Goal: Task Accomplishment & Management: Use online tool/utility

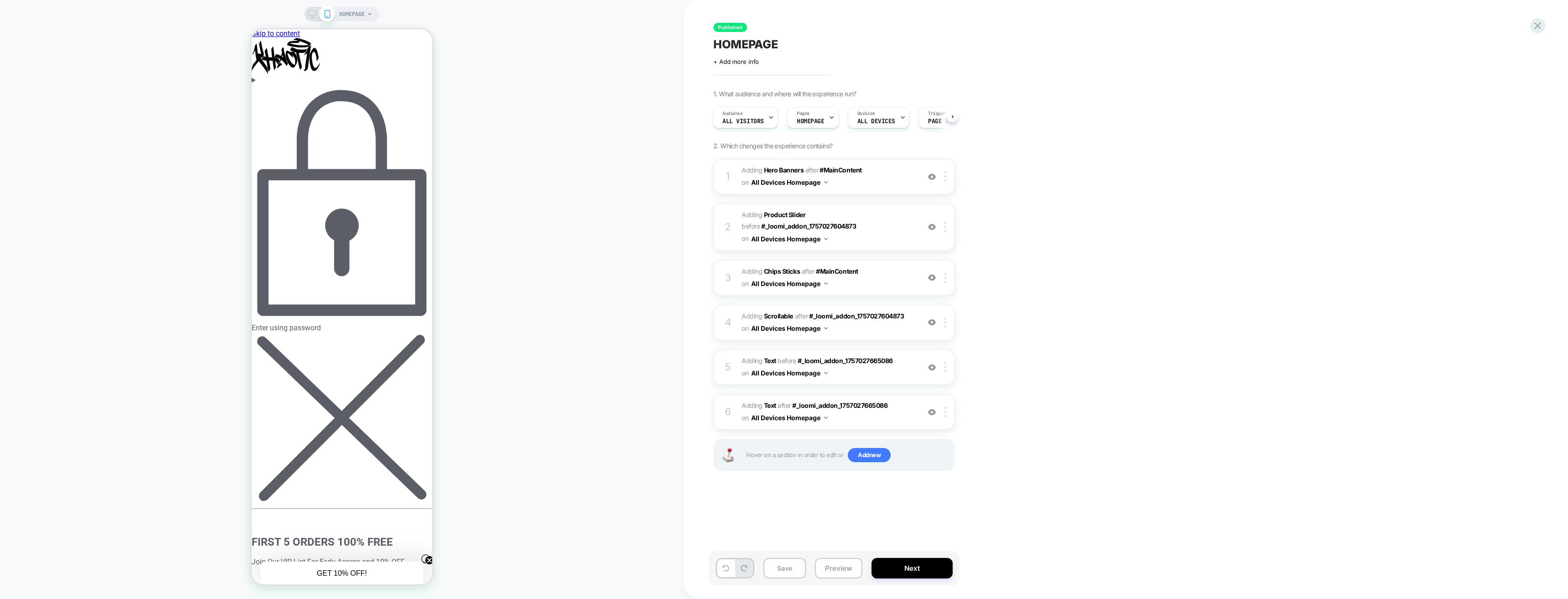
click at [351, 88] on div "Enter using password" at bounding box center [342, 208] width 180 height 248
click at [273, 574] on button "Enter" at bounding box center [263, 578] width 22 height 9
click at [1540, 28] on icon at bounding box center [1537, 26] width 13 height 13
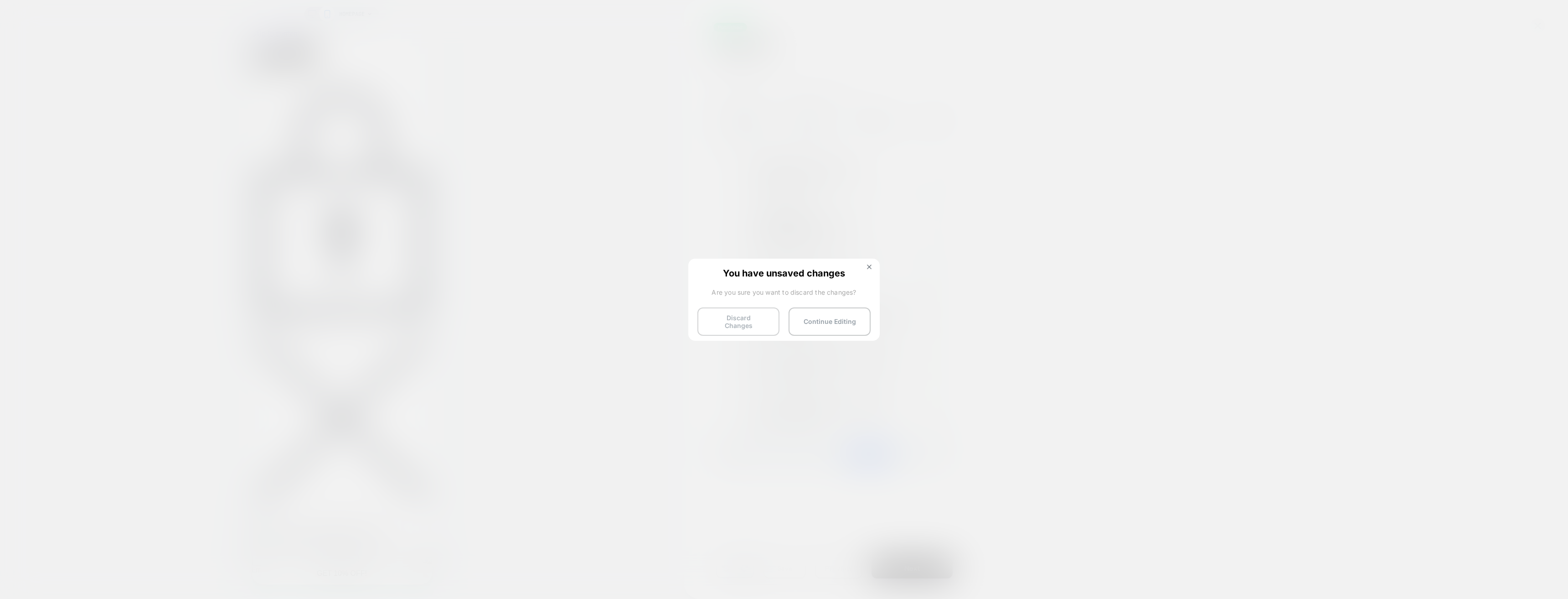
click at [766, 320] on button "Discard Changes" at bounding box center [738, 321] width 82 height 28
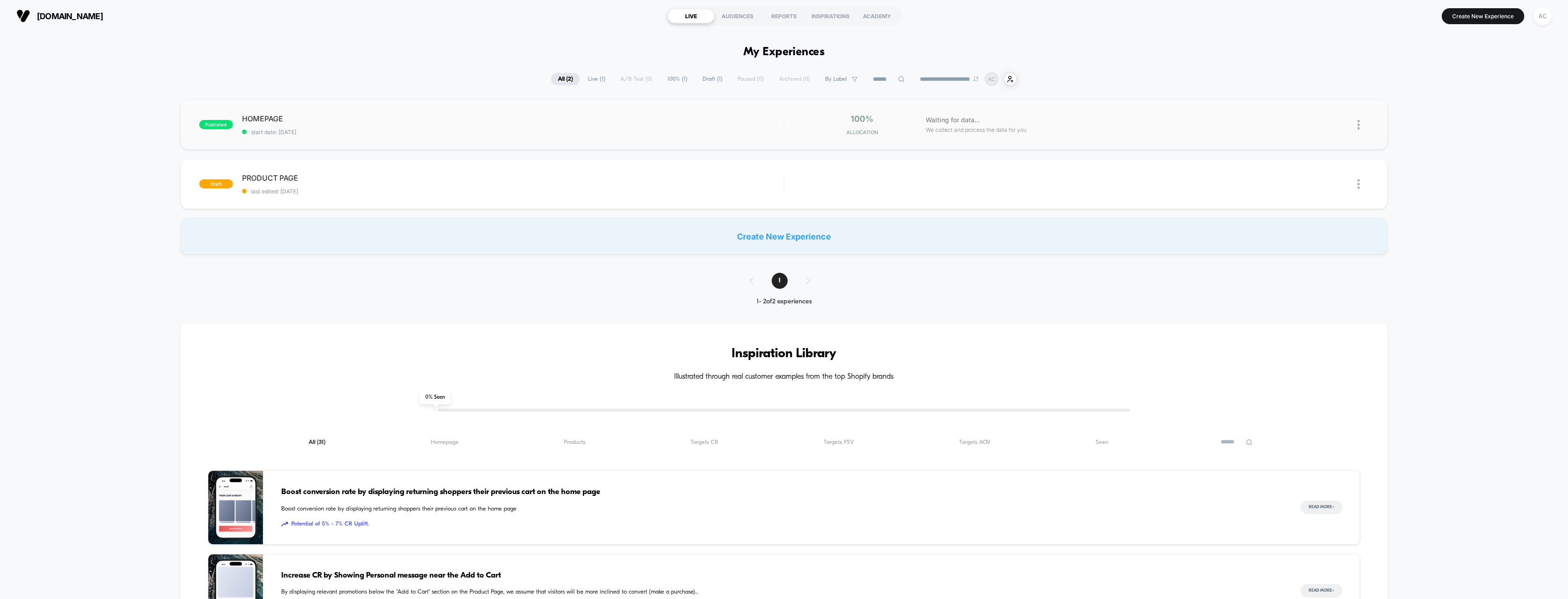
click at [1359, 123] on img at bounding box center [1358, 124] width 3 height 9
click at [1312, 72] on div "Edit" at bounding box center [1311, 72] width 82 height 21
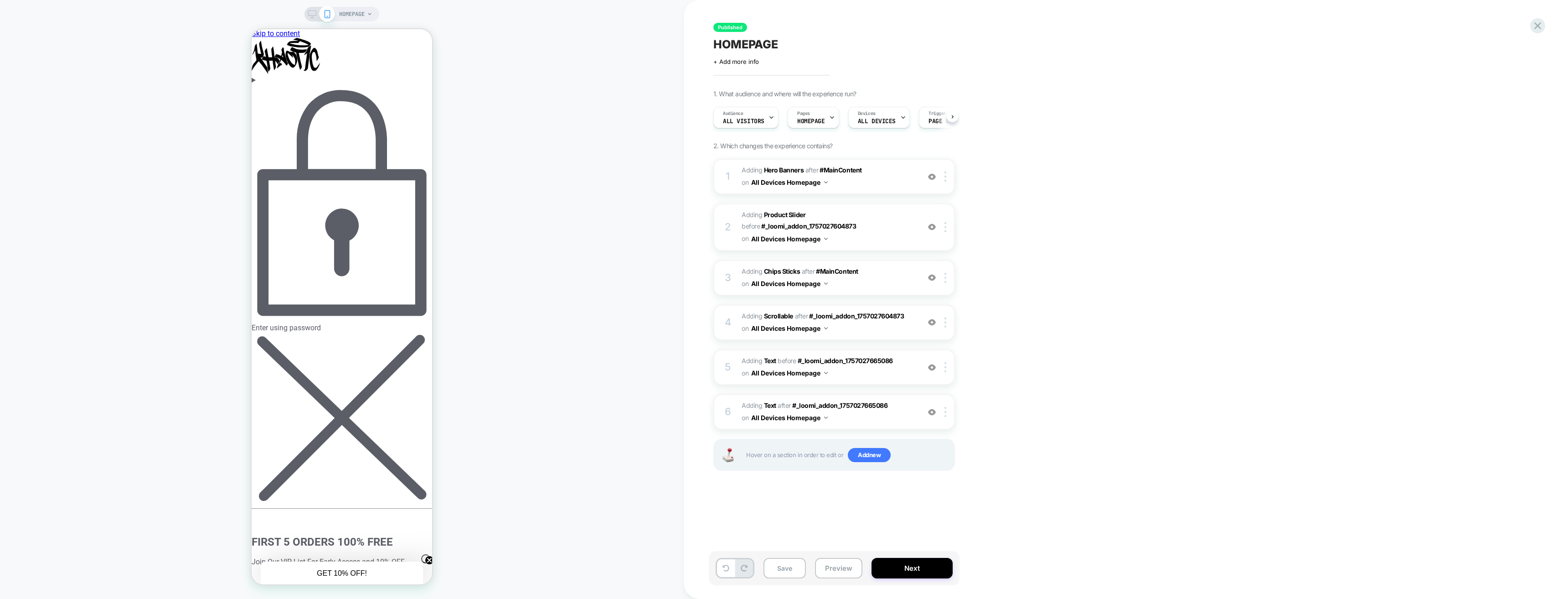
scroll to position [0, 1]
click at [372, 88] on div "Enter using password" at bounding box center [342, 208] width 180 height 248
click at [273, 574] on button "Enter" at bounding box center [263, 578] width 22 height 9
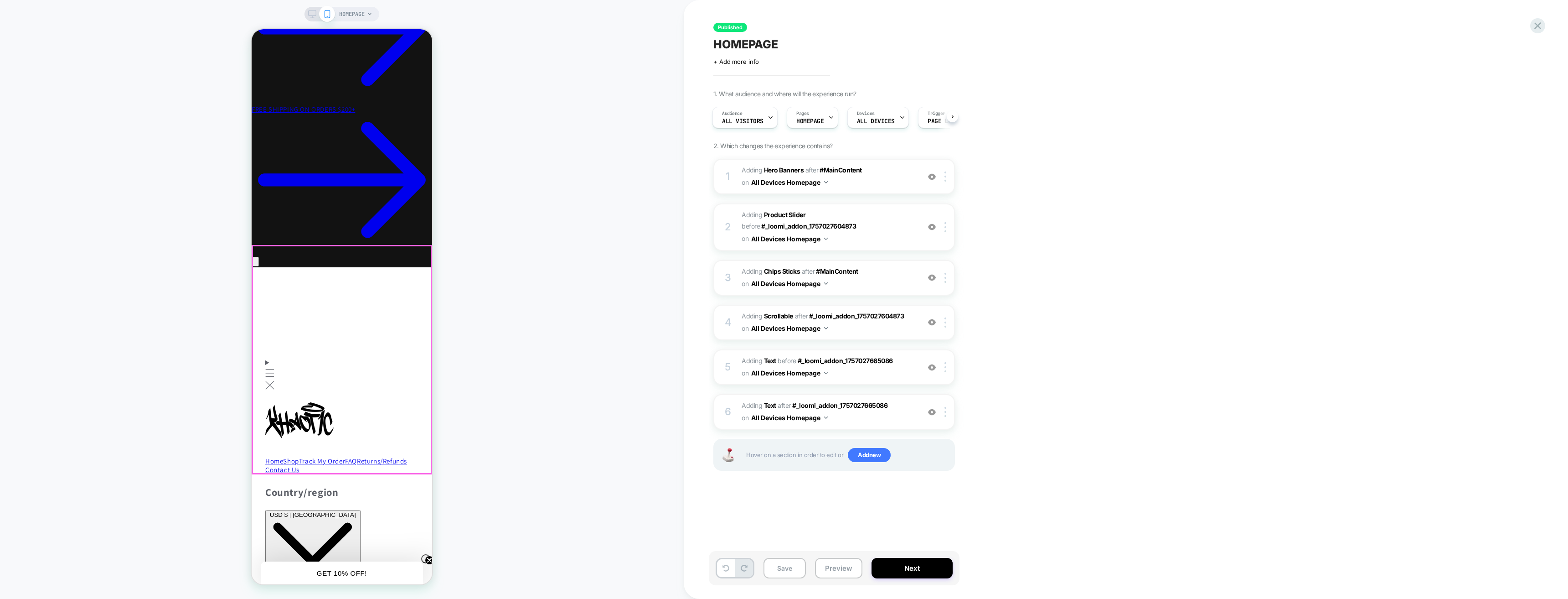
scroll to position [0, 0]
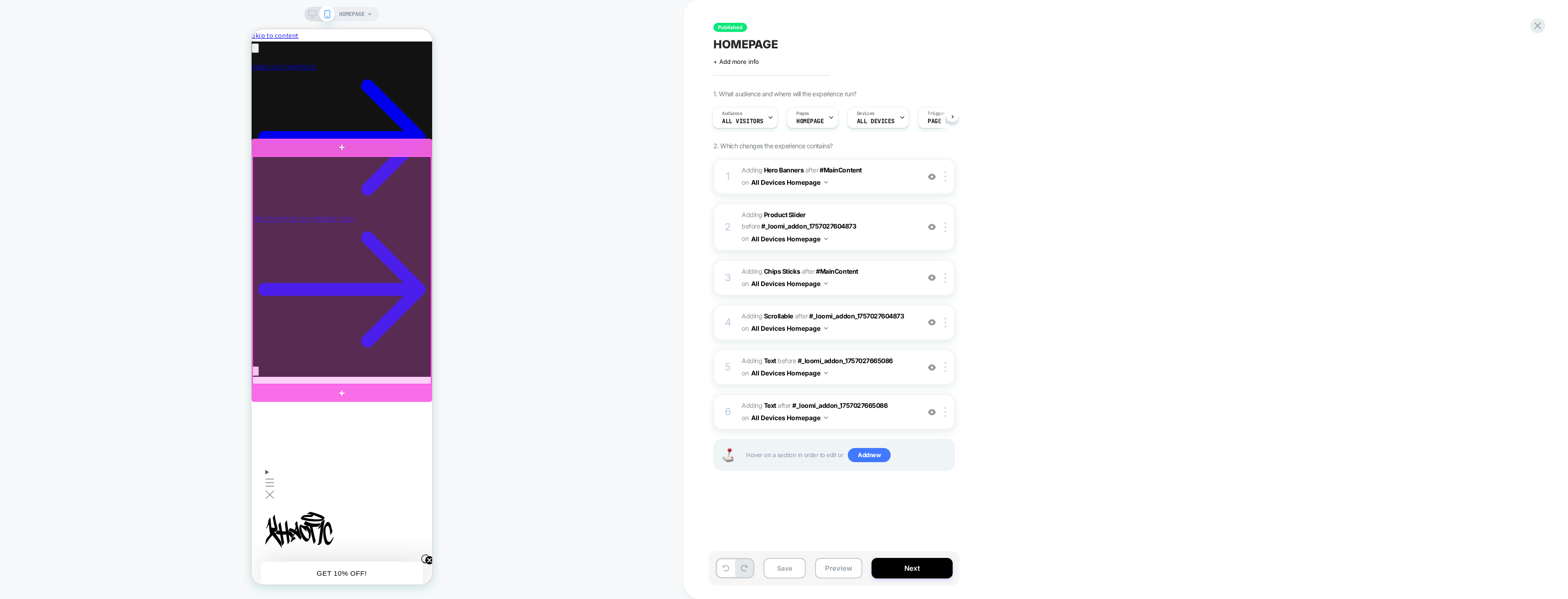
click at [356, 238] on div at bounding box center [342, 270] width 178 height 228
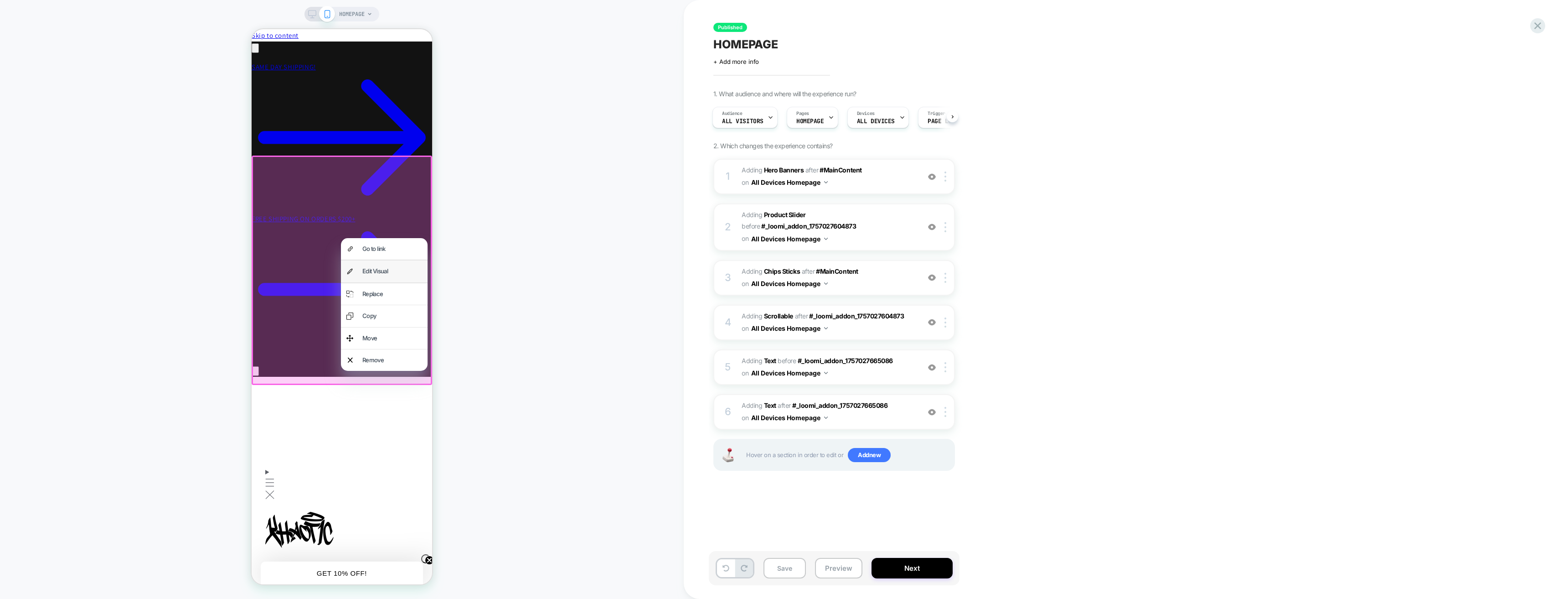
click at [400, 274] on div "Edit Visual" at bounding box center [393, 271] width 60 height 11
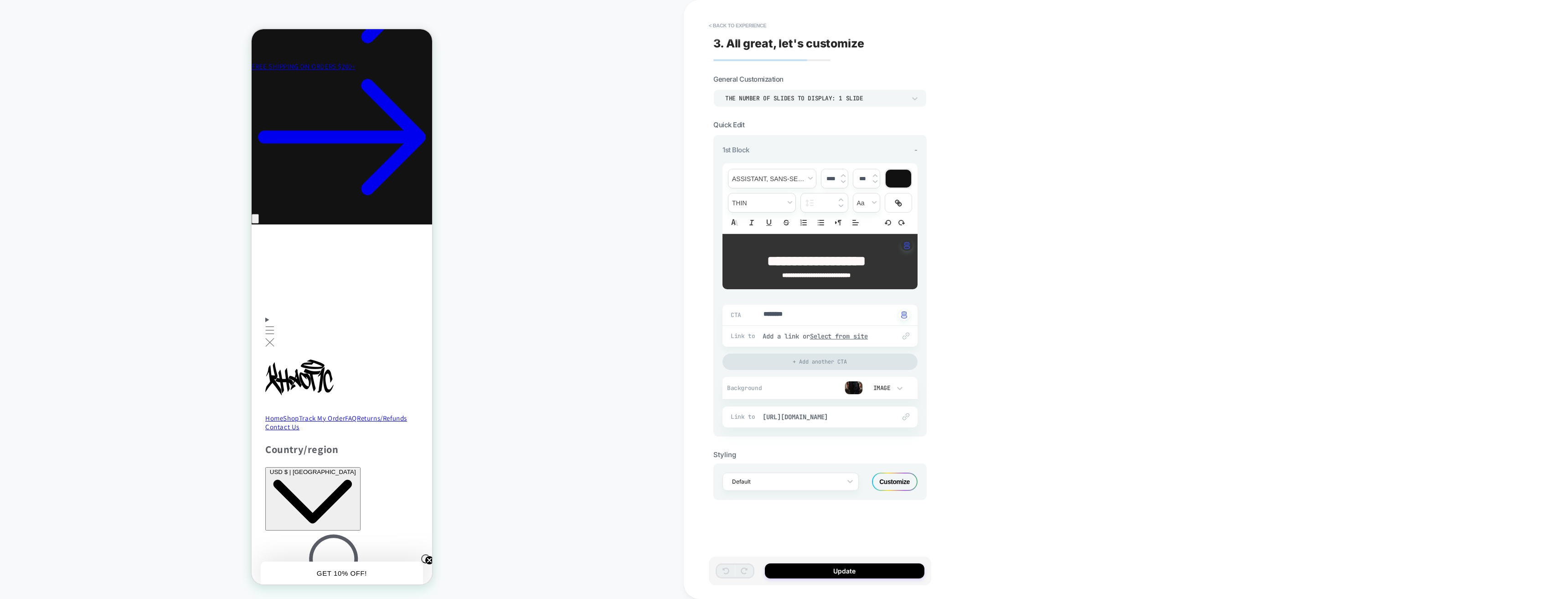
scroll to position [163, 0]
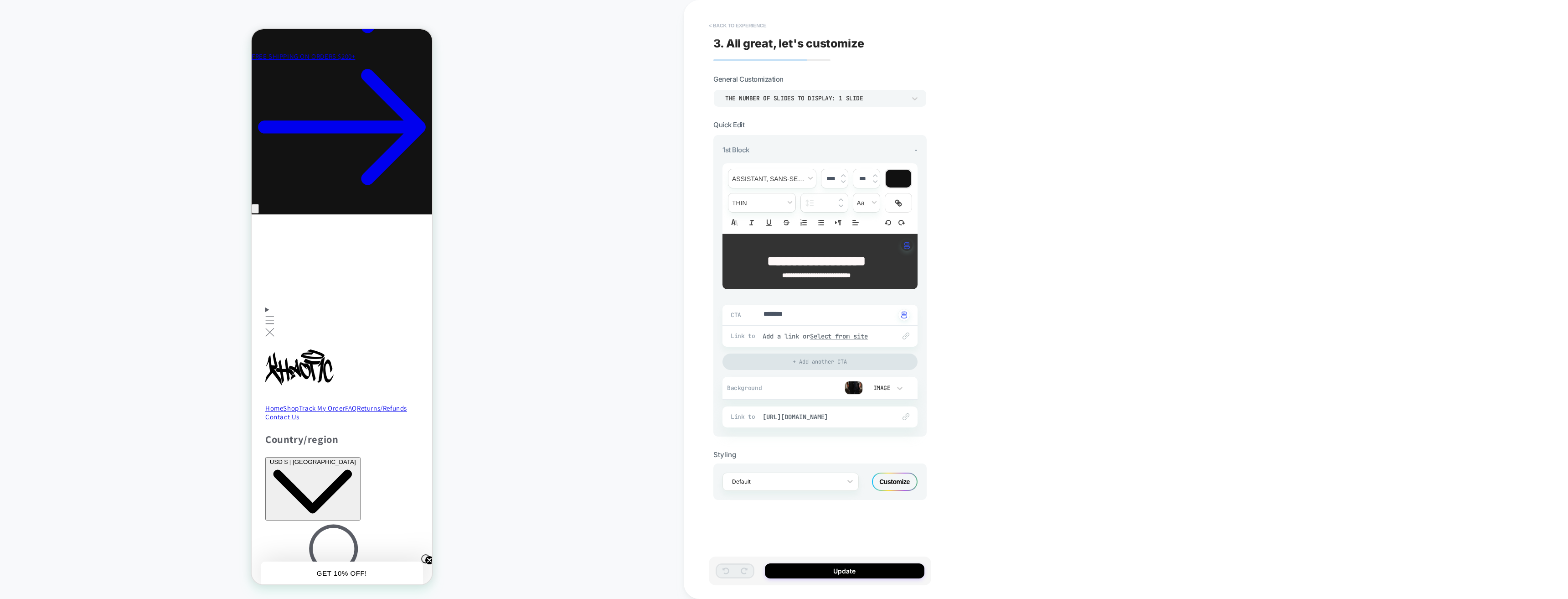
click at [734, 27] on button "< Back to experience" at bounding box center [738, 25] width 67 height 14
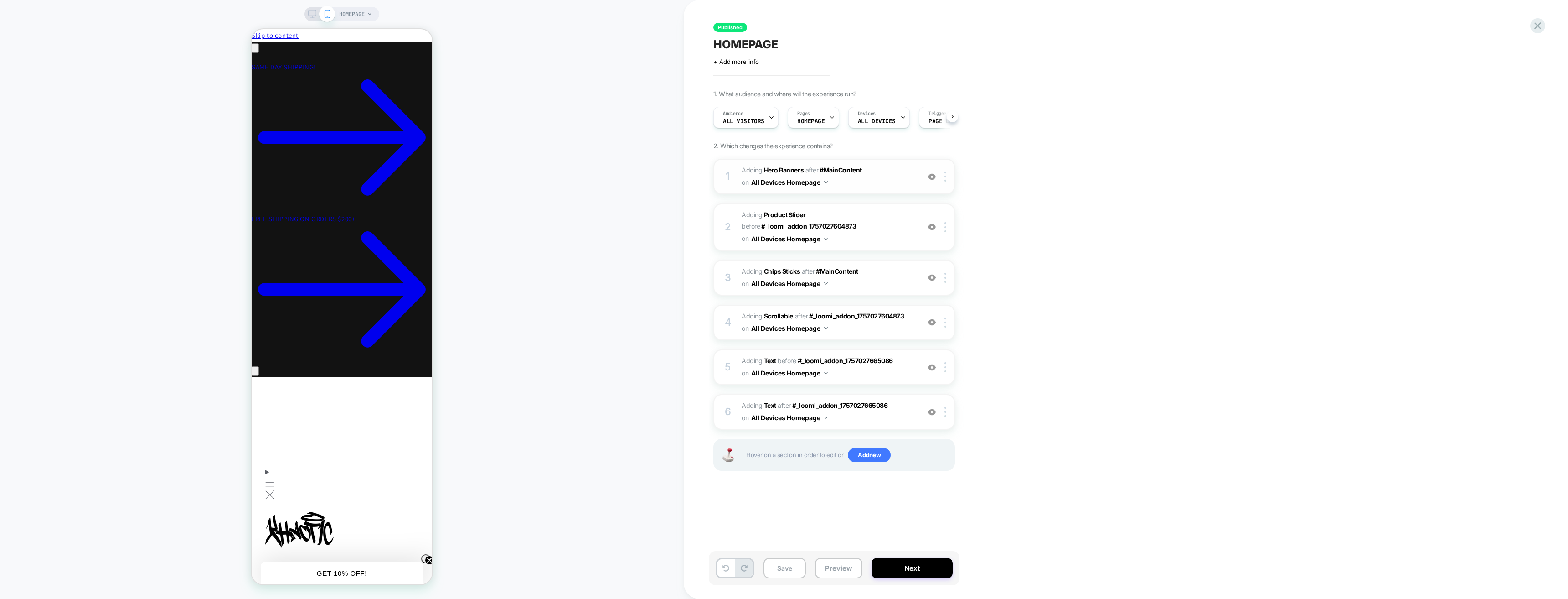
scroll to position [0, 1]
click at [0, 0] on span "#_loomi_addon_1757027631713 Adding Product Slider BEFORE #_loomi_addon_17570276…" at bounding box center [0, 0] width 0 height 0
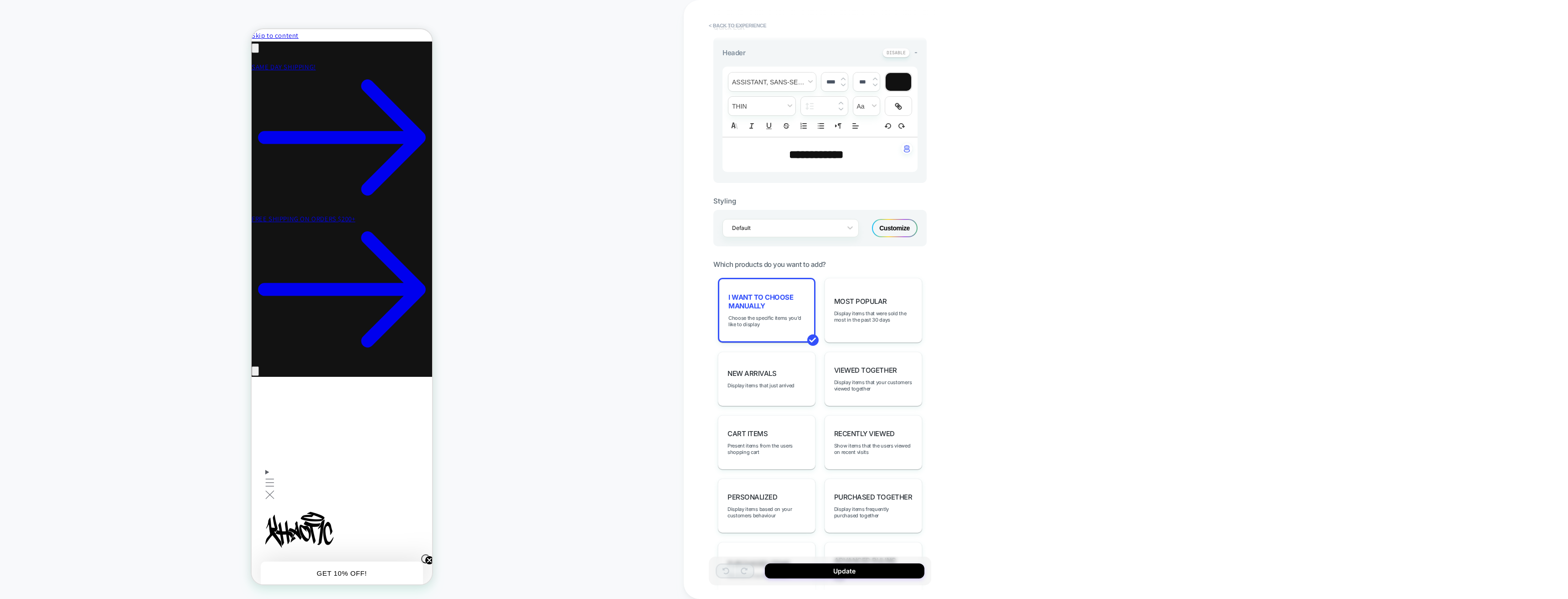
scroll to position [228, 0]
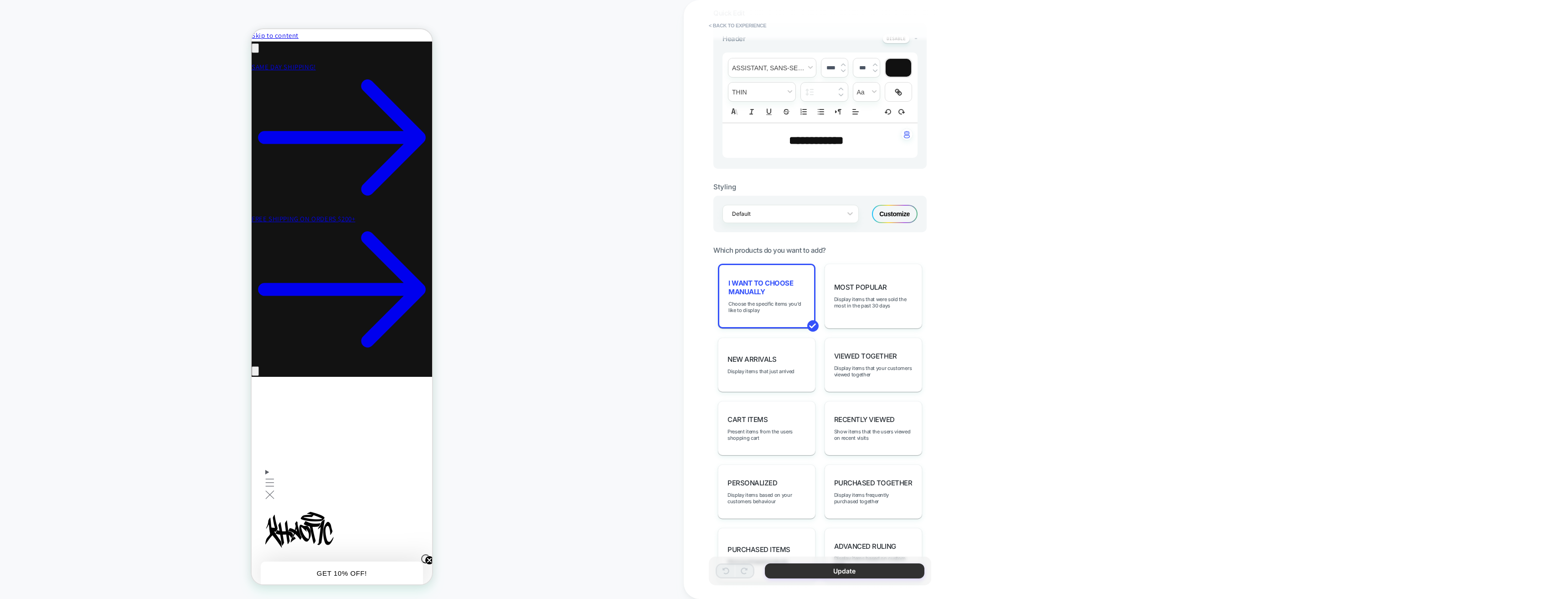
click at [877, 571] on button "Update" at bounding box center [844, 571] width 159 height 15
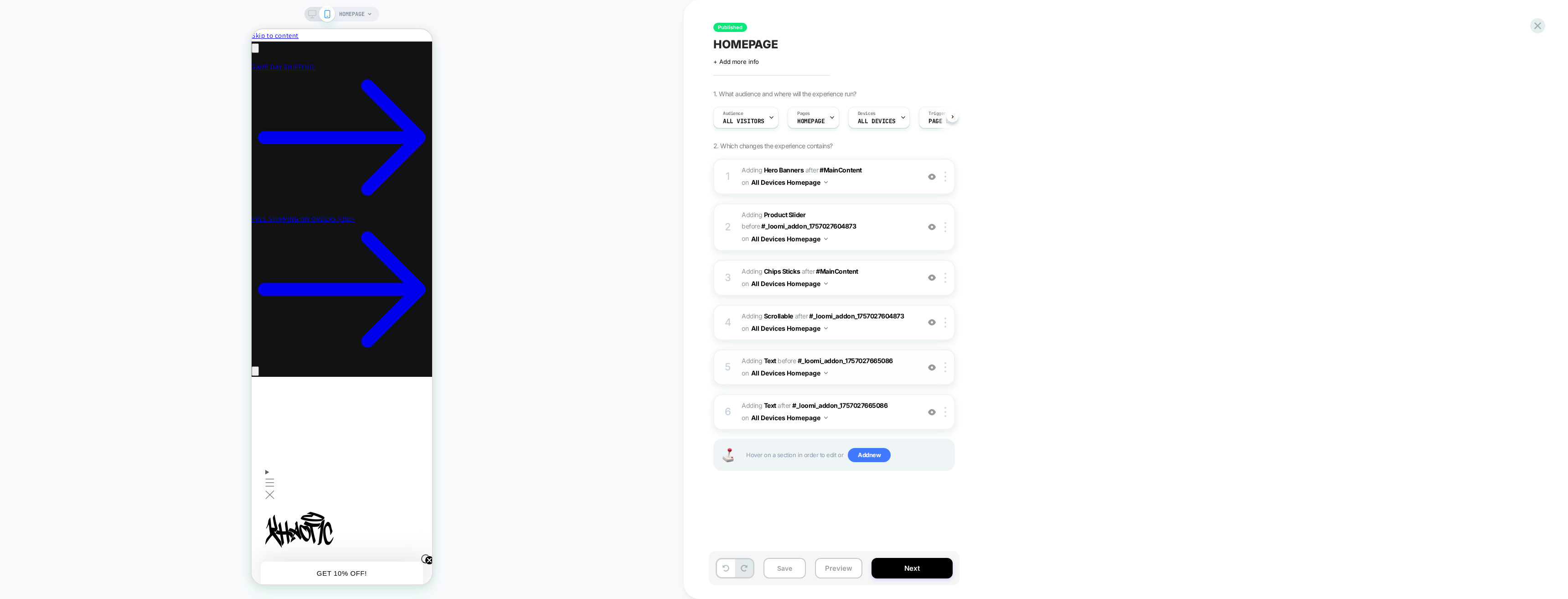
scroll to position [0, 1]
click at [864, 233] on span "#_loomi_addon_1757027631713 Adding Product Slider BEFORE #_loomi_addon_17570276…" at bounding box center [828, 226] width 173 height 36
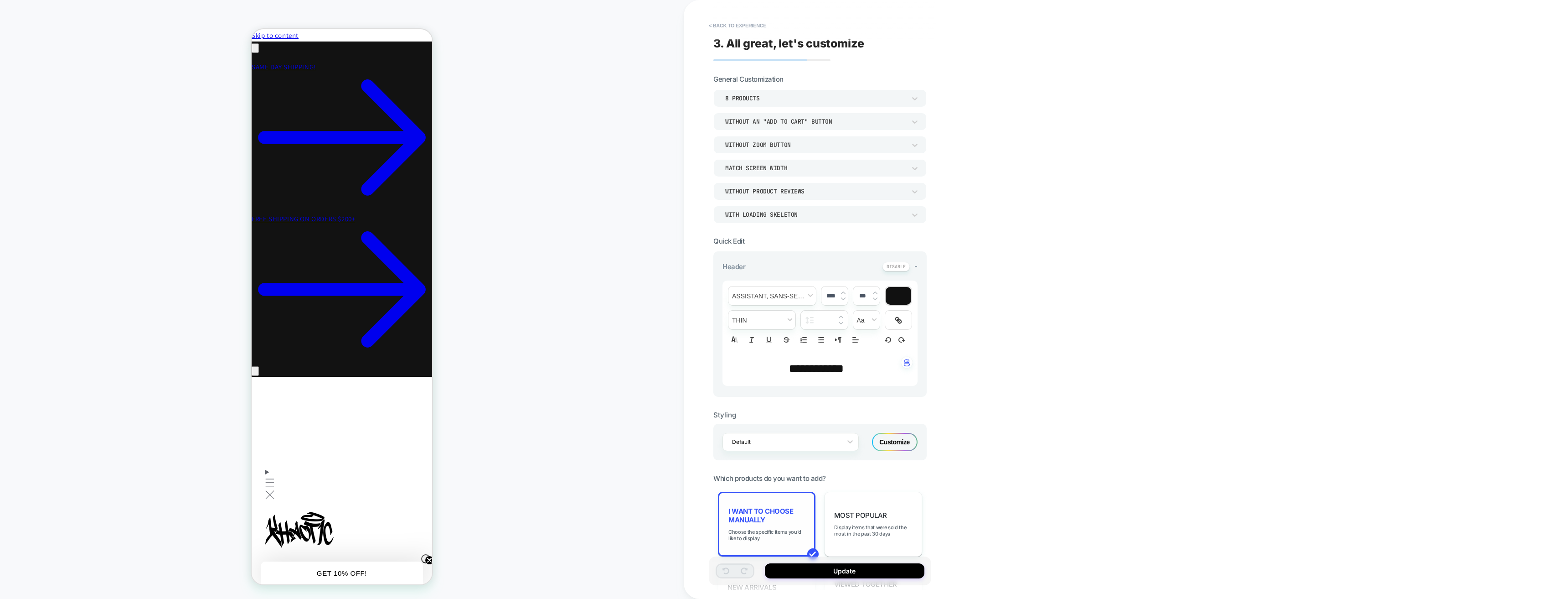
click at [0, 0] on span "I want to choose manually" at bounding box center [0, 0] width 0 height 0
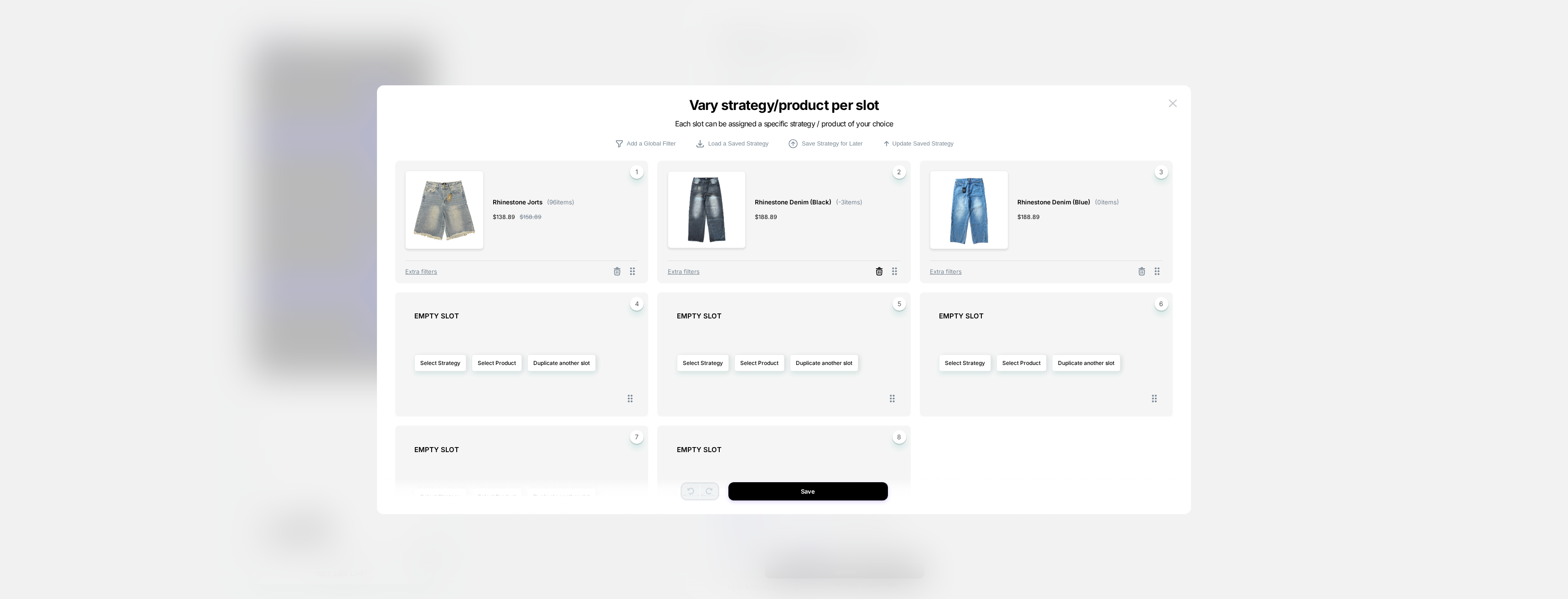
click at [877, 271] on icon at bounding box center [879, 273] width 6 height 5
click at [1144, 274] on icon at bounding box center [1141, 274] width 6 height 5
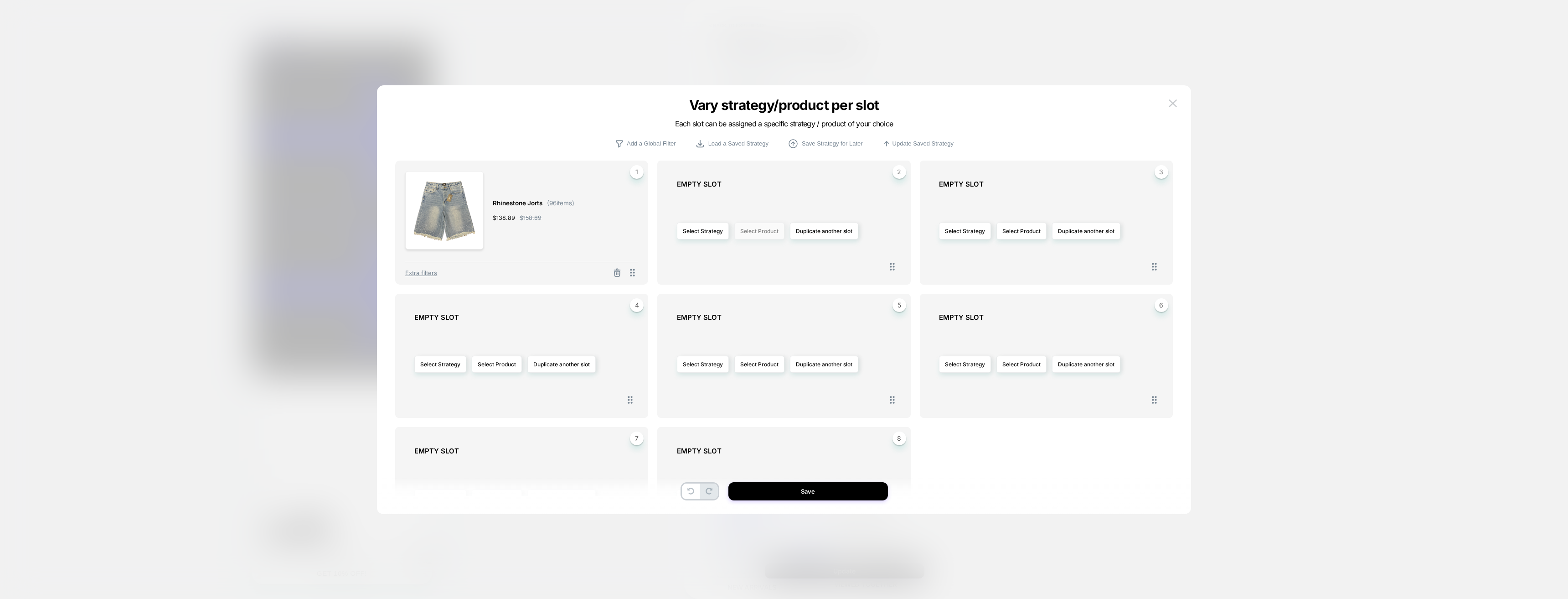
click at [756, 233] on button "Select Product" at bounding box center [759, 231] width 50 height 17
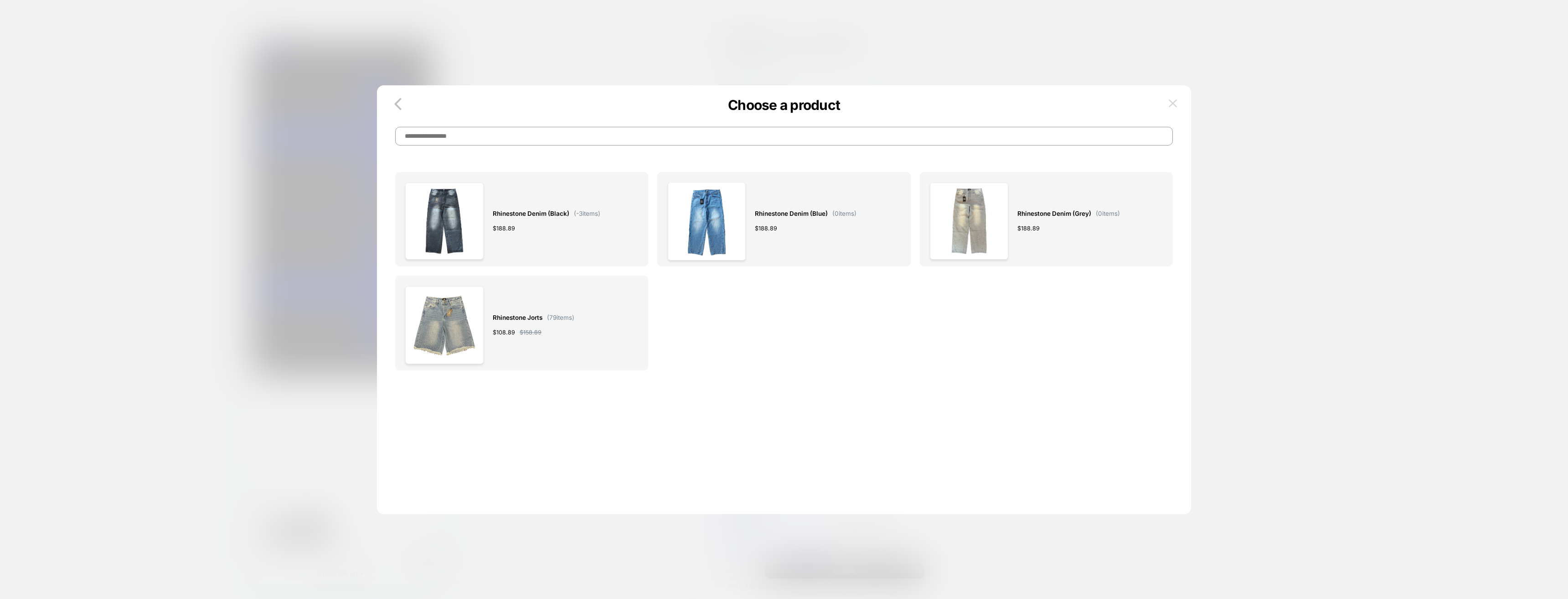
click at [1177, 103] on button at bounding box center [1172, 103] width 13 height 13
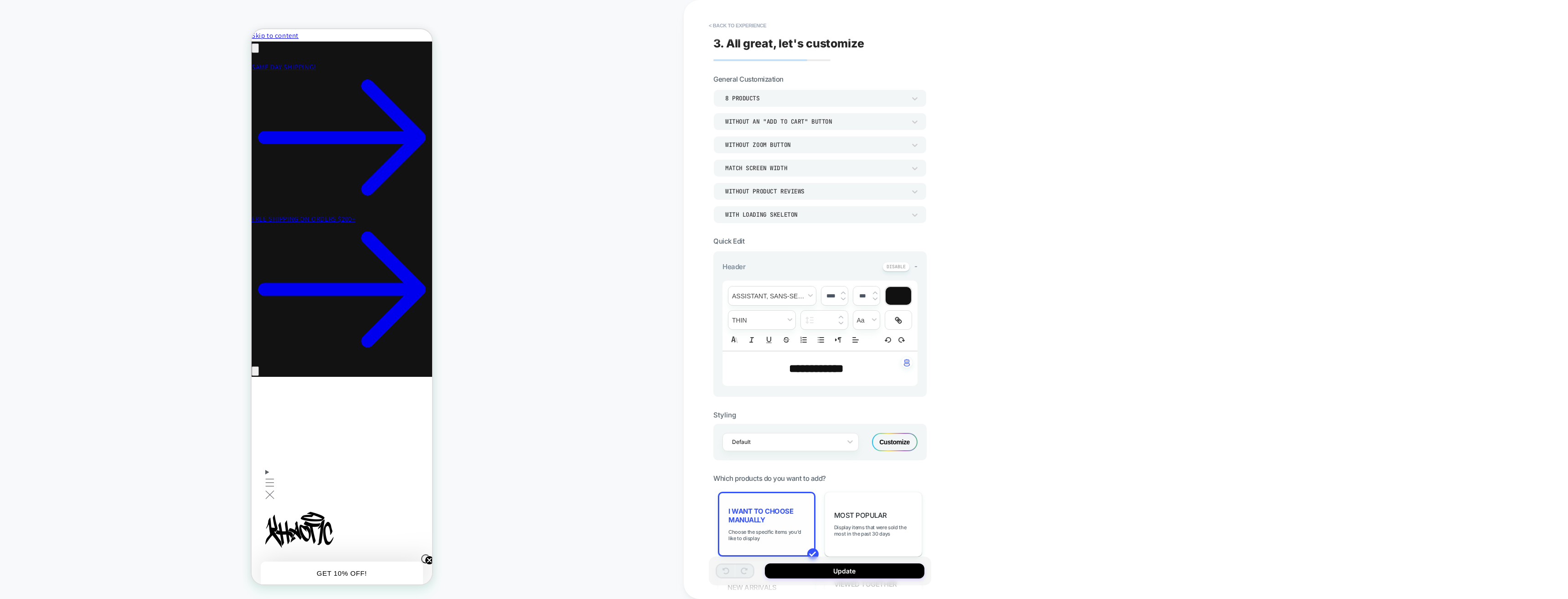
click at [0, 0] on span "I want to choose manually" at bounding box center [0, 0] width 0 height 0
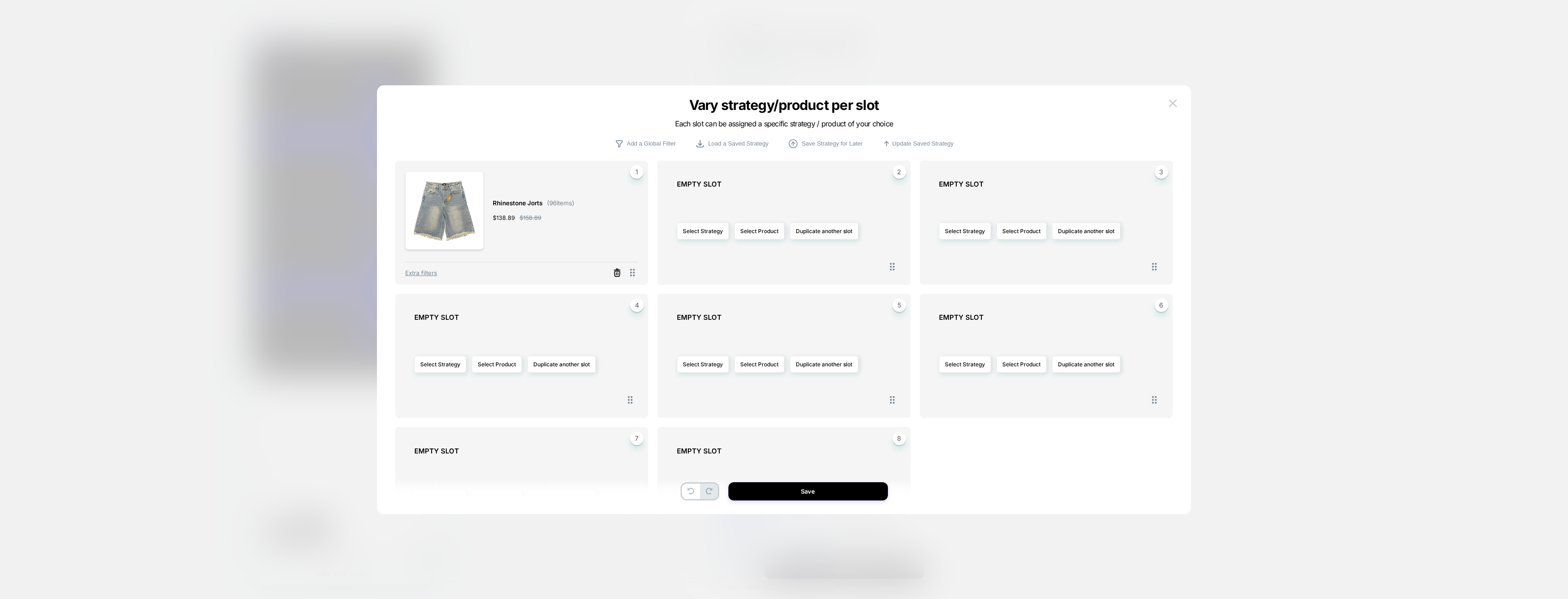
click at [618, 271] on icon at bounding box center [617, 274] width 6 height 5
click at [492, 233] on button "Select Product" at bounding box center [497, 231] width 50 height 17
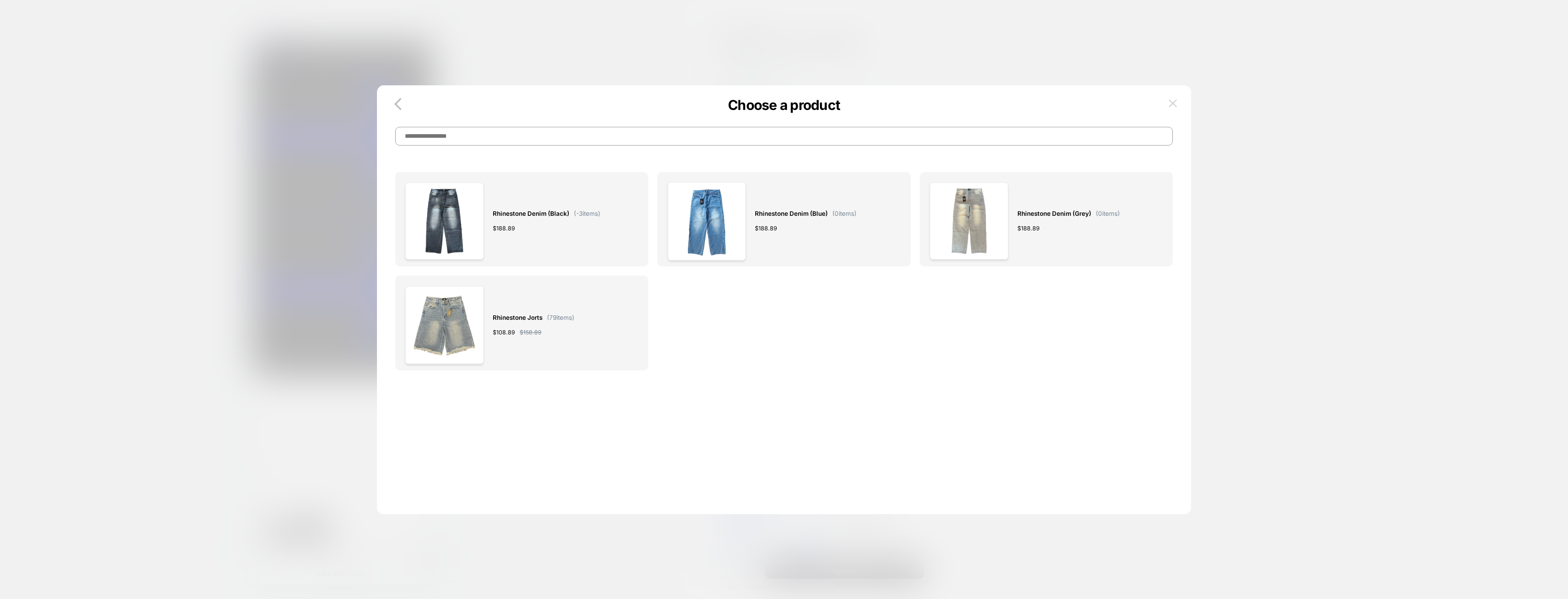
click at [1173, 101] on img at bounding box center [1173, 103] width 8 height 8
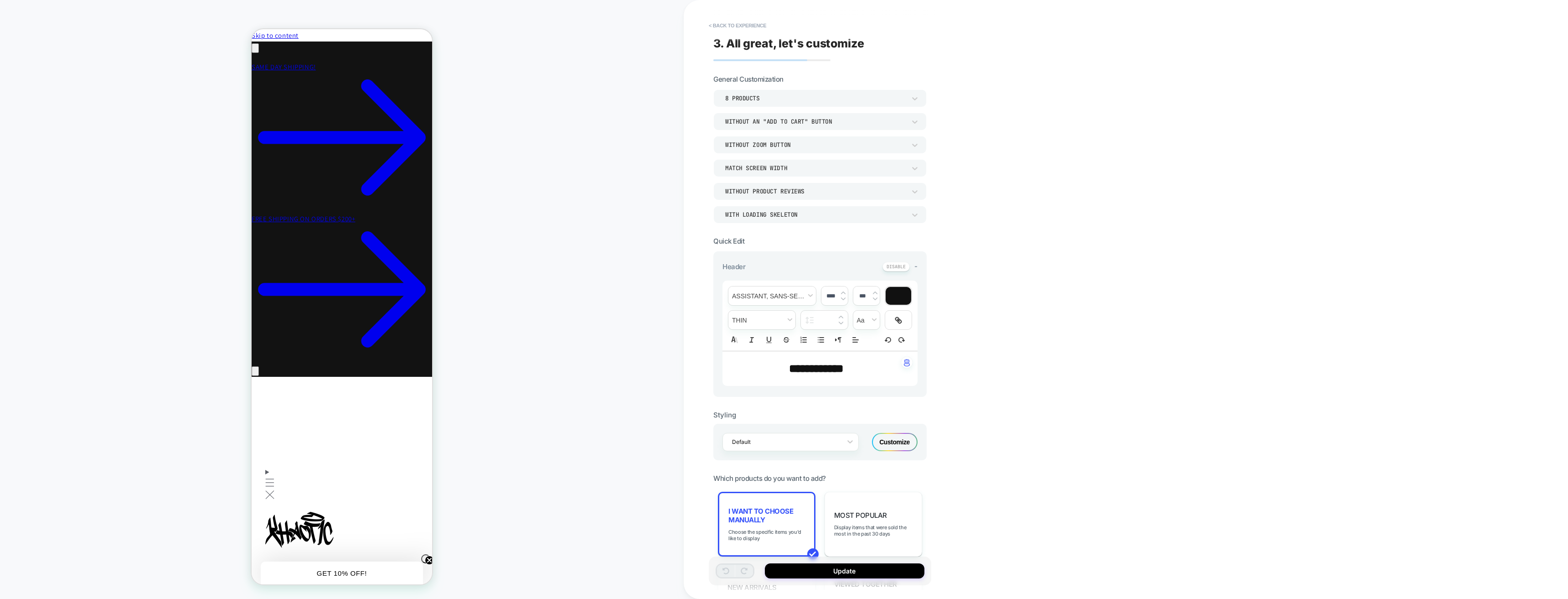
click at [0, 0] on div "8 Products" at bounding box center [0, 0] width 0 height 0
click at [749, 157] on div "3 Products" at bounding box center [819, 159] width 206 height 19
click at [0, 0] on span "Choose the specific items you'd like to display" at bounding box center [0, 0] width 0 height 0
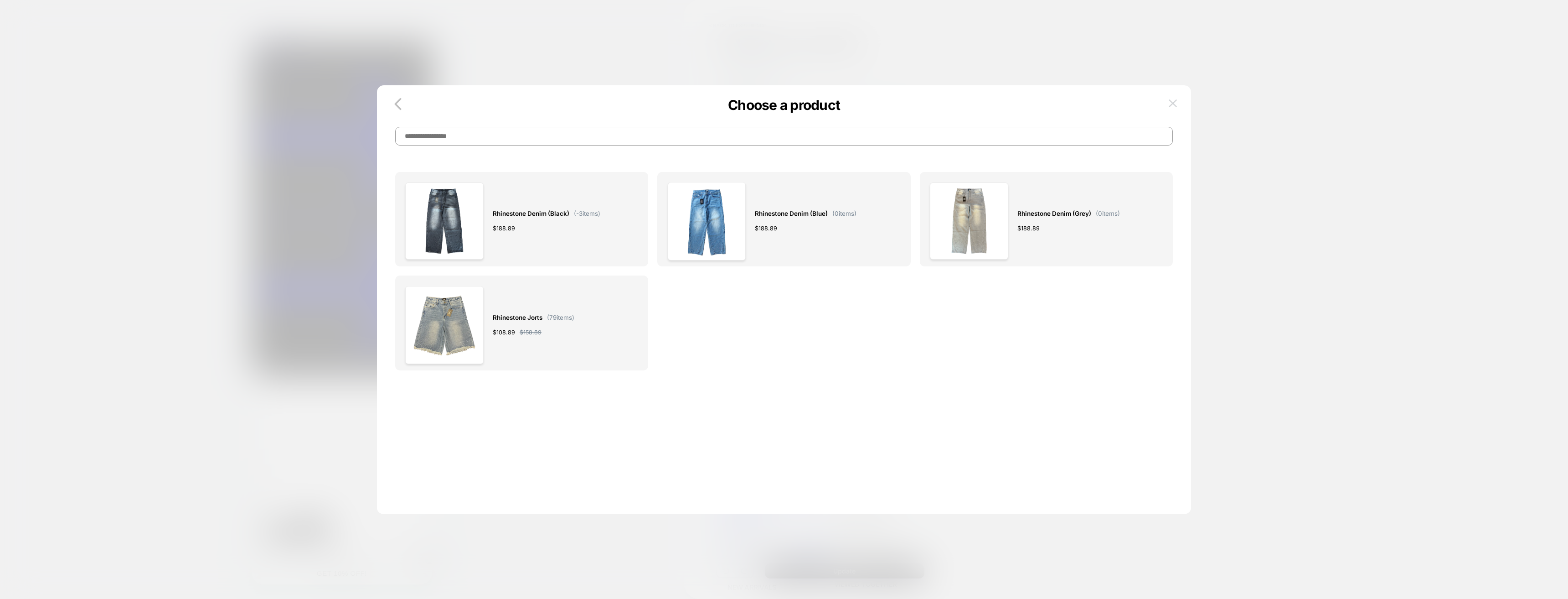
click at [1173, 101] on img at bounding box center [1173, 103] width 8 height 8
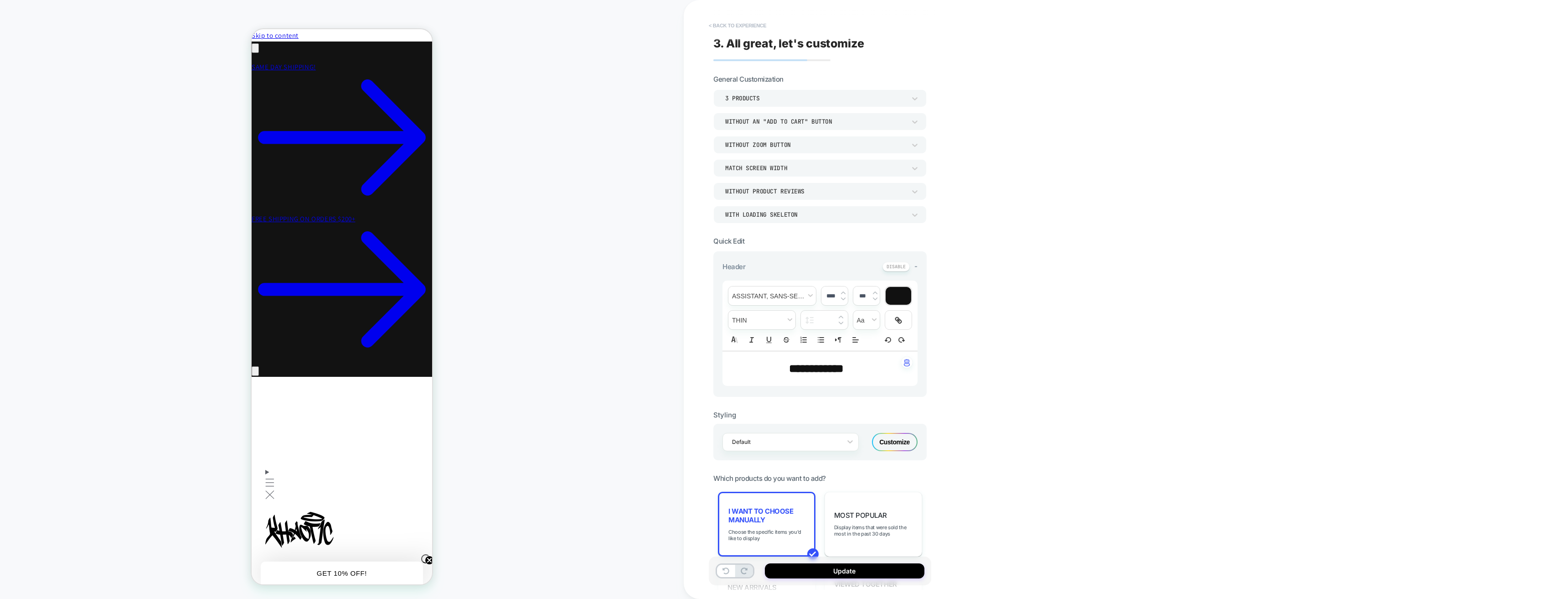
click at [0, 0] on button "< Back to experience" at bounding box center [0, 0] width 0 height 0
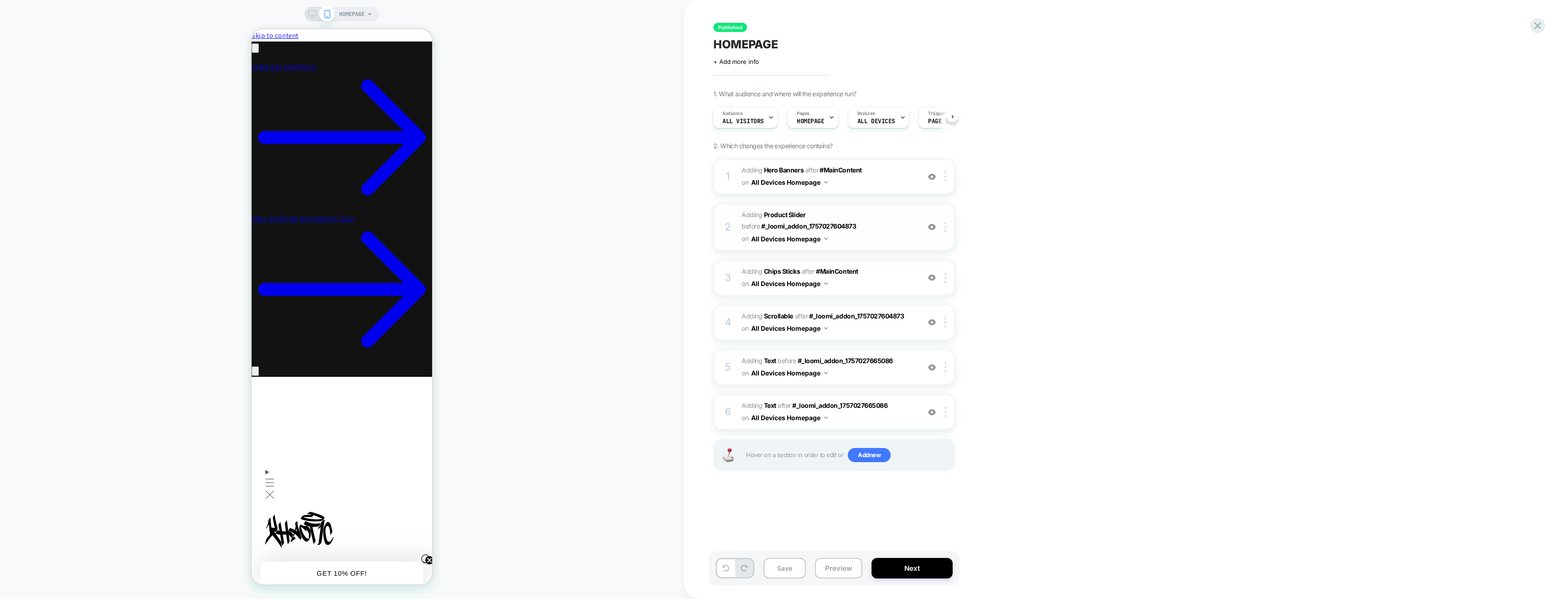
click at [932, 229] on img at bounding box center [931, 226] width 8 height 8
click at [948, 226] on div at bounding box center [947, 227] width 15 height 10
click at [945, 222] on img at bounding box center [945, 227] width 2 height 10
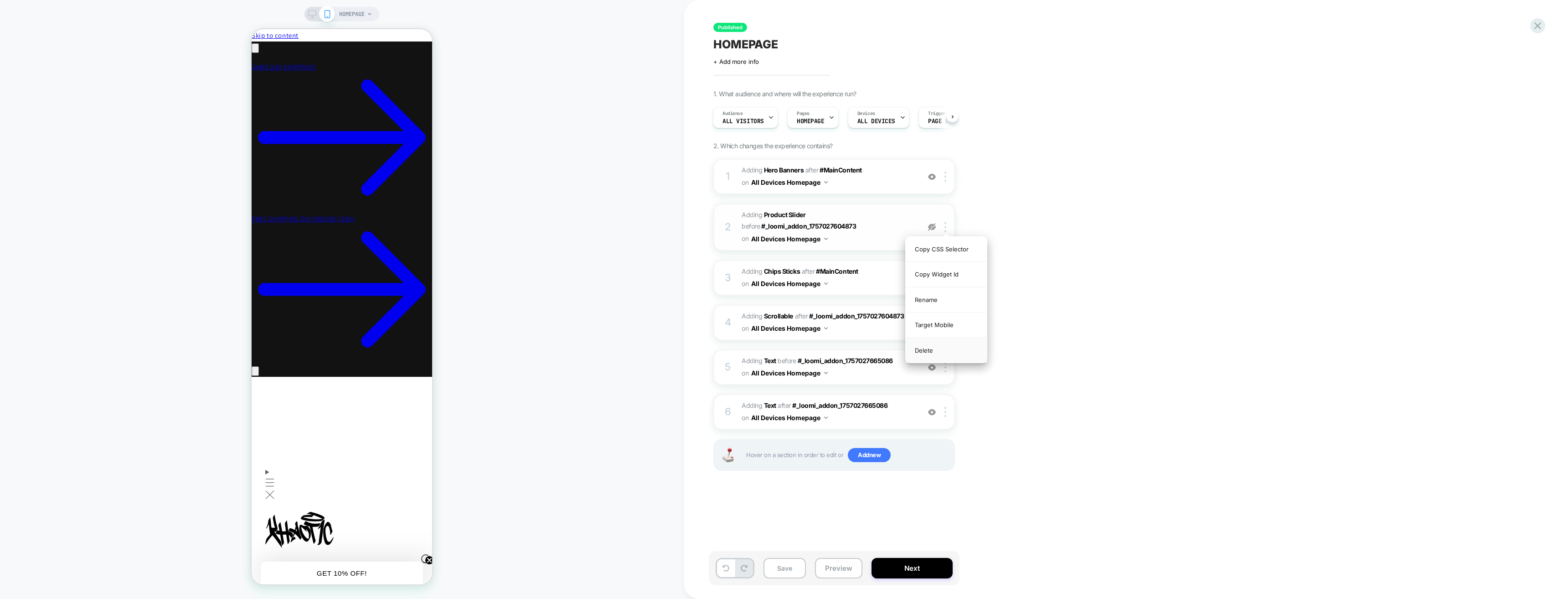
click at [946, 350] on div "Delete" at bounding box center [945, 350] width 81 height 25
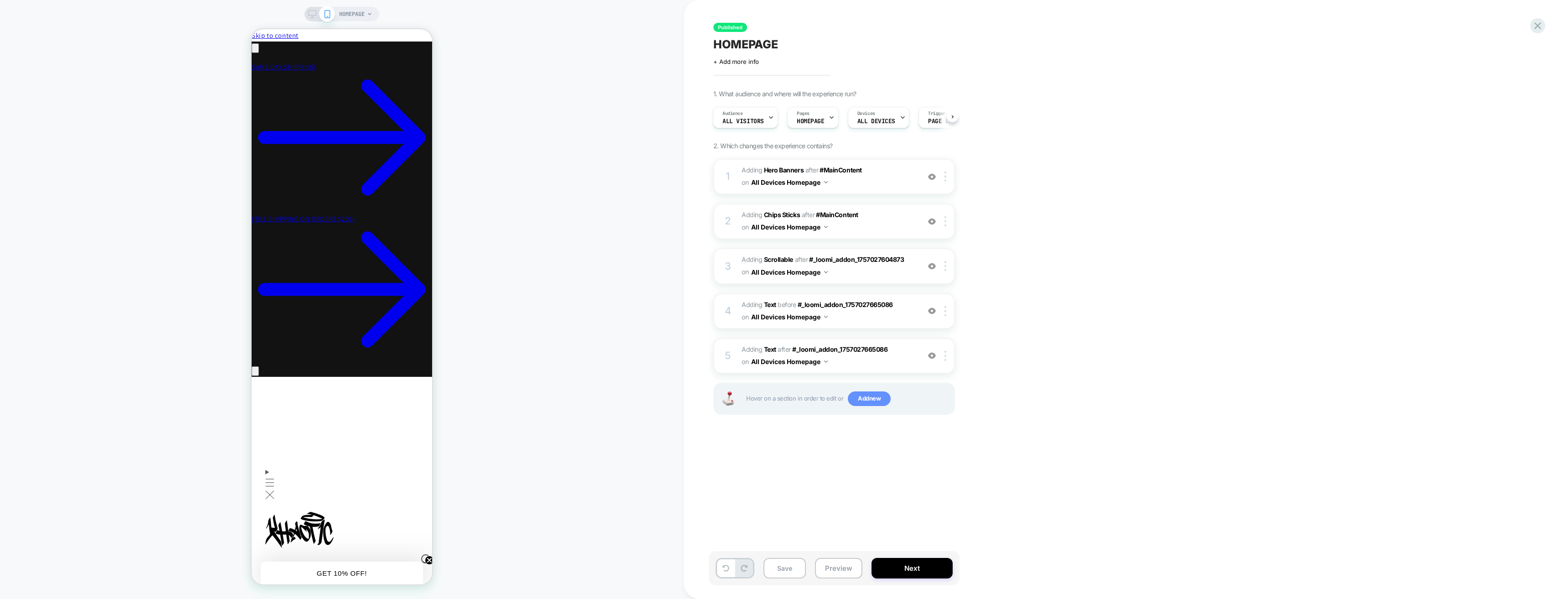
click at [872, 399] on span "Add new" at bounding box center [869, 398] width 43 height 14
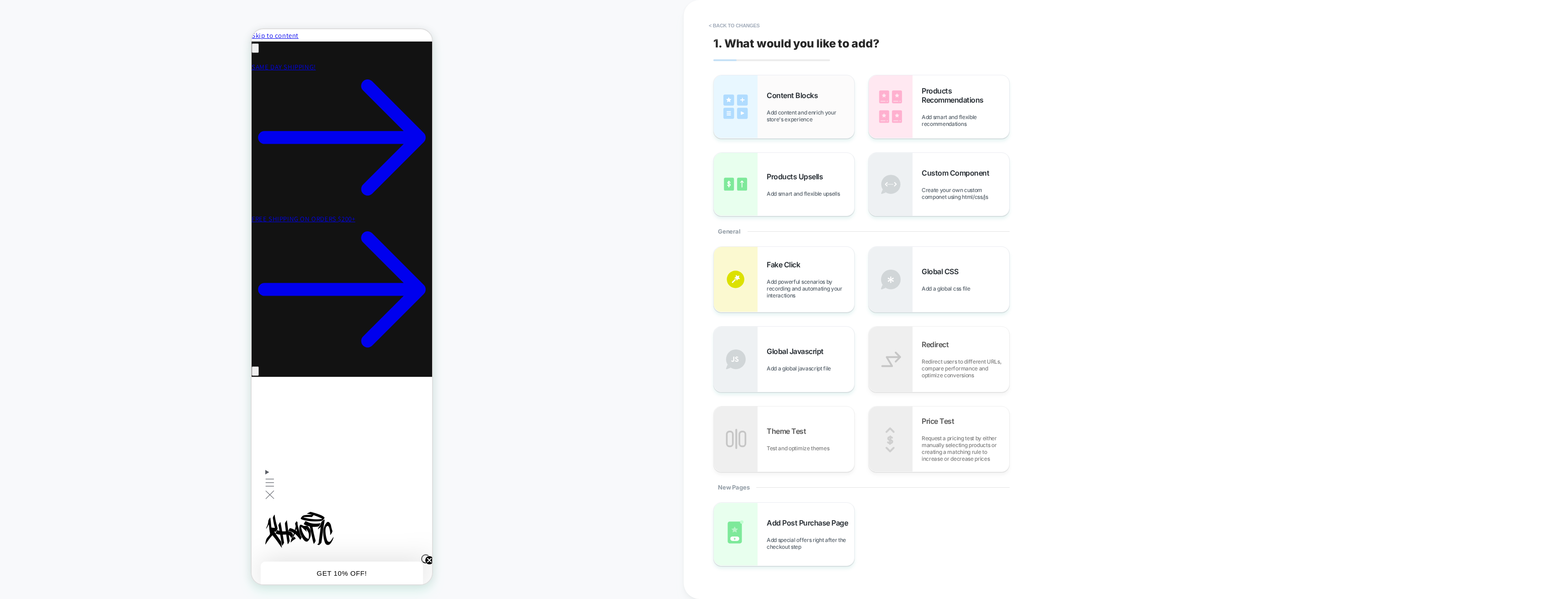
click at [838, 92] on div "Content Blocks Add content and enrich your store's experience" at bounding box center [809, 107] width 88 height 32
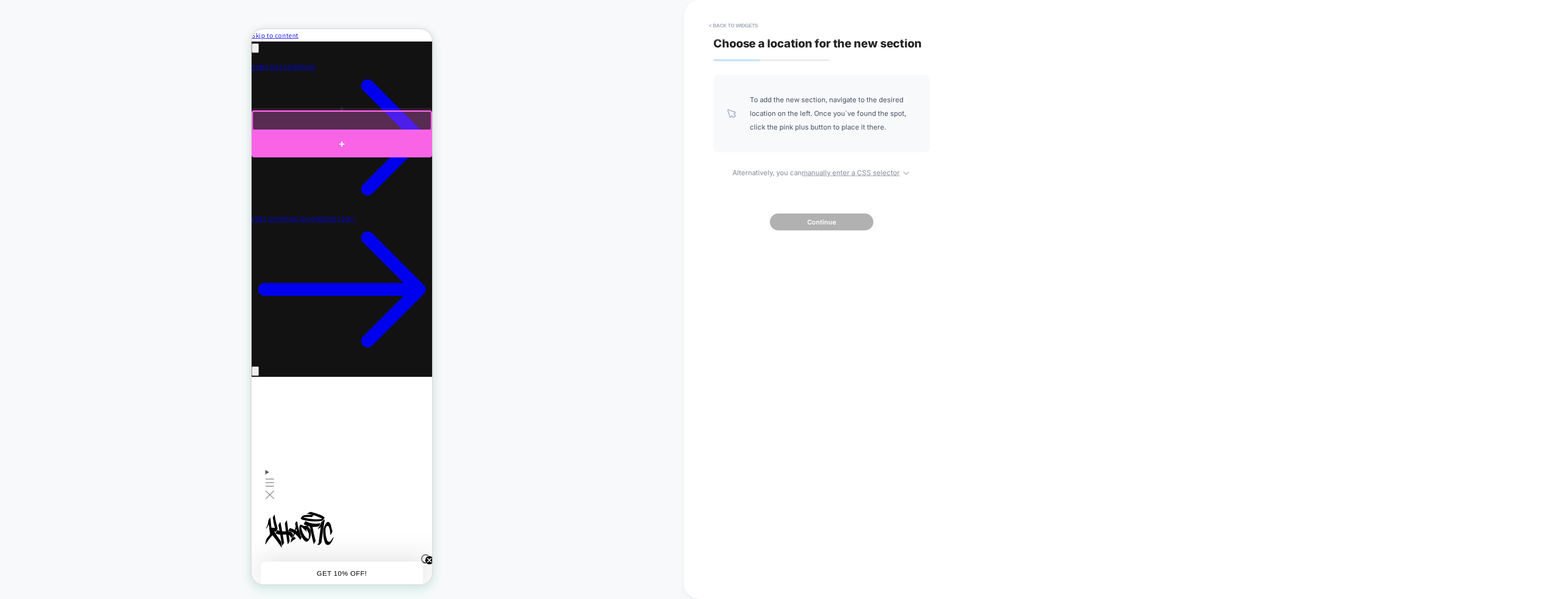
click at [372, 139] on div at bounding box center [342, 144] width 180 height 27
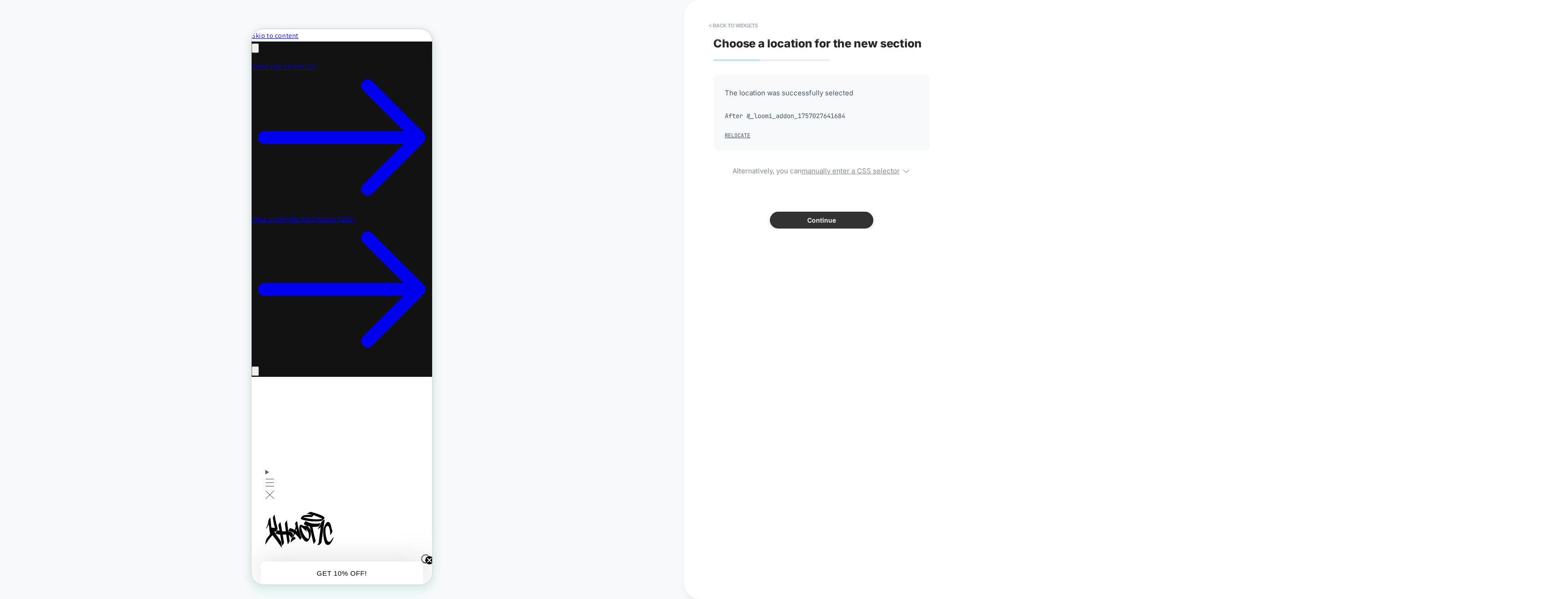
click at [829, 227] on button "Continue" at bounding box center [821, 220] width 103 height 17
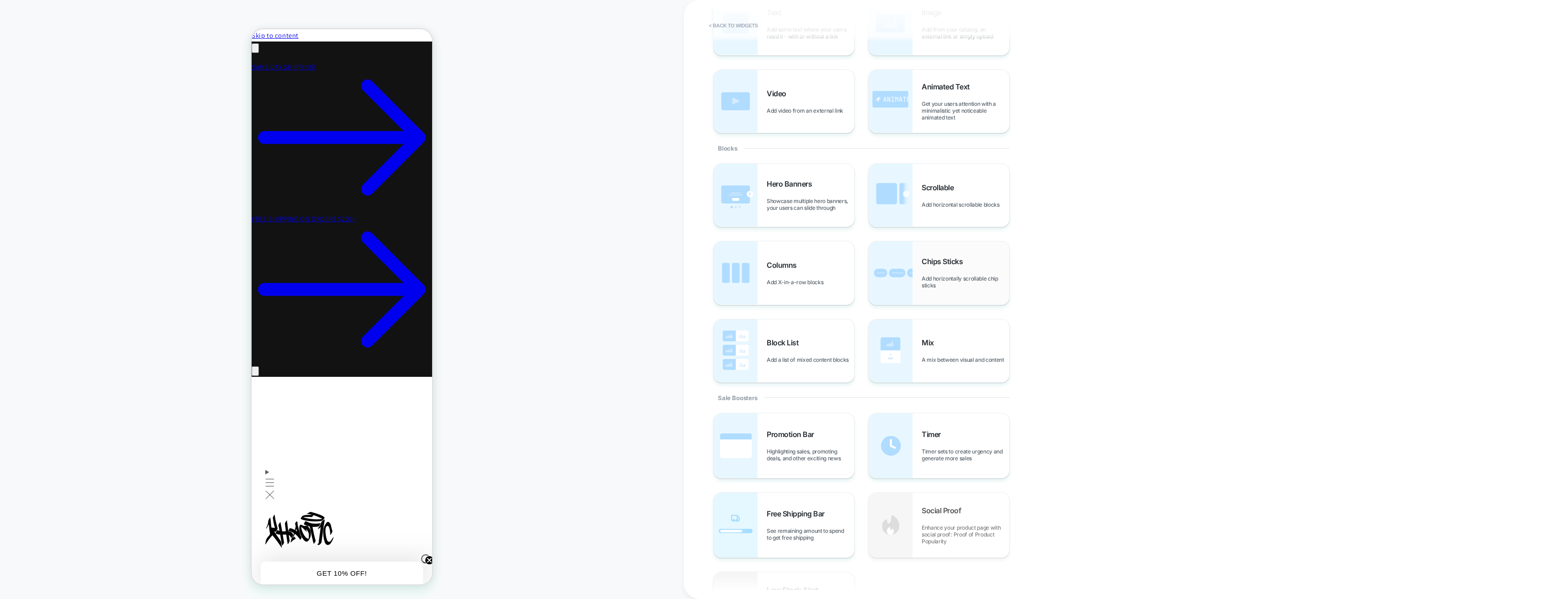
scroll to position [137, 0]
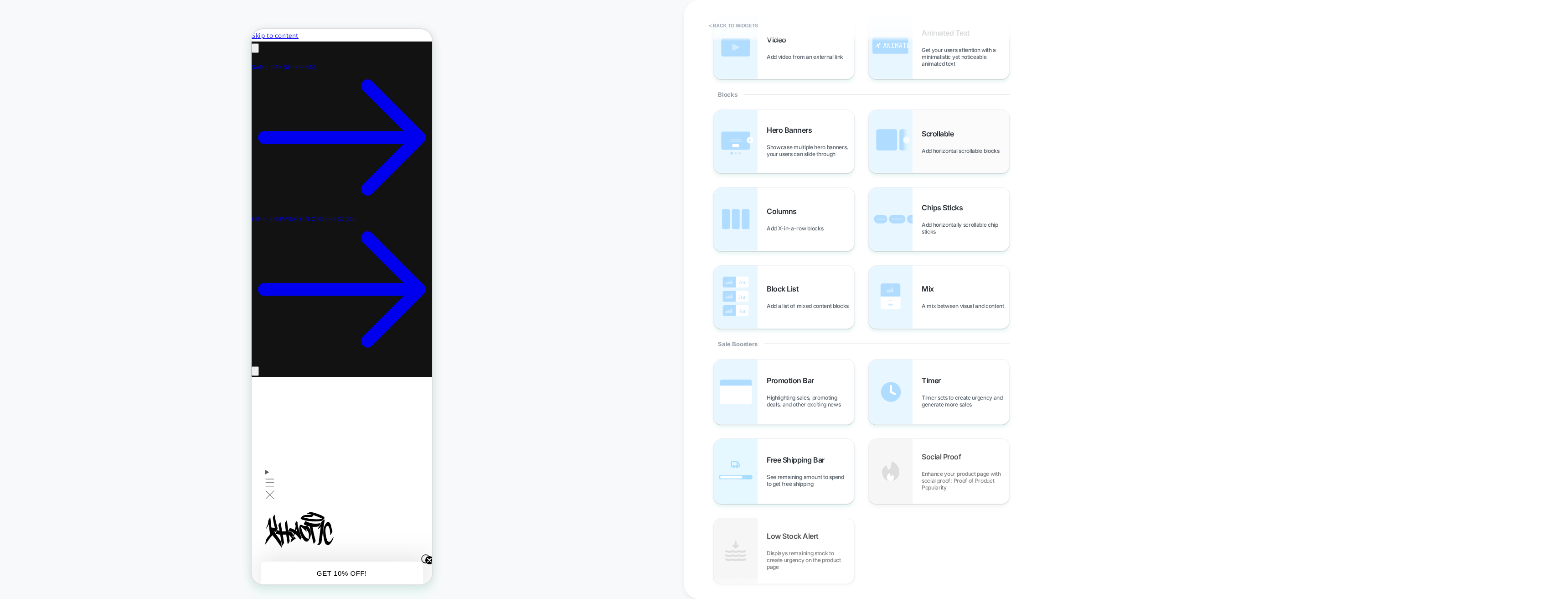
click at [934, 148] on span "Add horizontal scrollable blocks" at bounding box center [962, 151] width 83 height 7
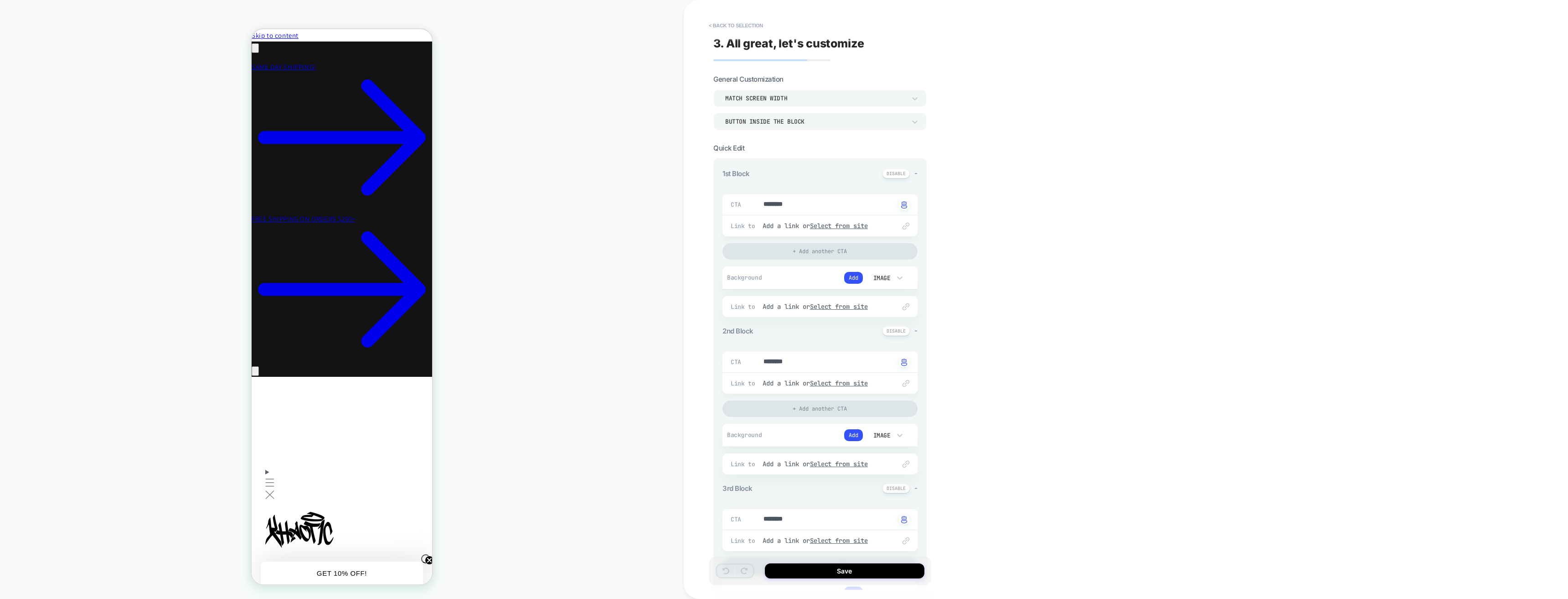
type textarea "*"
click at [744, 22] on button "< Back to selection" at bounding box center [736, 25] width 63 height 14
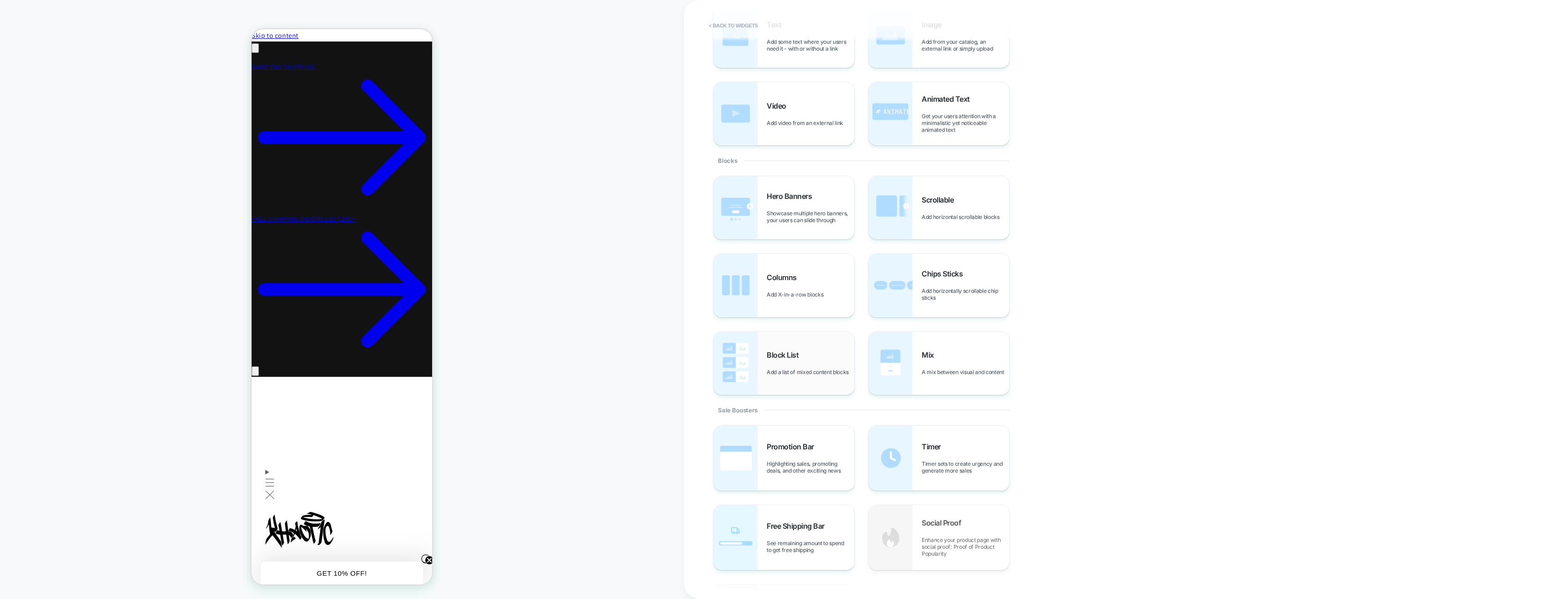
scroll to position [0, 0]
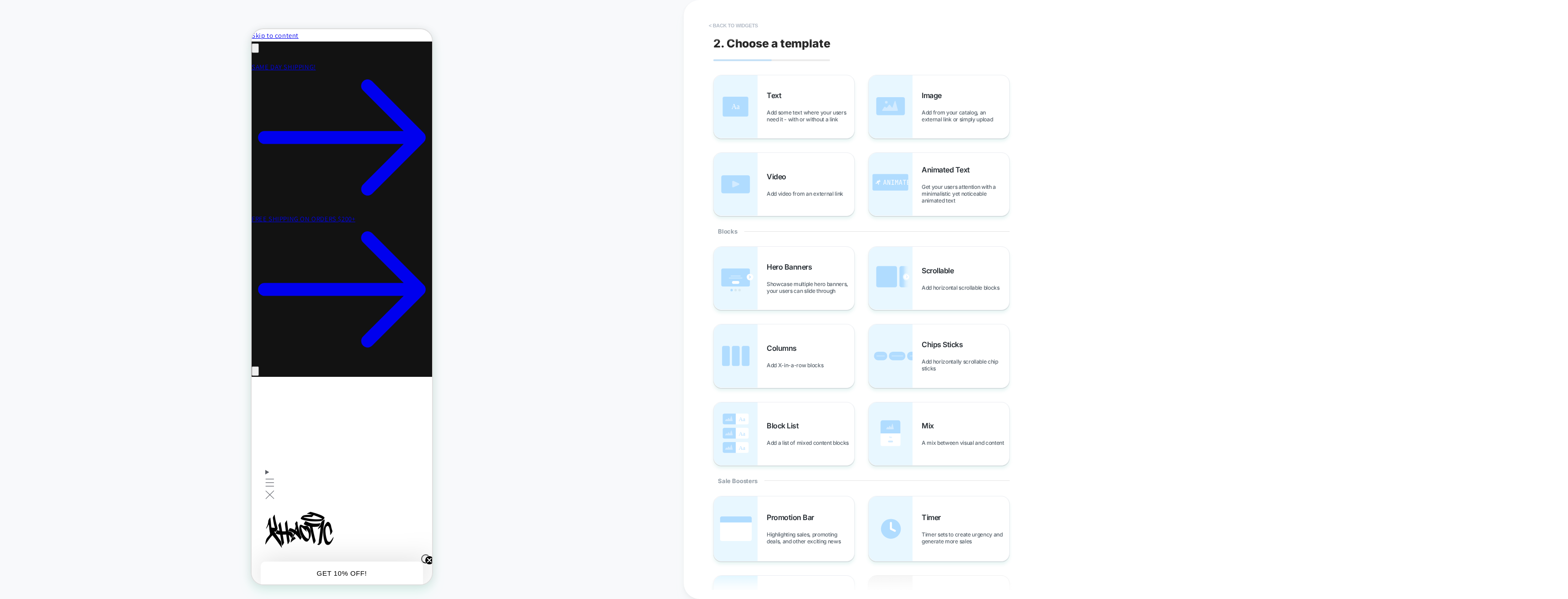
click at [731, 27] on button "< Back to widgets" at bounding box center [734, 25] width 58 height 14
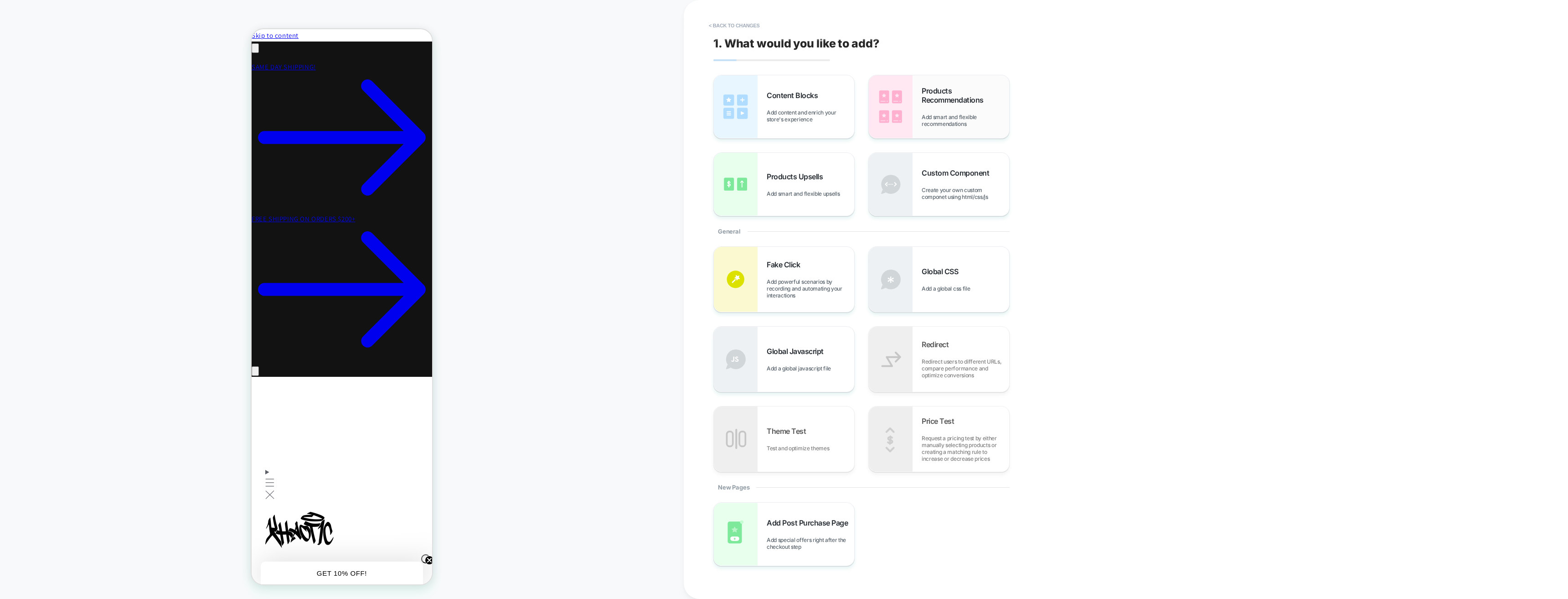
click at [949, 110] on div "Products Recommendations Add smart and flexible recommendations" at bounding box center [964, 106] width 88 height 41
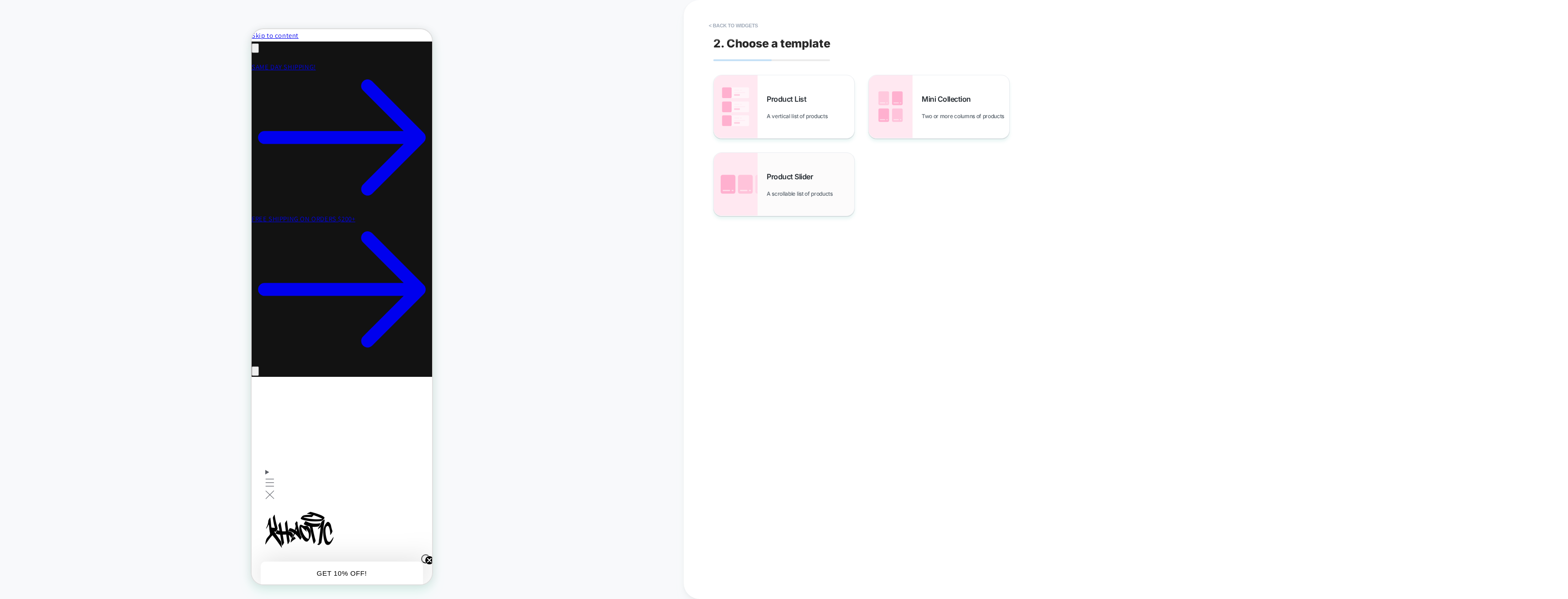
click at [824, 173] on div "Product Slider A scrollable list of products" at bounding box center [809, 184] width 88 height 25
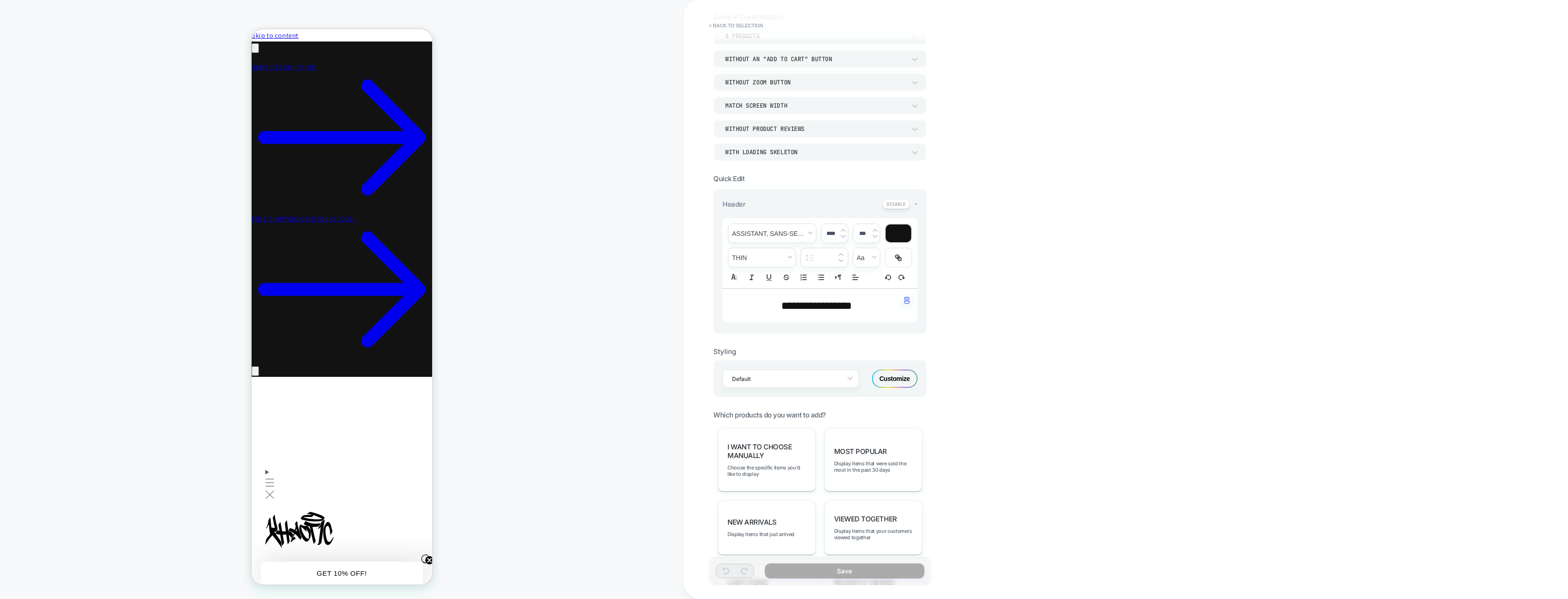
scroll to position [137, 0]
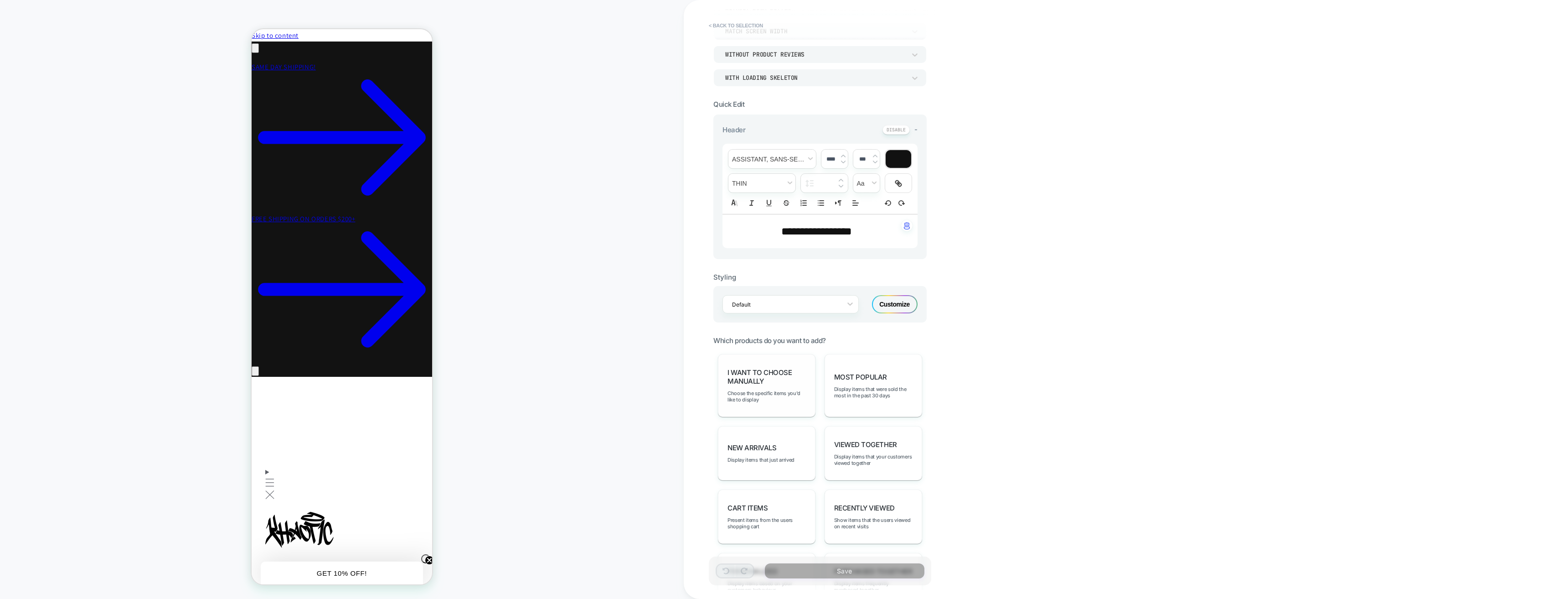
click at [754, 384] on span "I want to choose manually" at bounding box center [766, 376] width 78 height 18
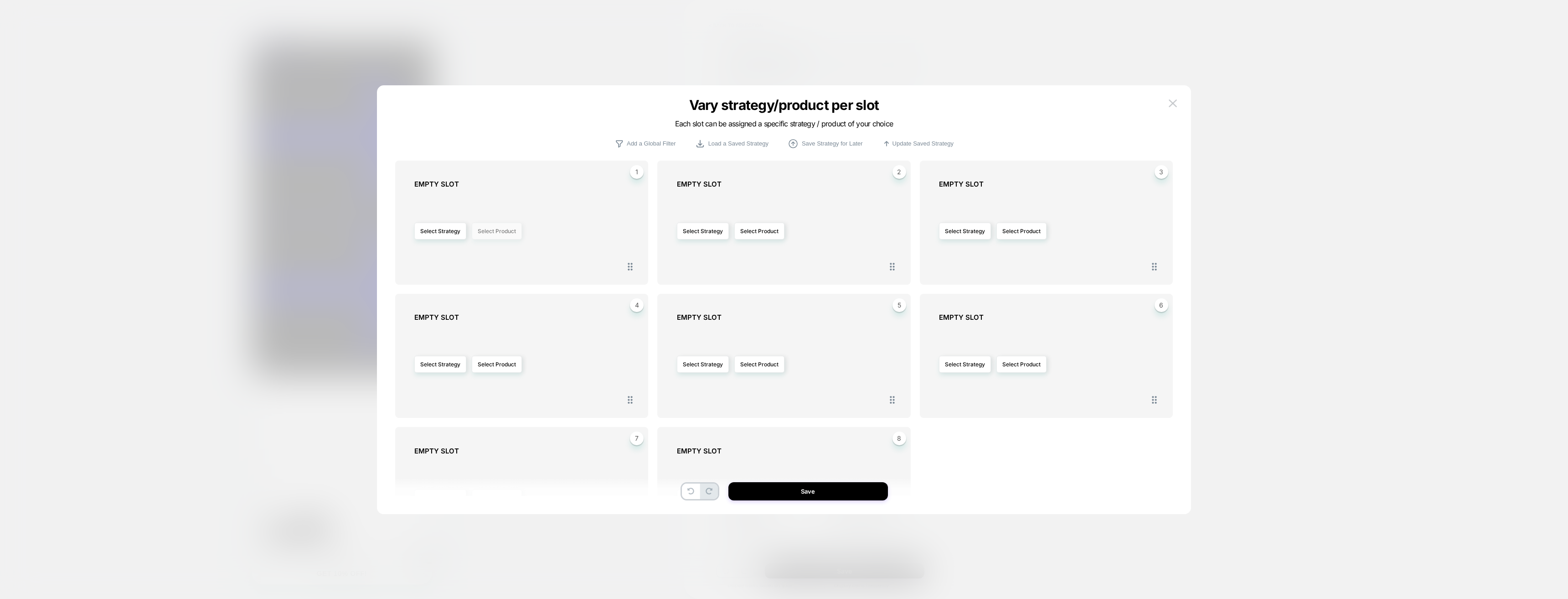
click at [510, 232] on button "Select Product" at bounding box center [497, 231] width 50 height 17
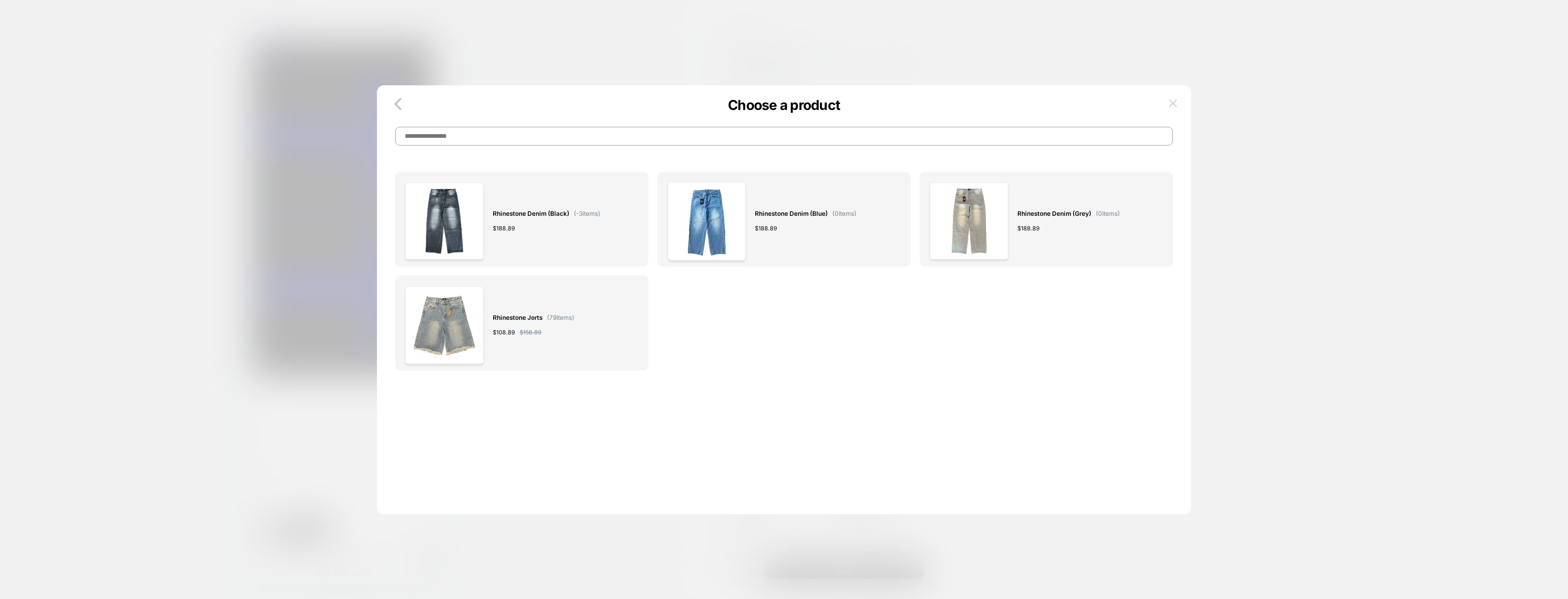
drag, startPoint x: 1176, startPoint y: 95, endPoint x: 1170, endPoint y: 105, distance: 11.7
click at [1175, 99] on div "Choose a product Rhinestone Denim (Black) ( -3 items) $ 188.89 Rhinestone Denim…" at bounding box center [784, 304] width 814 height 420
click at [1169, 106] on img at bounding box center [1173, 103] width 8 height 8
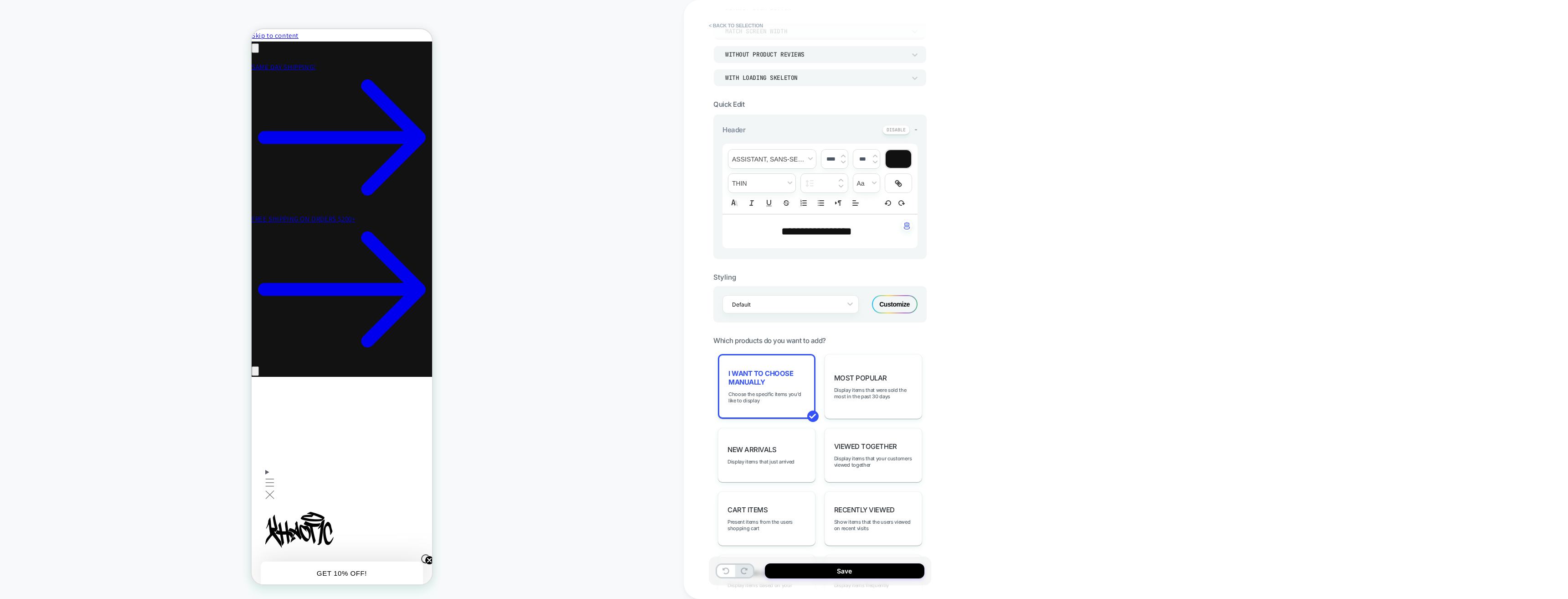
click at [971, 315] on div "**********" at bounding box center [884, 300] width 401 height 599
click at [885, 380] on span "Most Popular" at bounding box center [859, 378] width 53 height 8
click at [754, 458] on span "Display items that just arrived" at bounding box center [760, 460] width 67 height 7
click at [841, 448] on span "Viewed Together" at bounding box center [864, 445] width 63 height 8
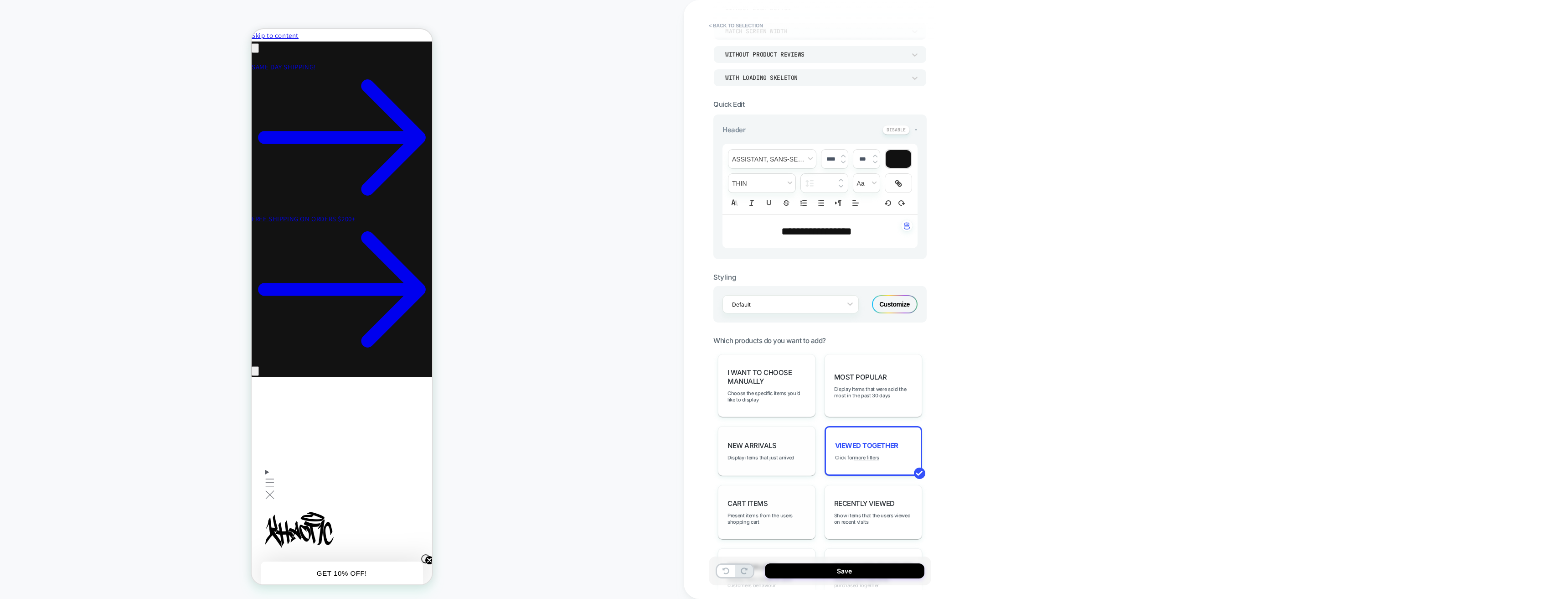
click at [781, 486] on div "Cart Items Present items from the users shopping cart" at bounding box center [766, 511] width 98 height 54
click at [856, 506] on span "Recently Viewed" at bounding box center [864, 508] width 61 height 8
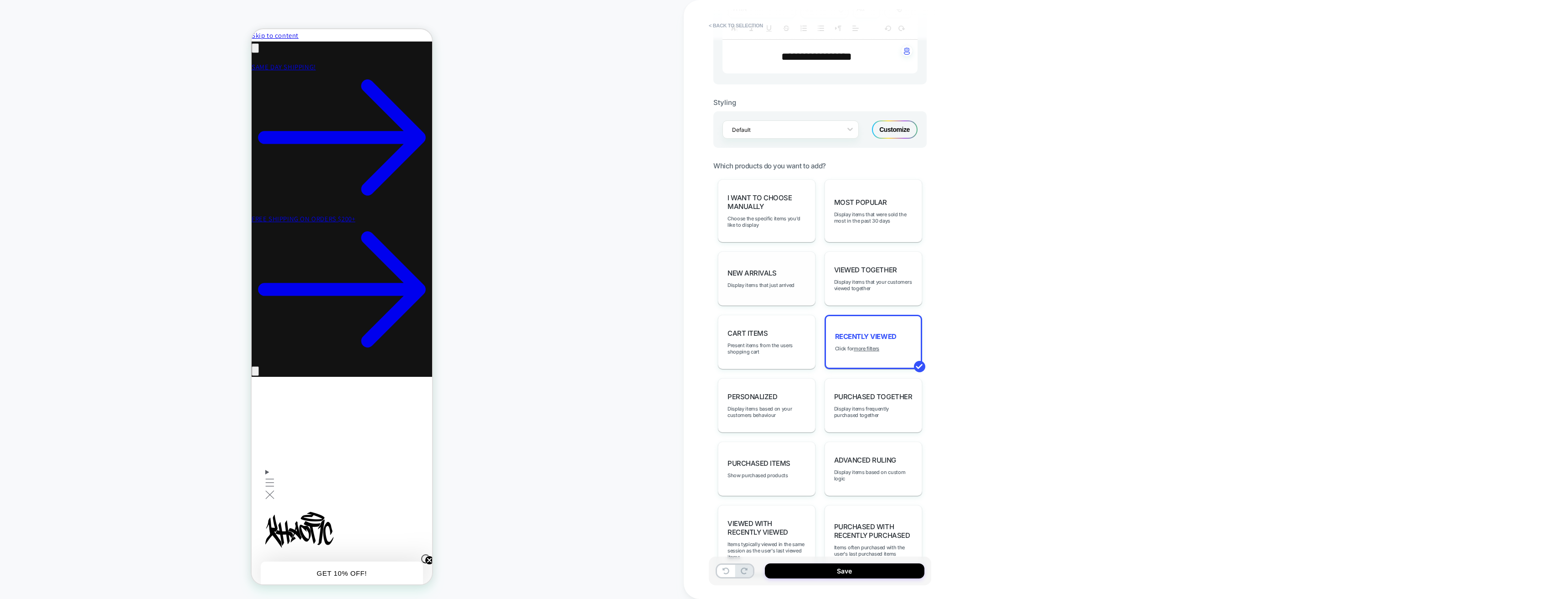
scroll to position [320, 0]
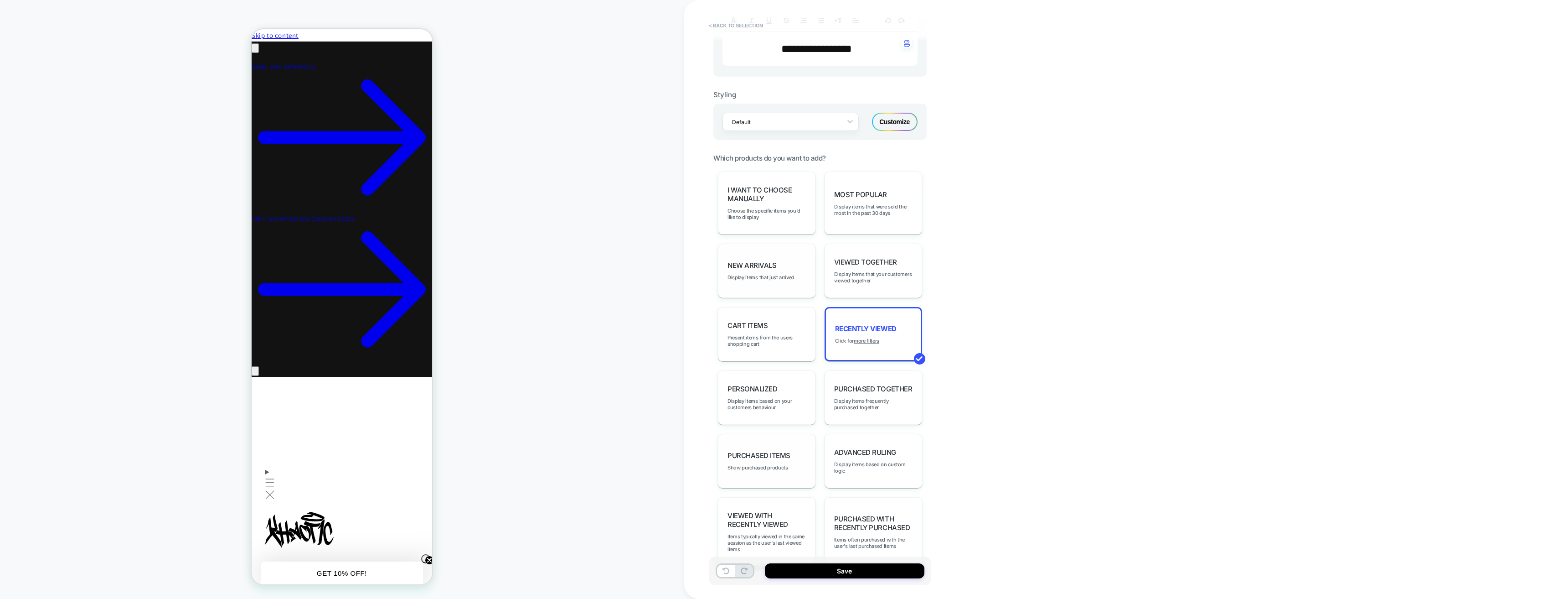
click at [773, 451] on span "Purchased Items" at bounding box center [758, 456] width 63 height 8
click at [847, 454] on span "Advanced Ruling" at bounding box center [864, 452] width 62 height 8
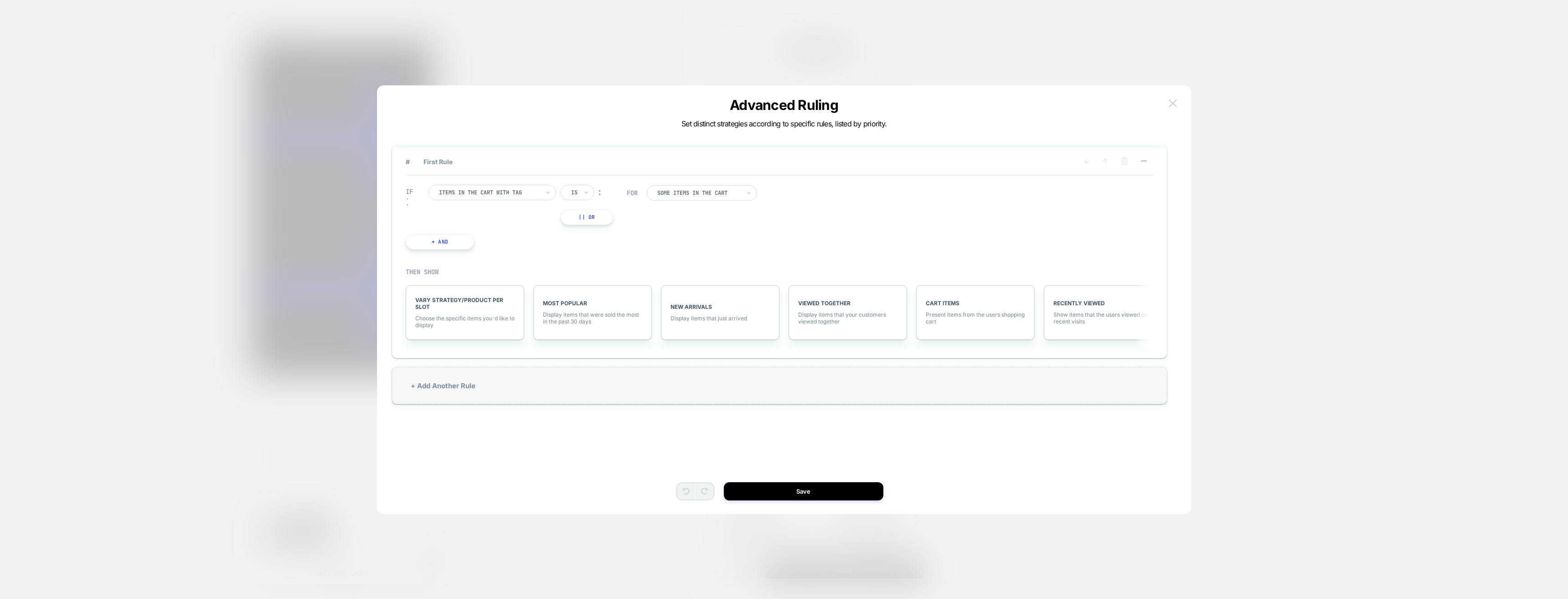
click at [1175, 100] on img at bounding box center [1173, 103] width 8 height 8
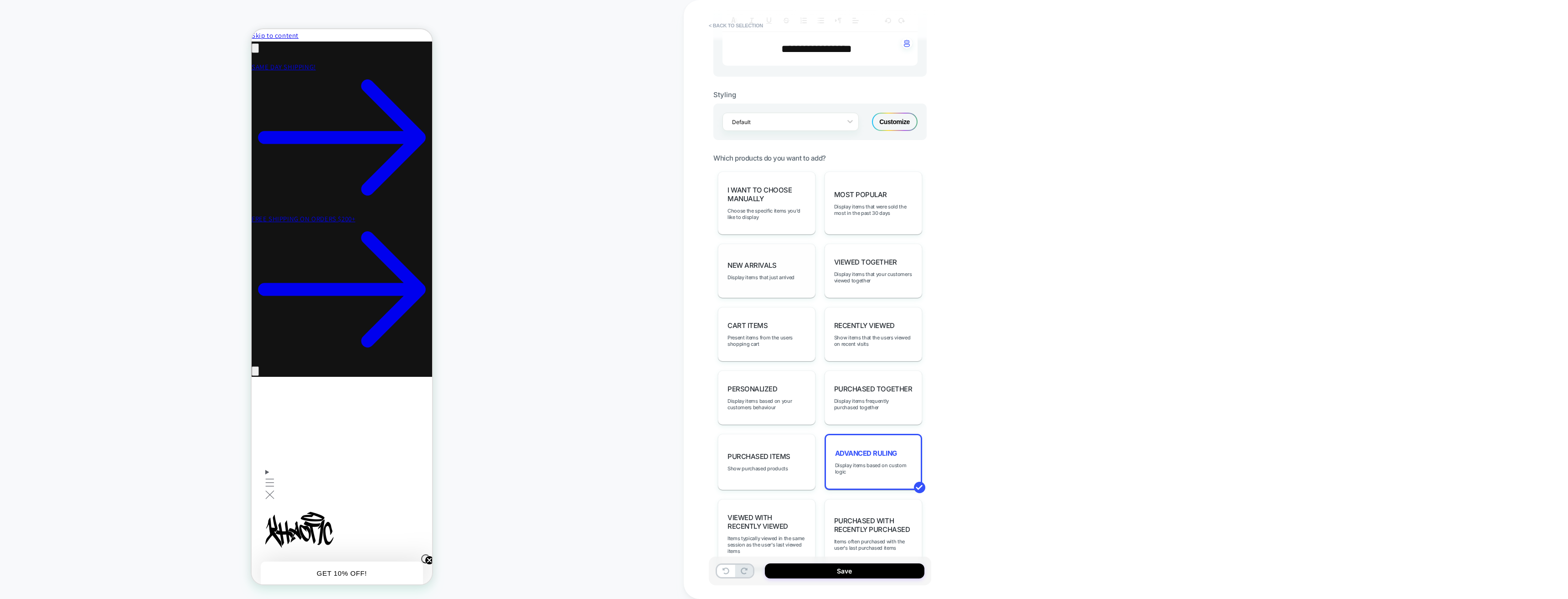
click at [791, 265] on div "New Arrivals Display items that just arrived" at bounding box center [766, 270] width 98 height 54
click at [793, 218] on span "Choose the specific items you'd like to display" at bounding box center [766, 214] width 78 height 13
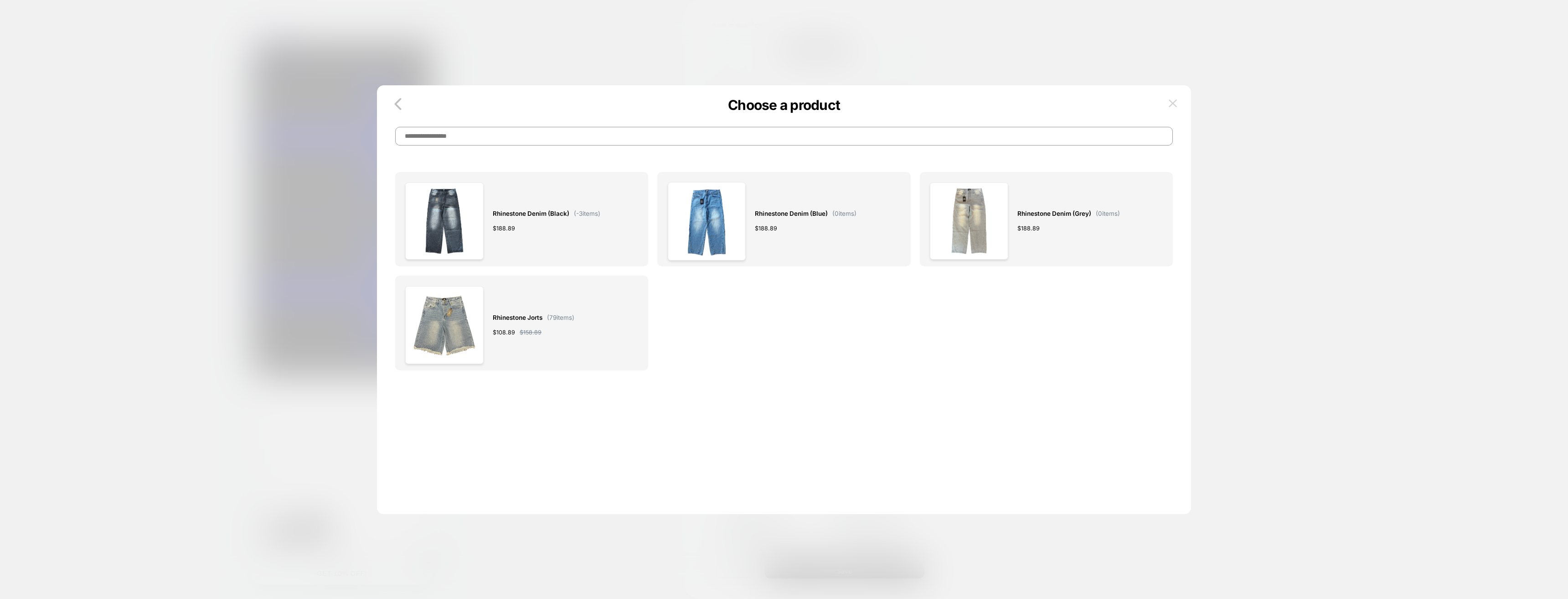
click at [1170, 108] on button at bounding box center [1172, 103] width 13 height 13
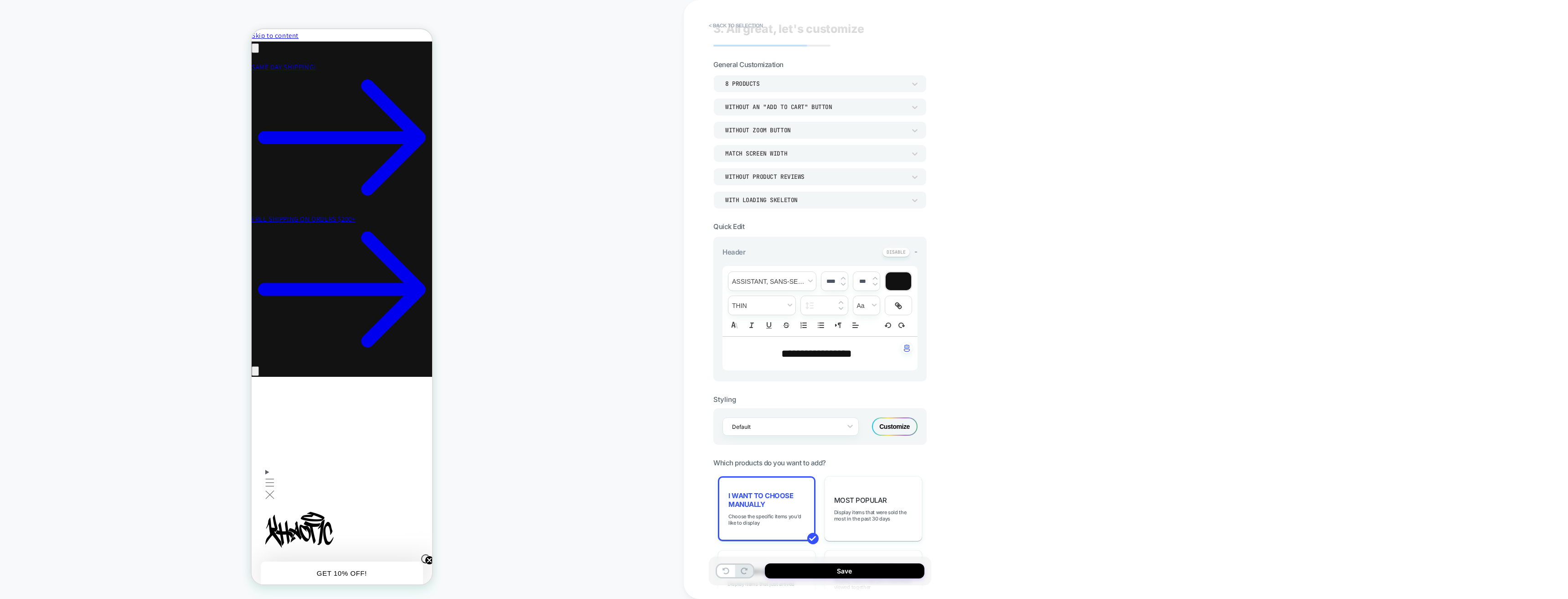
scroll to position [0, 0]
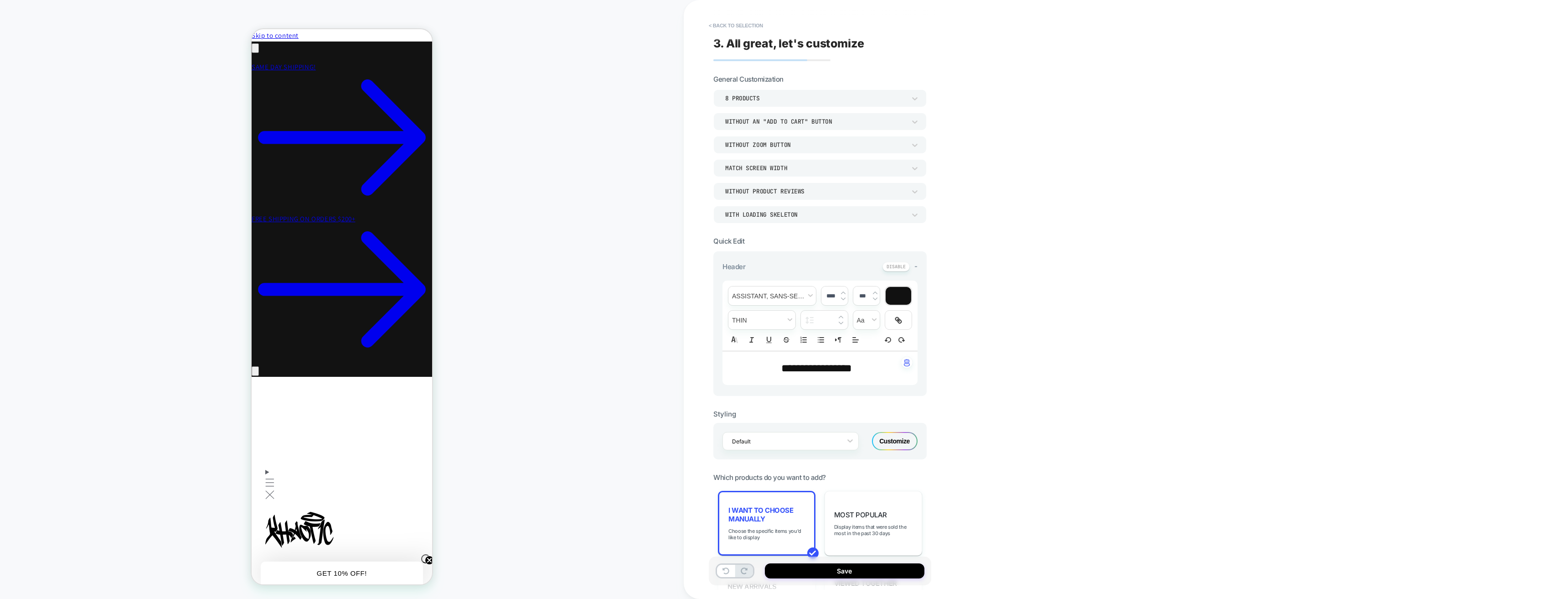
click at [852, 123] on div "Without an "add to cart" button" at bounding box center [815, 121] width 180 height 8
click at [814, 203] on div "With add to cart below prices" at bounding box center [819, 202] width 206 height 19
click at [836, 119] on div "With add to cart below prices" at bounding box center [815, 121] width 180 height 8
click at [826, 145] on div "Without an "add to cart" button" at bounding box center [819, 144] width 206 height 19
click at [834, 98] on div "8 Products" at bounding box center [815, 98] width 180 height 8
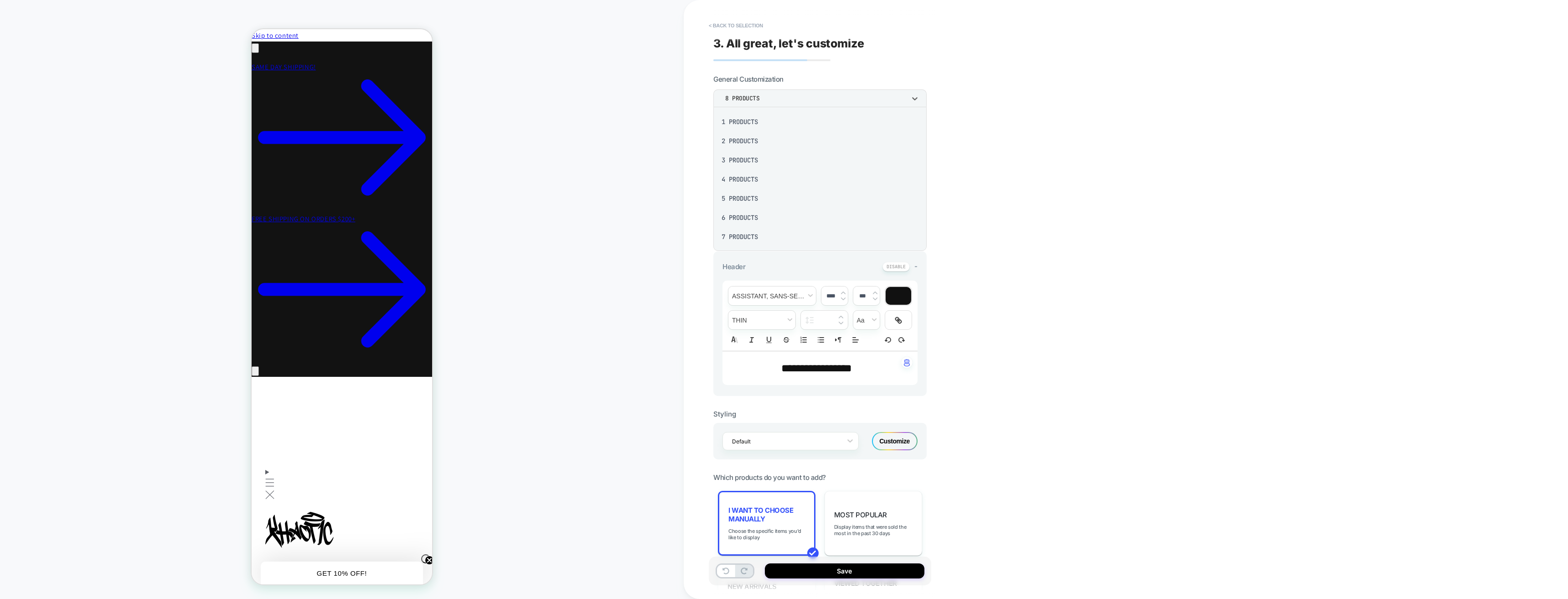
click at [780, 178] on div "4 Products" at bounding box center [819, 179] width 206 height 19
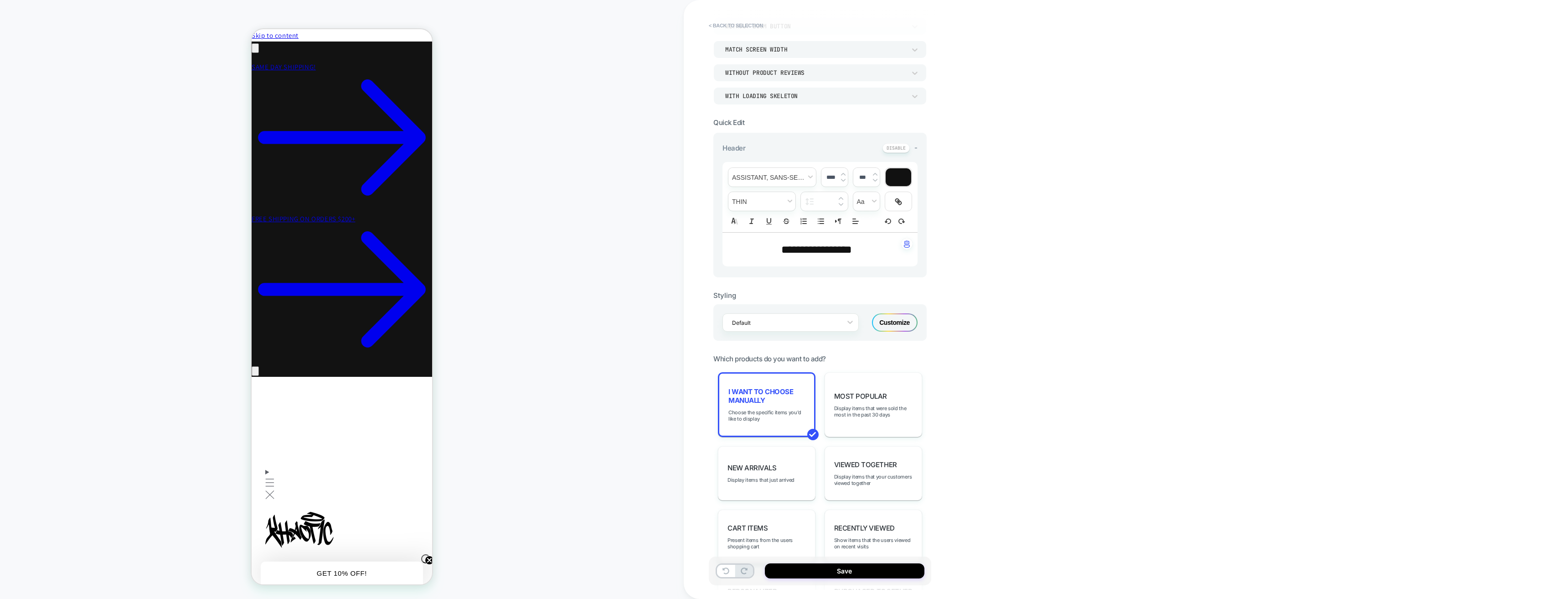
scroll to position [137, 0]
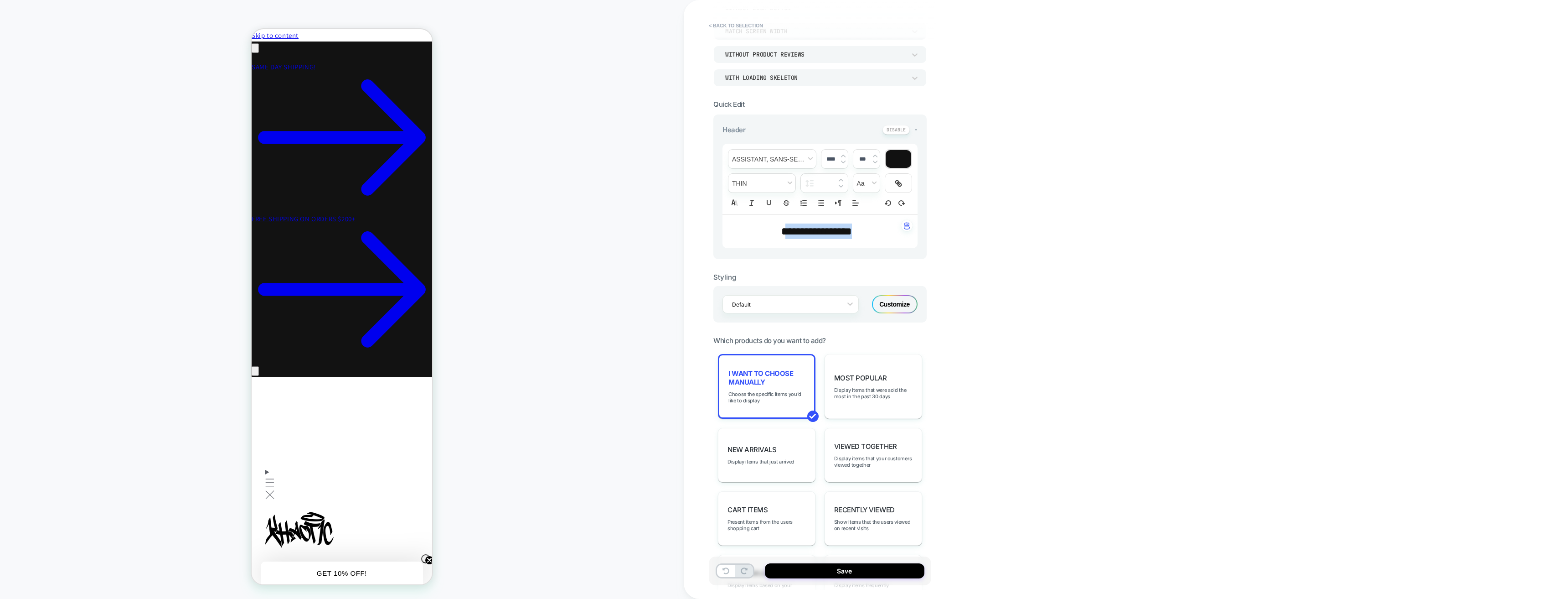
drag, startPoint x: 872, startPoint y: 226, endPoint x: 777, endPoint y: 242, distance: 96.3
click at [777, 242] on div "**********" at bounding box center [819, 231] width 195 height 33
type input "****"
click at [847, 229] on p "**********" at bounding box center [816, 228] width 170 height 9
drag, startPoint x: 839, startPoint y: 228, endPoint x: 779, endPoint y: 227, distance: 60.0
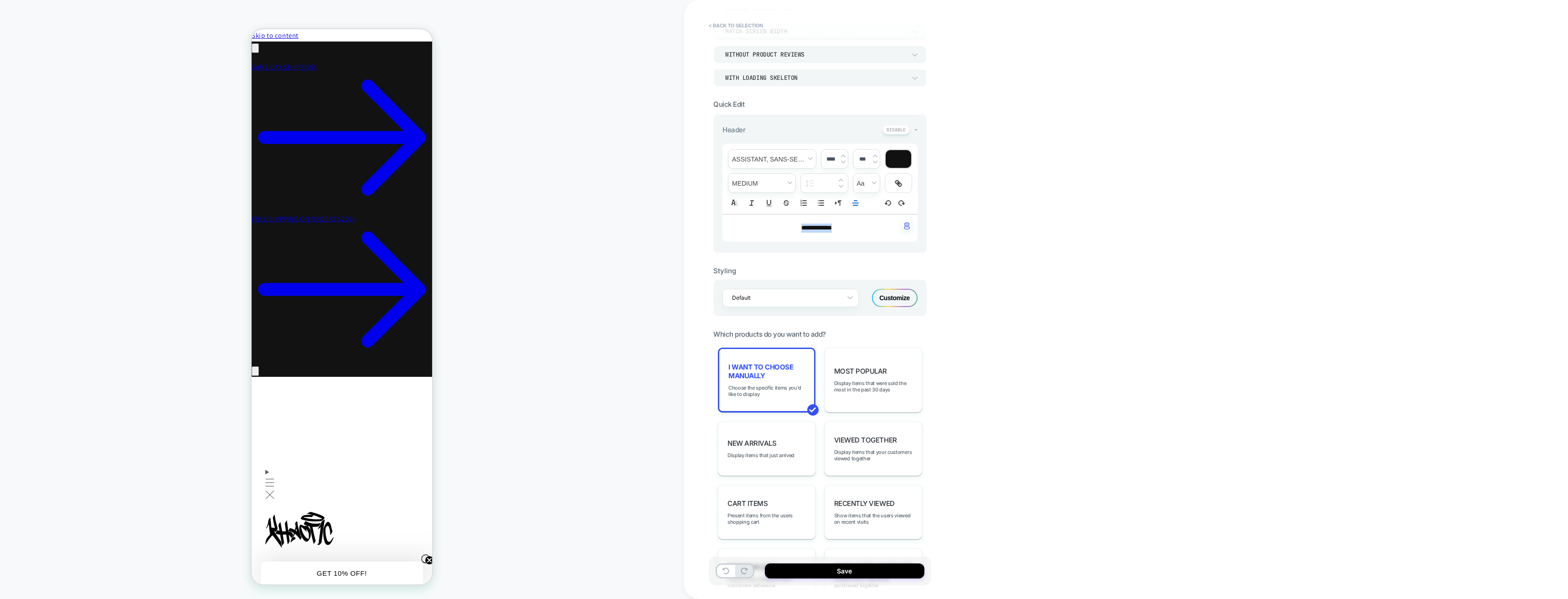
click at [779, 227] on p "**********" at bounding box center [816, 228] width 170 height 9
click at [809, 159] on span "font" at bounding box center [772, 159] width 88 height 18
click at [770, 267] on span "font" at bounding box center [772, 264] width 76 height 31
click at [845, 157] on img at bounding box center [843, 156] width 4 height 3
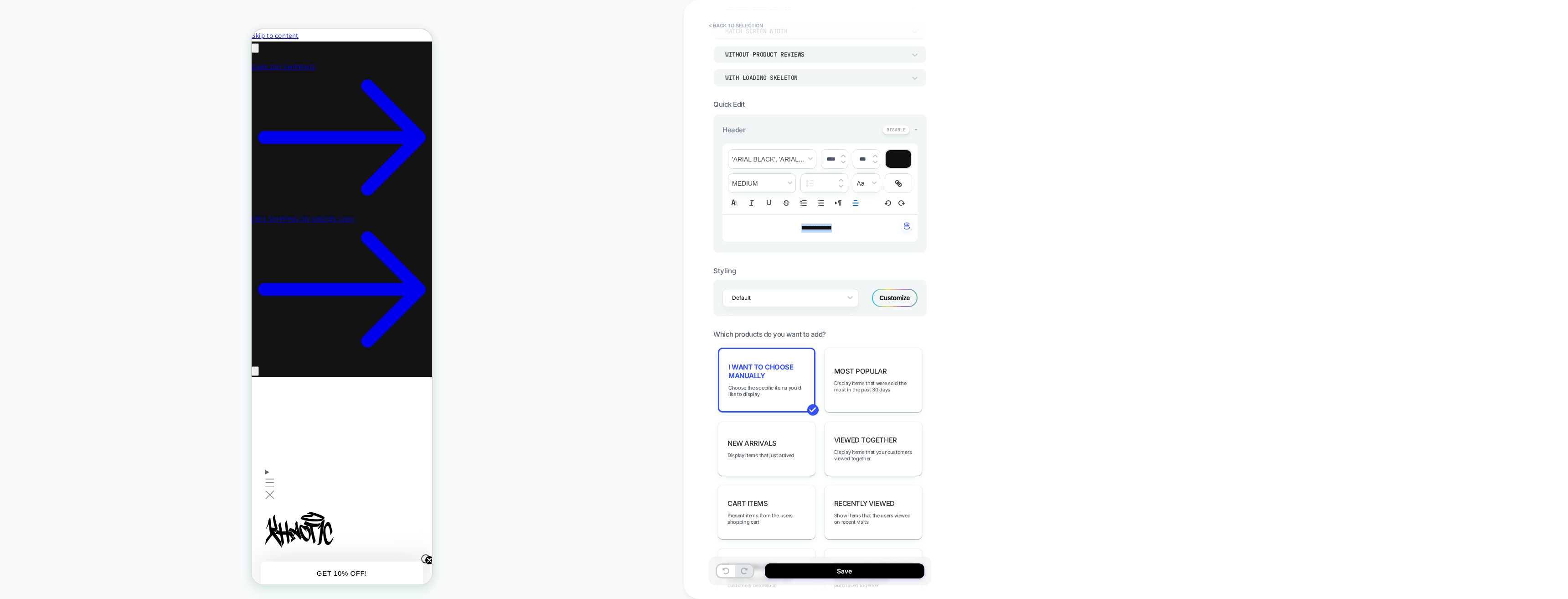
click at [845, 157] on img at bounding box center [843, 156] width 4 height 3
click at [852, 228] on p "**********" at bounding box center [816, 228] width 170 height 9
drag, startPoint x: 852, startPoint y: 228, endPoint x: 809, endPoint y: 209, distance: 47.0
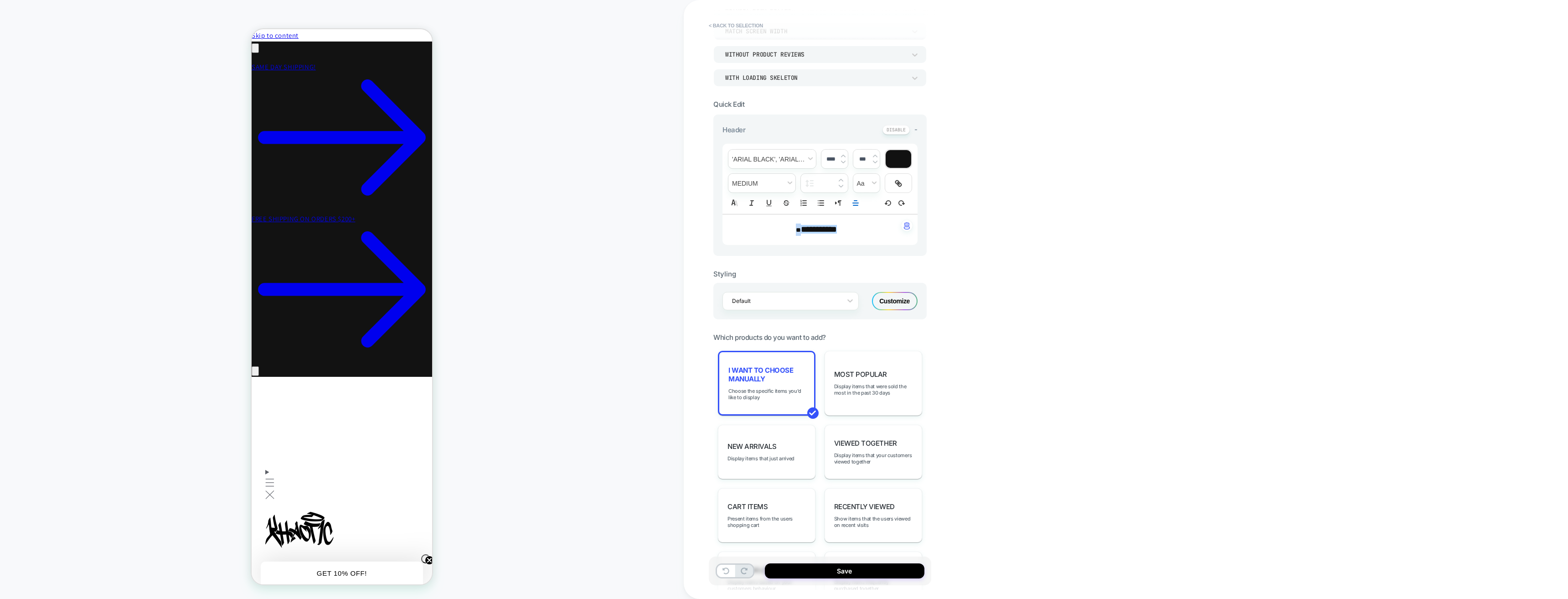
click at [774, 239] on div "**********" at bounding box center [819, 229] width 195 height 31
click at [828, 231] on span "**********" at bounding box center [818, 229] width 36 height 8
click at [800, 228] on span "**********" at bounding box center [818, 229] width 36 height 8
drag, startPoint x: 779, startPoint y: 231, endPoint x: 884, endPoint y: 235, distance: 105.1
click at [884, 235] on p "**********" at bounding box center [816, 229] width 170 height 13
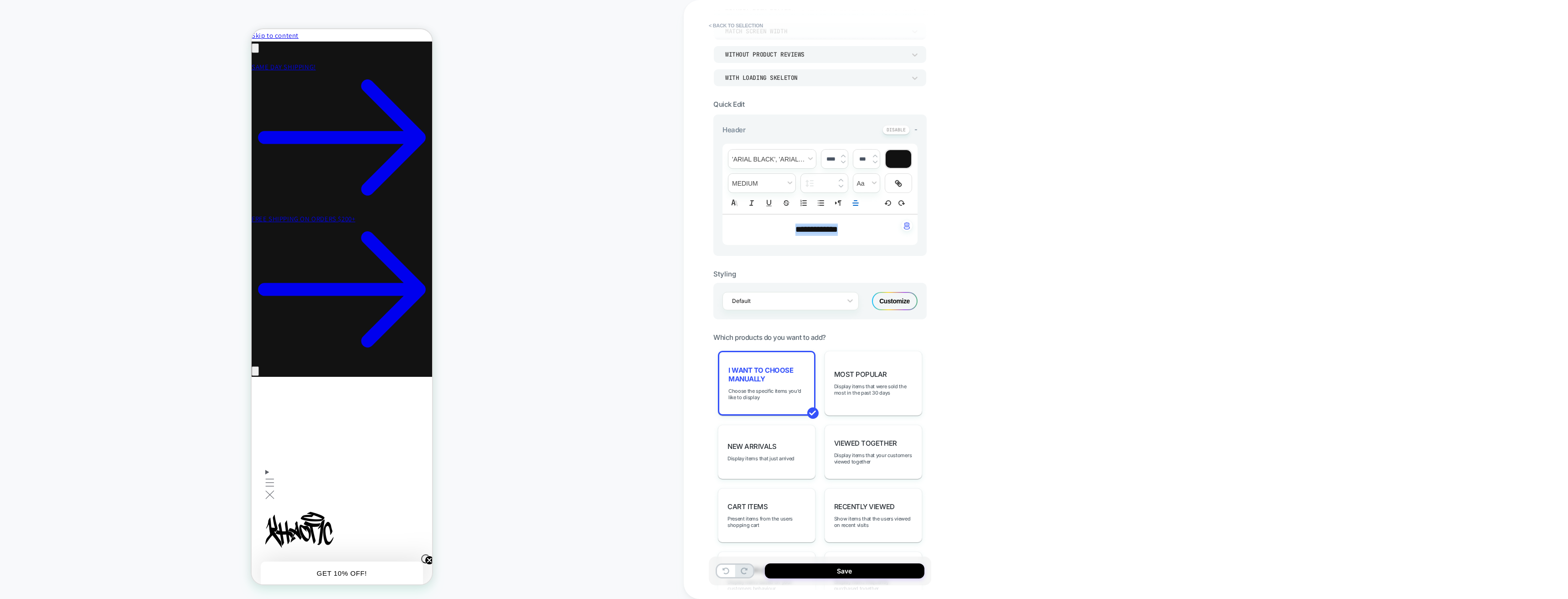
click at [844, 154] on img at bounding box center [843, 156] width 4 height 3
click at [1003, 225] on div "**********" at bounding box center [884, 300] width 401 height 599
type input "****"
click at [889, 238] on div "**********" at bounding box center [819, 229] width 195 height 31
click at [992, 340] on div "**********" at bounding box center [884, 300] width 401 height 599
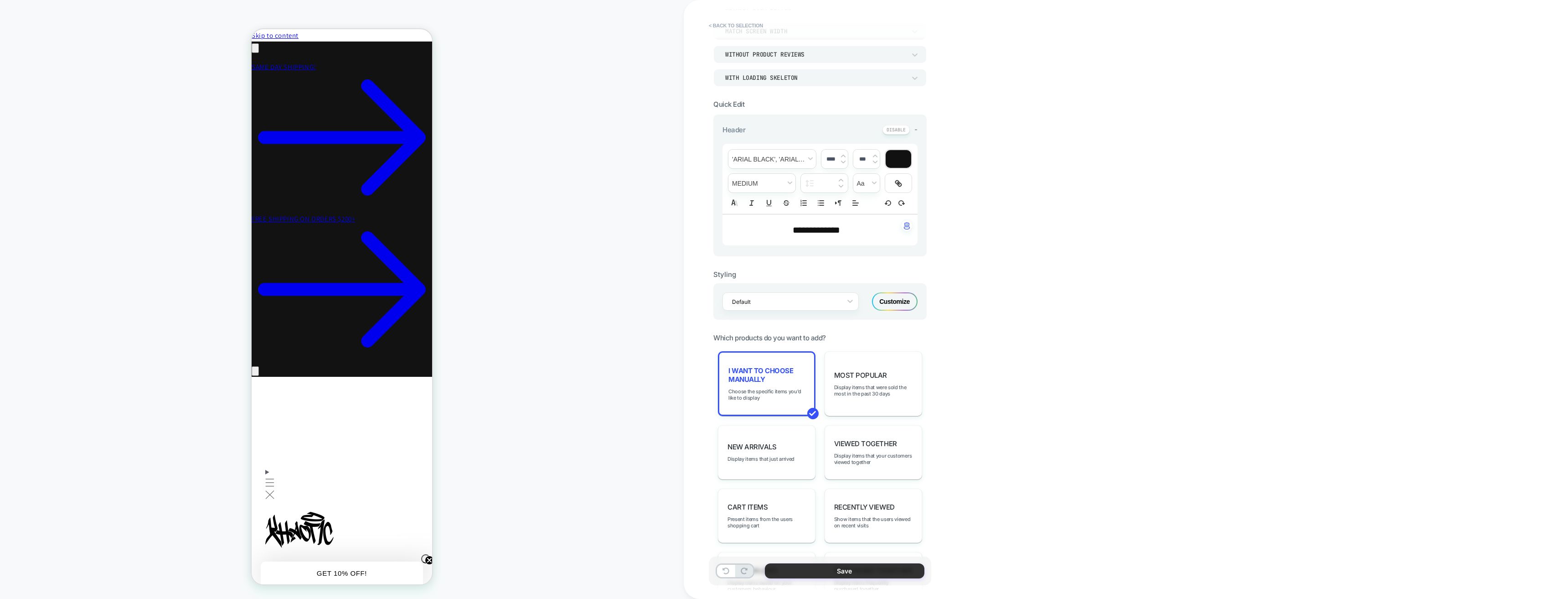
click at [882, 571] on button "Save" at bounding box center [844, 571] width 159 height 15
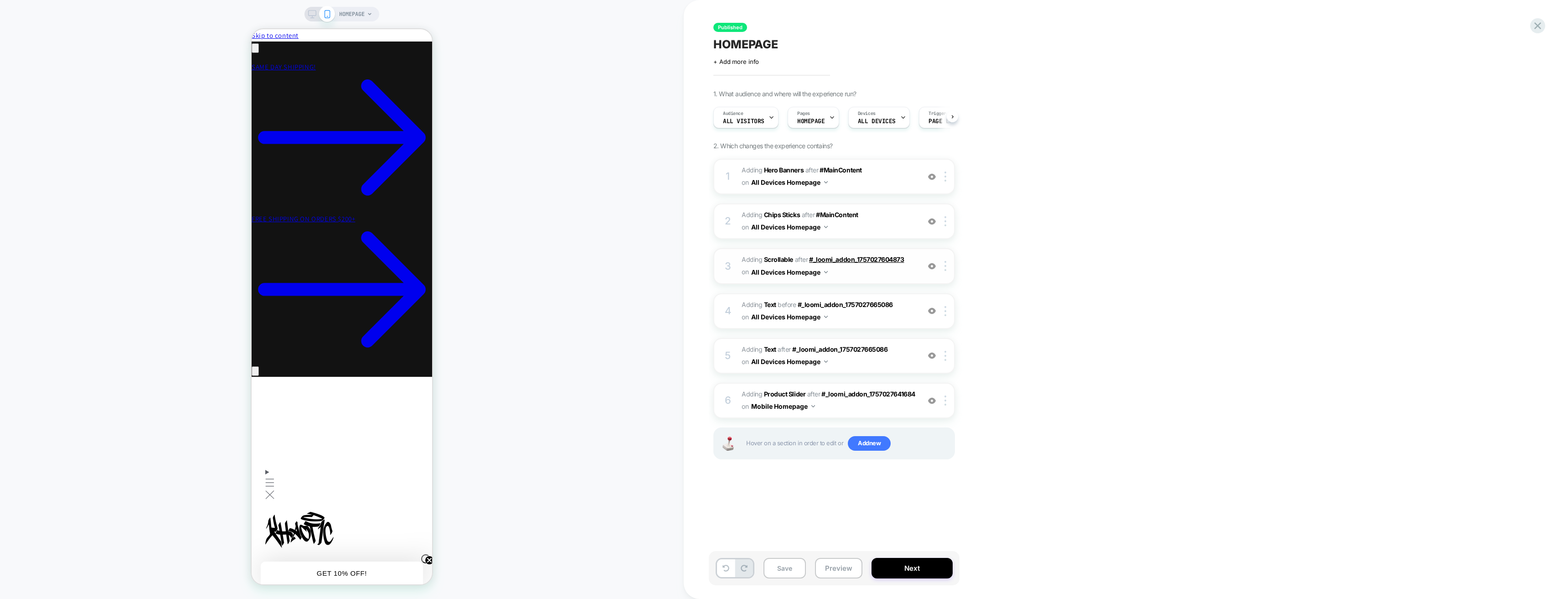
scroll to position [0, 1]
click at [824, 408] on span "#_loomi_addon_1757030688119 Adding Product Slider AFTER #_loomi_addon_175702764…" at bounding box center [828, 400] width 173 height 25
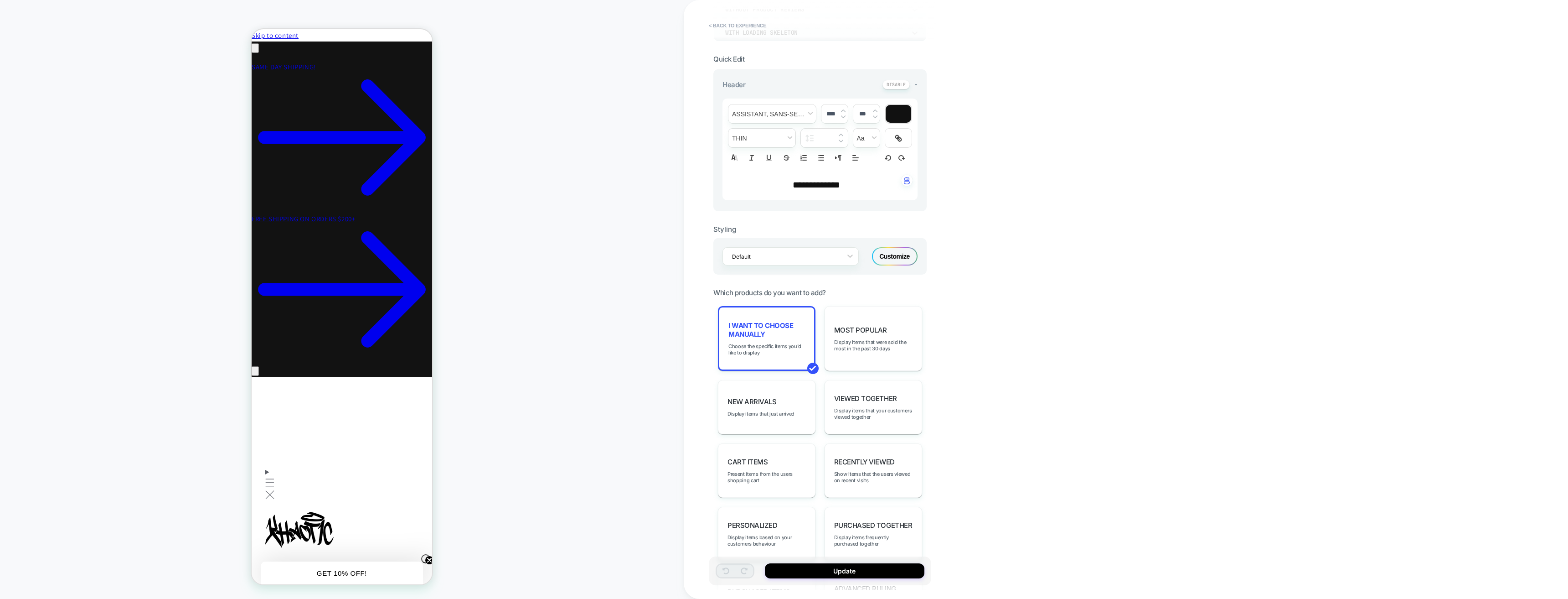
scroll to position [183, 0]
click at [793, 331] on span "I want to choose manually" at bounding box center [767, 329] width 77 height 18
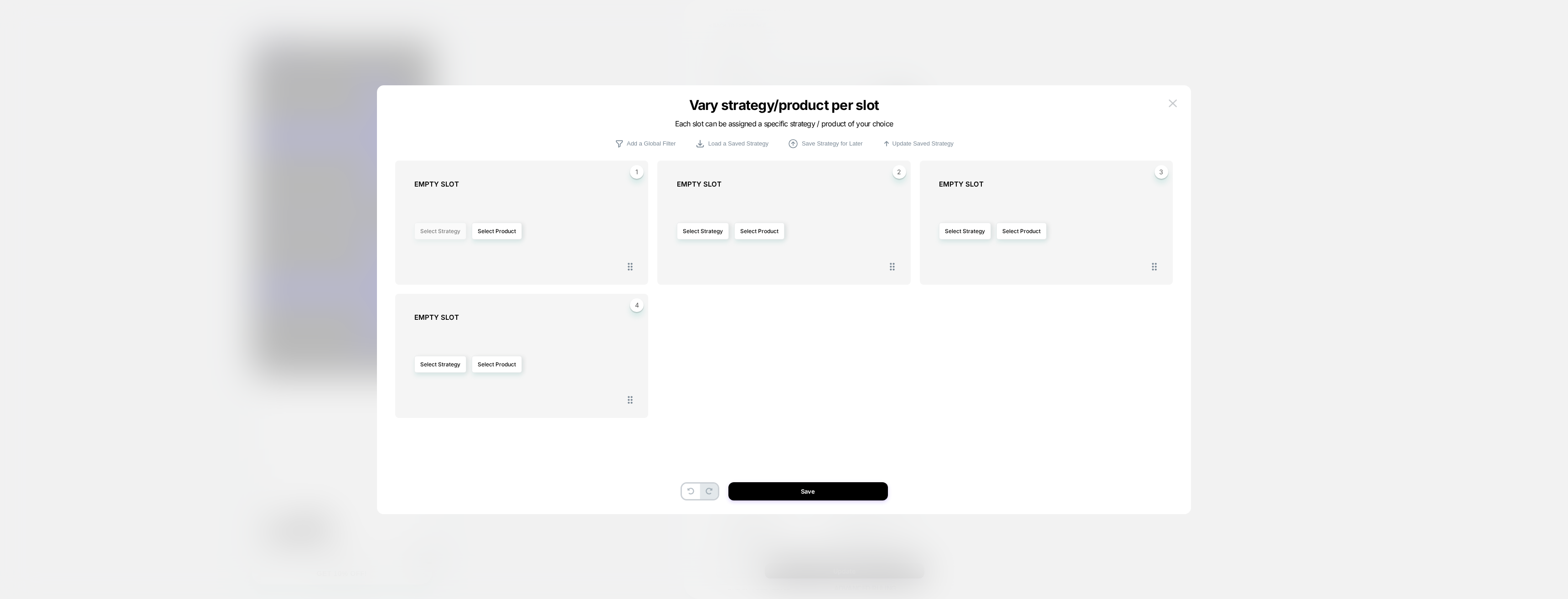
click at [449, 233] on button "Select Strategy" at bounding box center [440, 231] width 52 height 17
click at [539, 271] on div "1 EMPTY SLOT Select Strategy Select Product" at bounding box center [521, 222] width 253 height 124
click at [508, 234] on button "Select Product" at bounding box center [497, 231] width 50 height 17
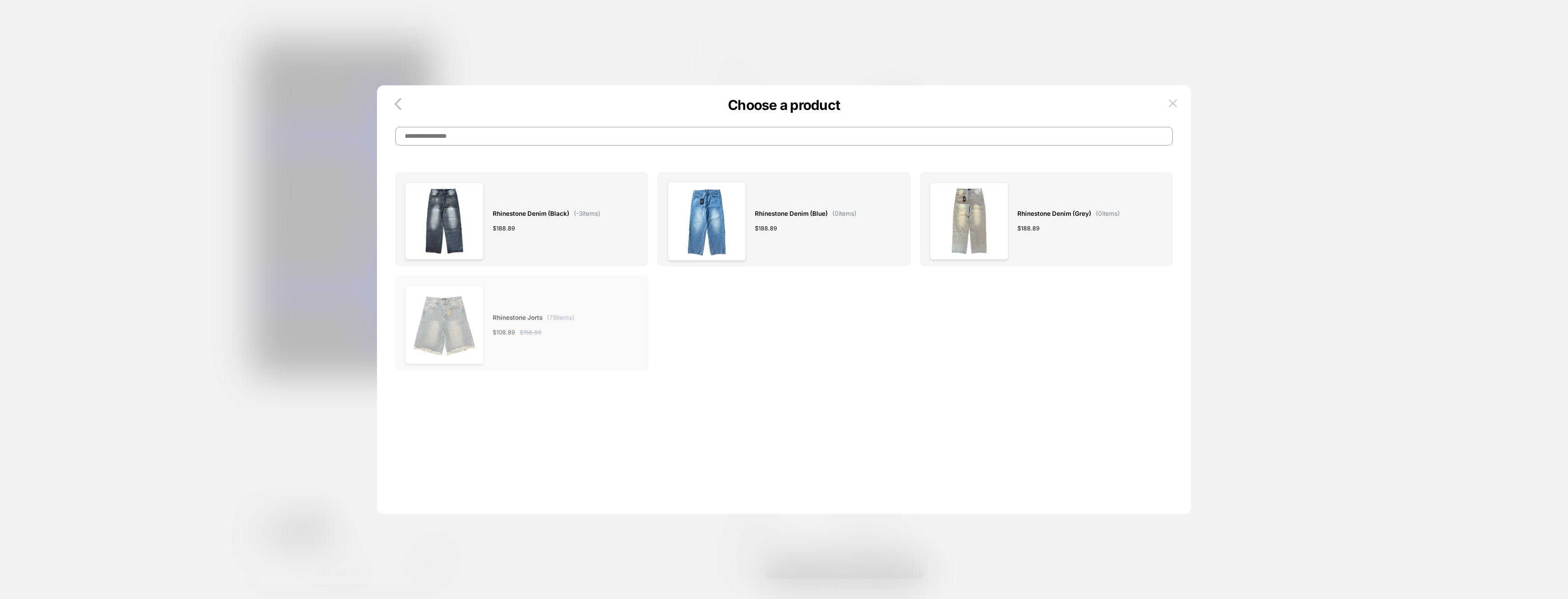
click at [602, 331] on div "Rhinestone Jorts ( 79 items) $ 108.89 $ 158.89" at bounding box center [521, 325] width 233 height 78
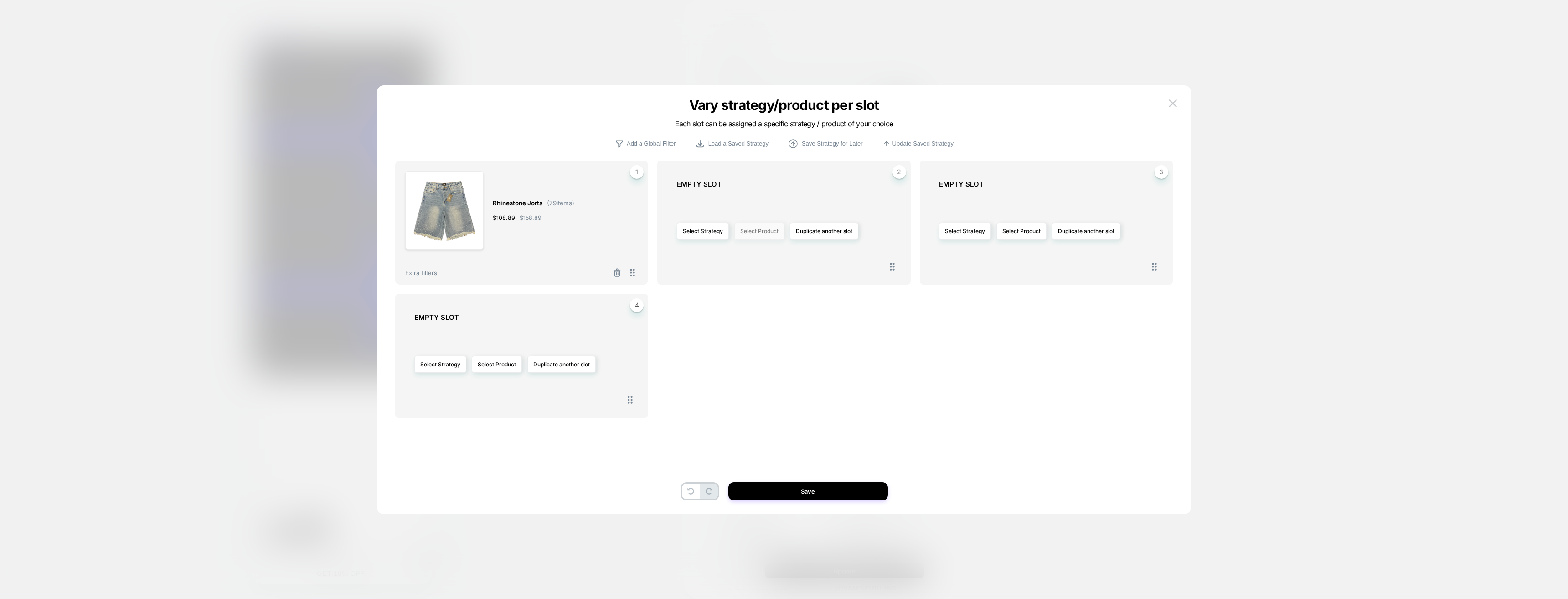
click at [767, 231] on button "Select Product" at bounding box center [759, 231] width 50 height 17
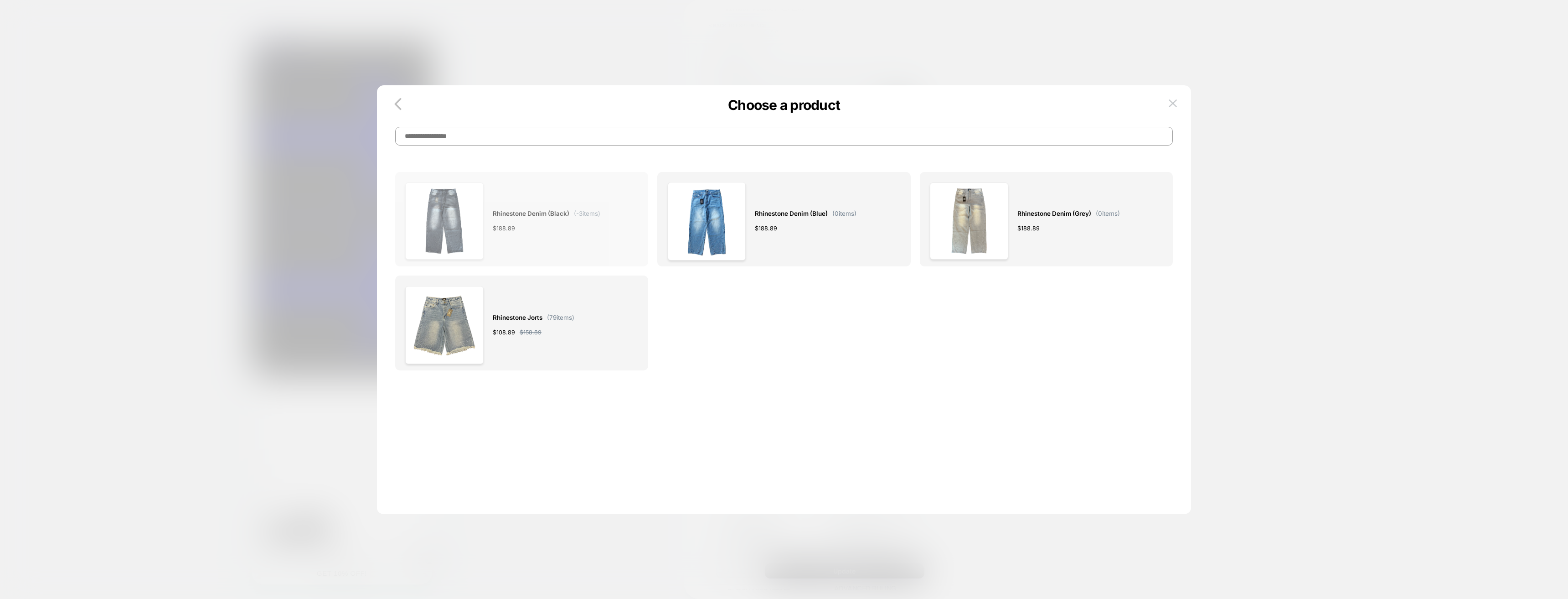
click at [583, 240] on div "Rhinestone Denim (Black) ( -3 items) $ 188.89" at bounding box center [546, 221] width 108 height 78
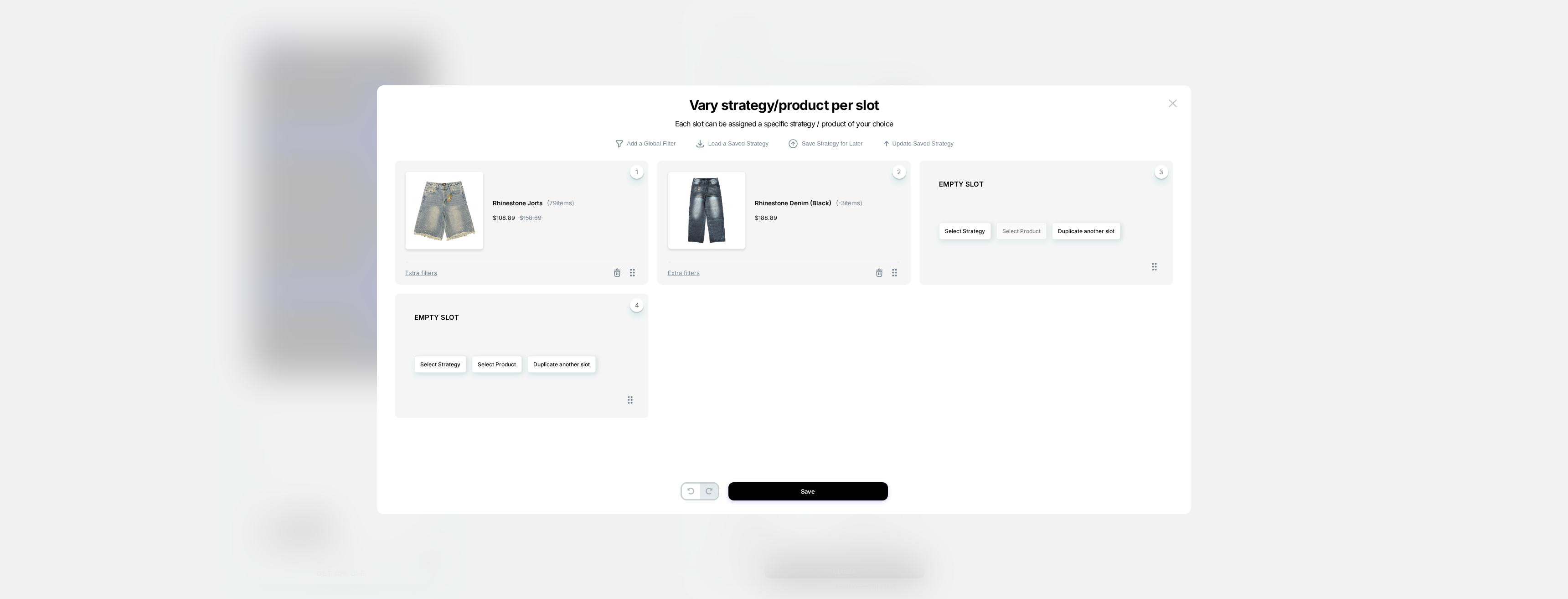
click at [1040, 230] on button "Select Product" at bounding box center [1021, 231] width 50 height 17
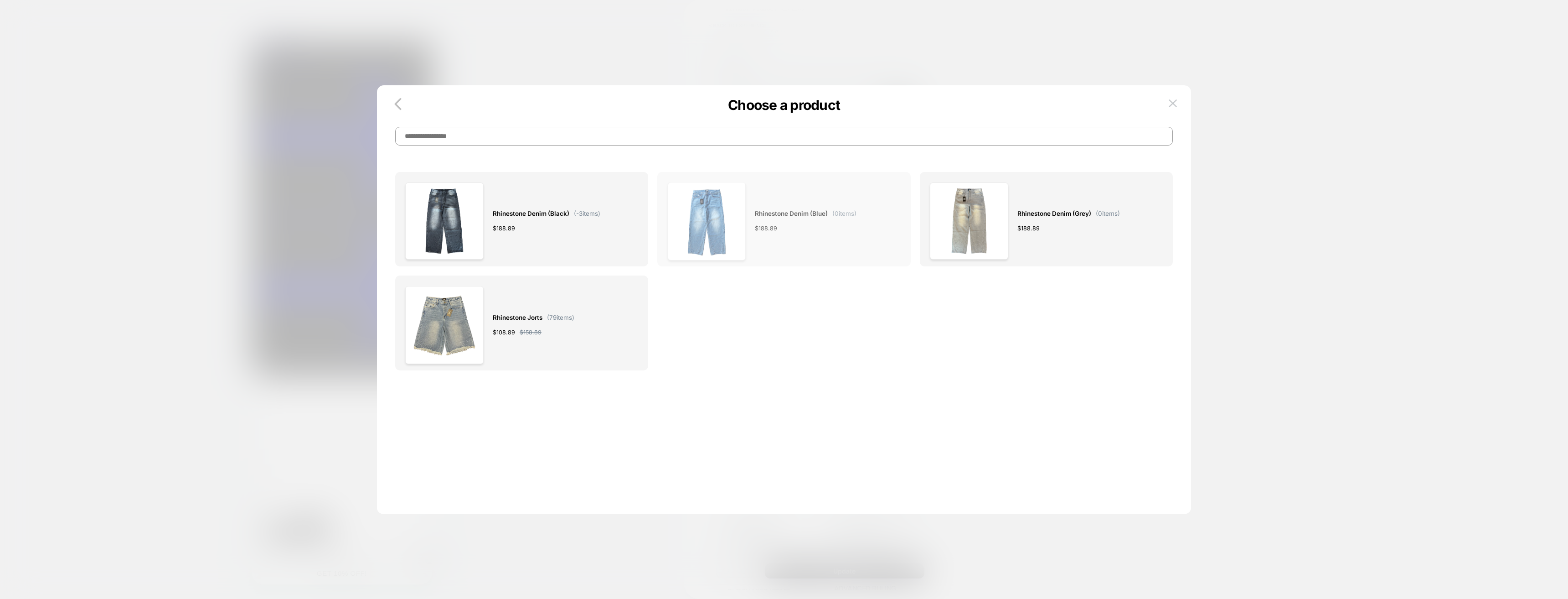
click at [789, 216] on span "Rhinestone Denim (Blue)" at bounding box center [790, 214] width 73 height 11
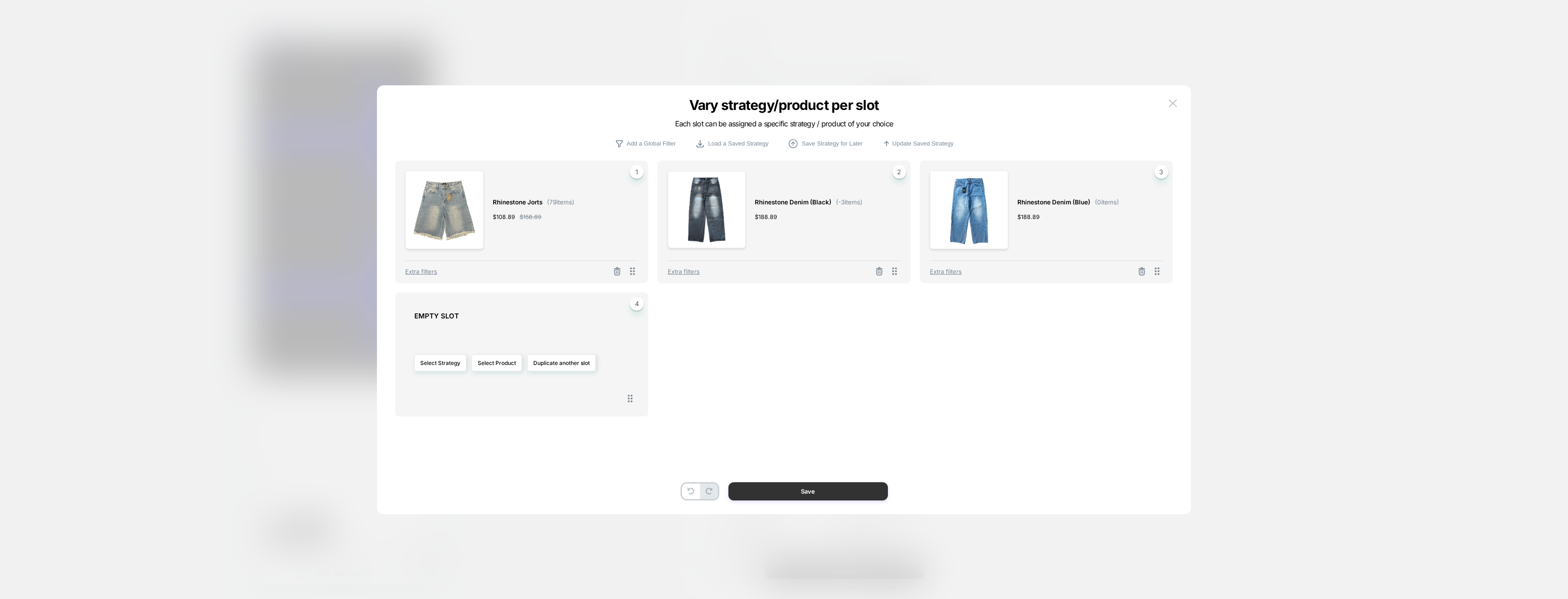
click at [818, 492] on button "Save" at bounding box center [808, 491] width 159 height 18
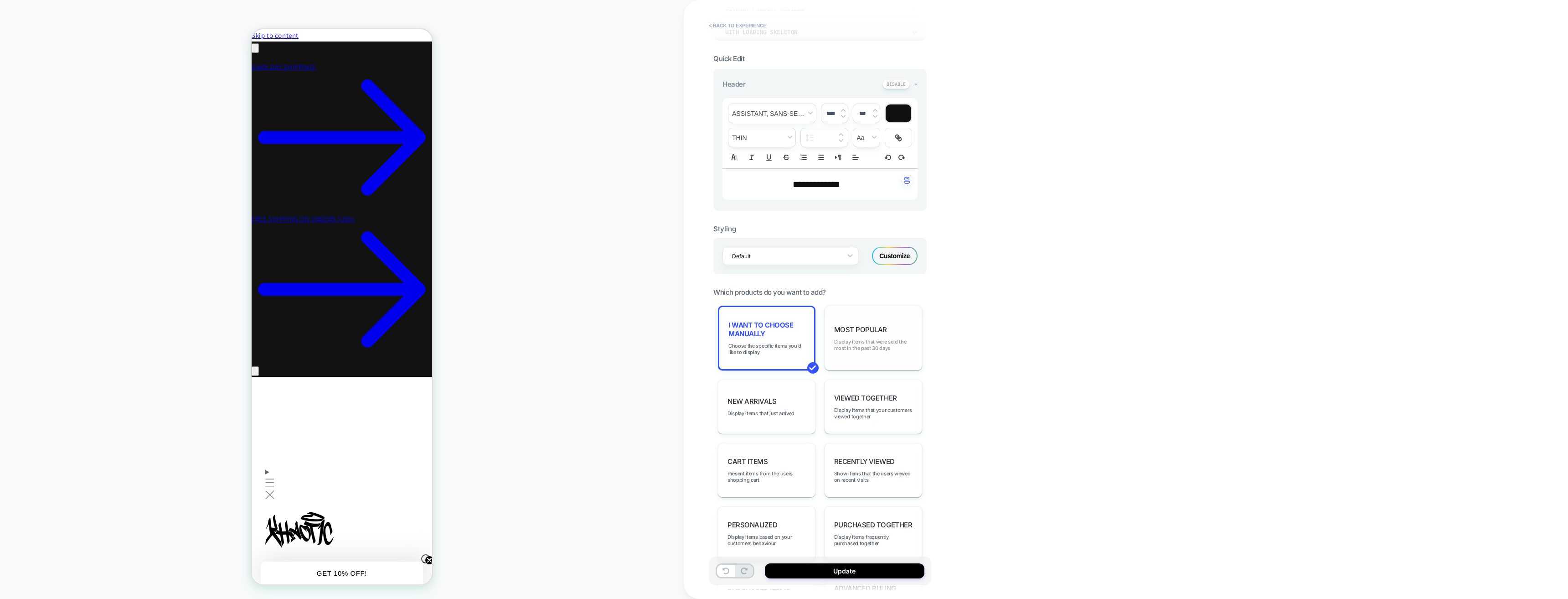
click at [871, 347] on span "Display items that were sold the most in the past 30 days" at bounding box center [873, 345] width 78 height 13
click at [753, 401] on span "New Arrivals" at bounding box center [751, 399] width 48 height 8
click at [871, 400] on span "Viewed Together" at bounding box center [864, 396] width 63 height 8
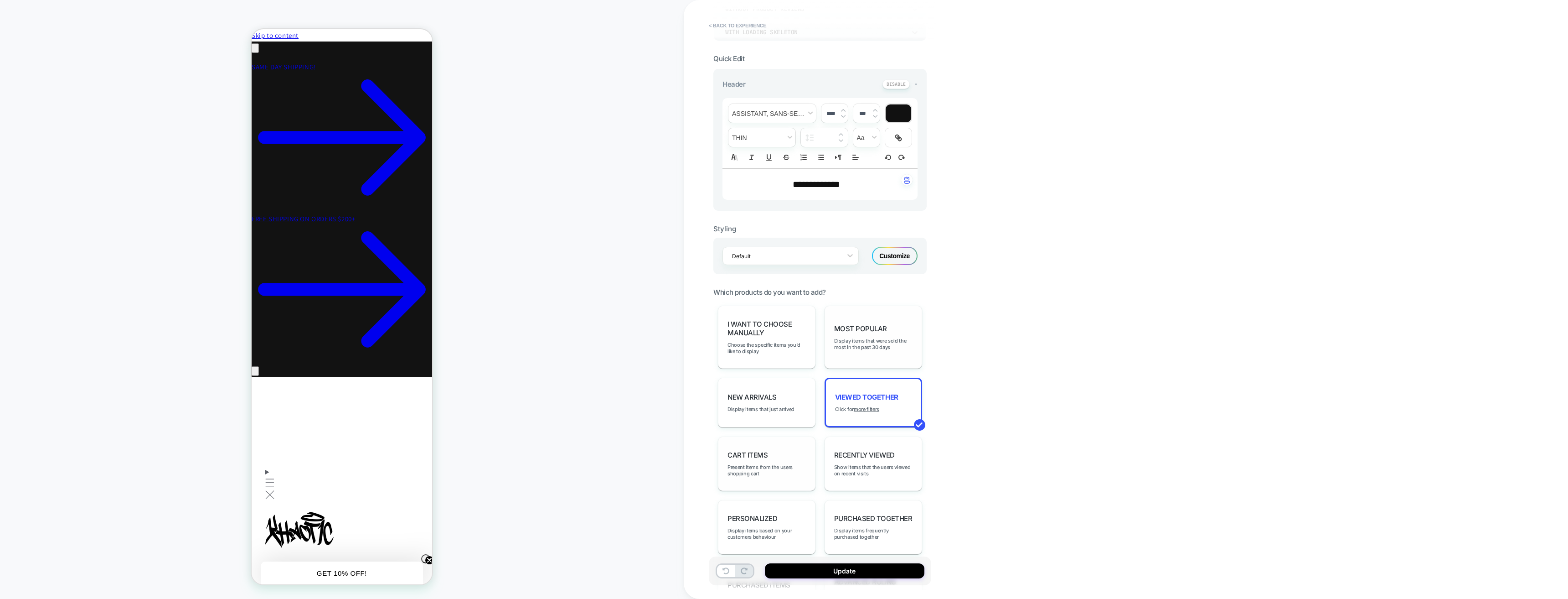
click at [762, 461] on div "Cart Items Present items from the users shopping cart" at bounding box center [766, 463] width 98 height 54
click at [872, 451] on div "Recently Viewed Show items that the users viewed on recent visits" at bounding box center [873, 468] width 98 height 54
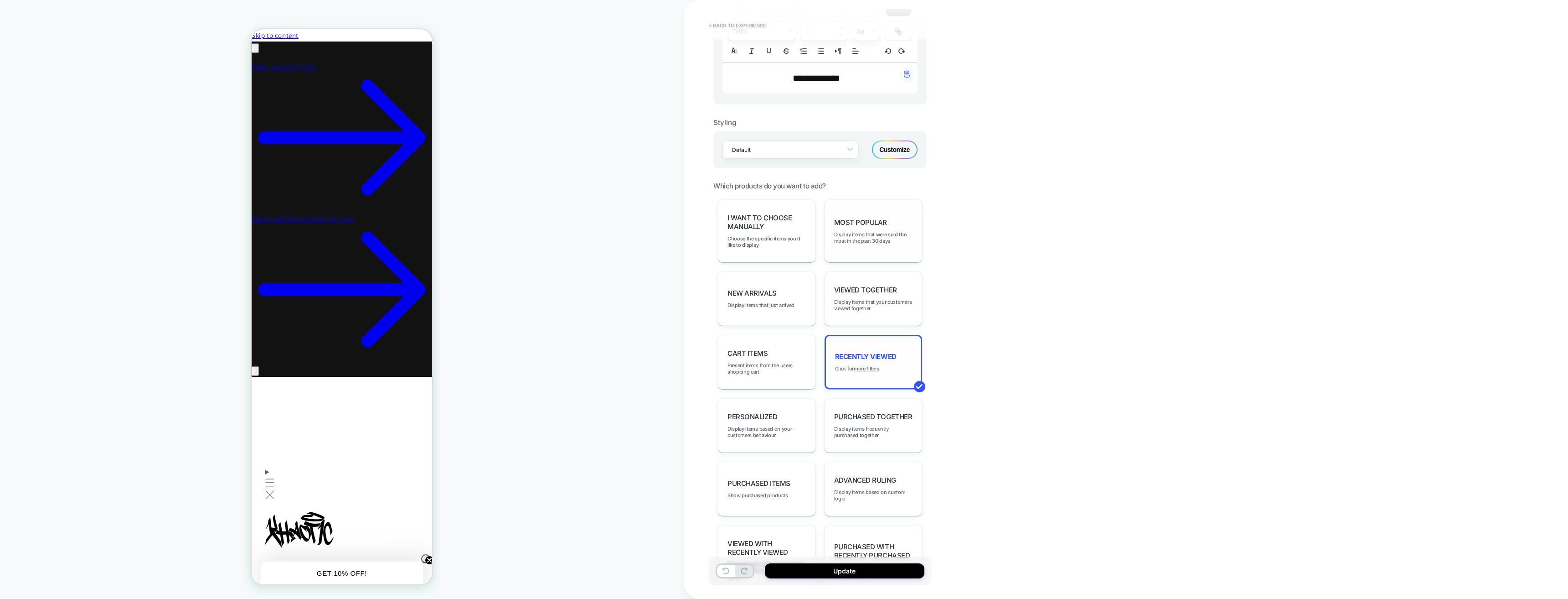
scroll to position [320, 0]
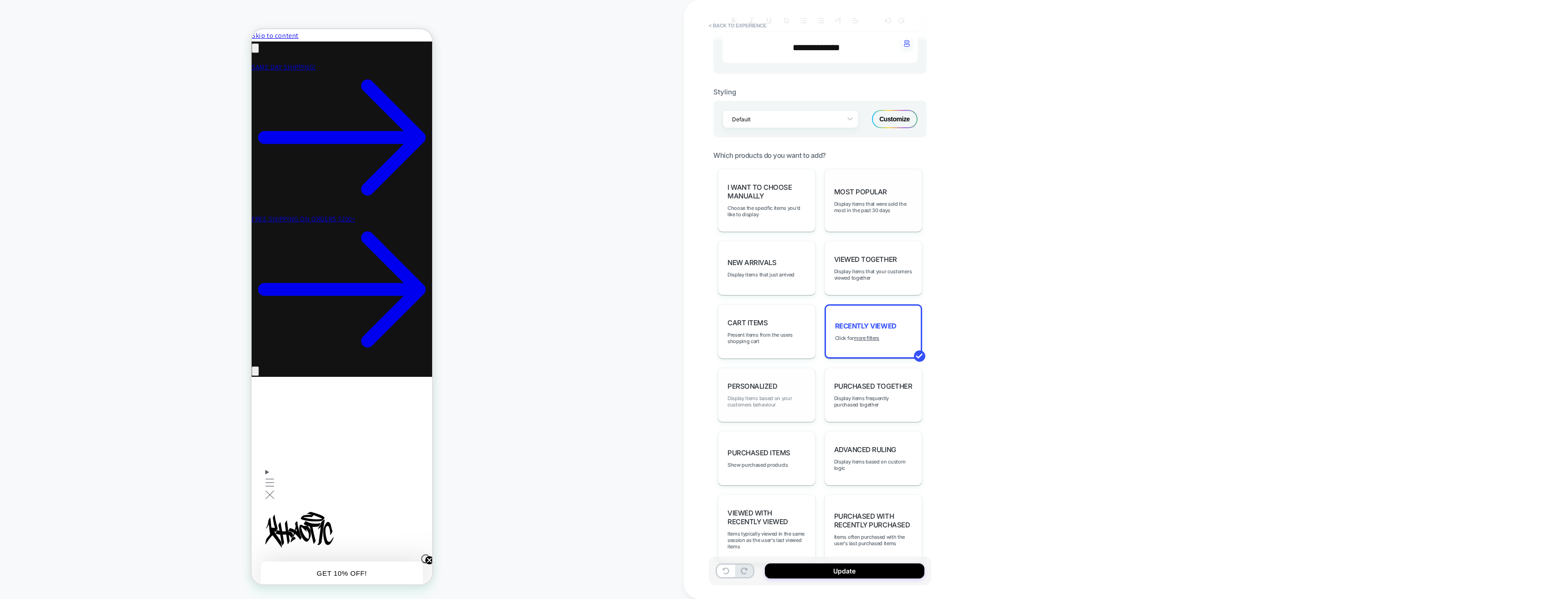
click at [780, 402] on span "Display items based on your customers behaviour" at bounding box center [766, 400] width 78 height 13
click at [885, 387] on span "Purchased Together" at bounding box center [872, 386] width 78 height 8
drag, startPoint x: 782, startPoint y: 451, endPoint x: 787, endPoint y: 453, distance: 5.4
click at [782, 452] on div "Purchased Items Show purchased products" at bounding box center [766, 462] width 98 height 54
click at [857, 454] on span "Advanced Ruling" at bounding box center [864, 450] width 62 height 8
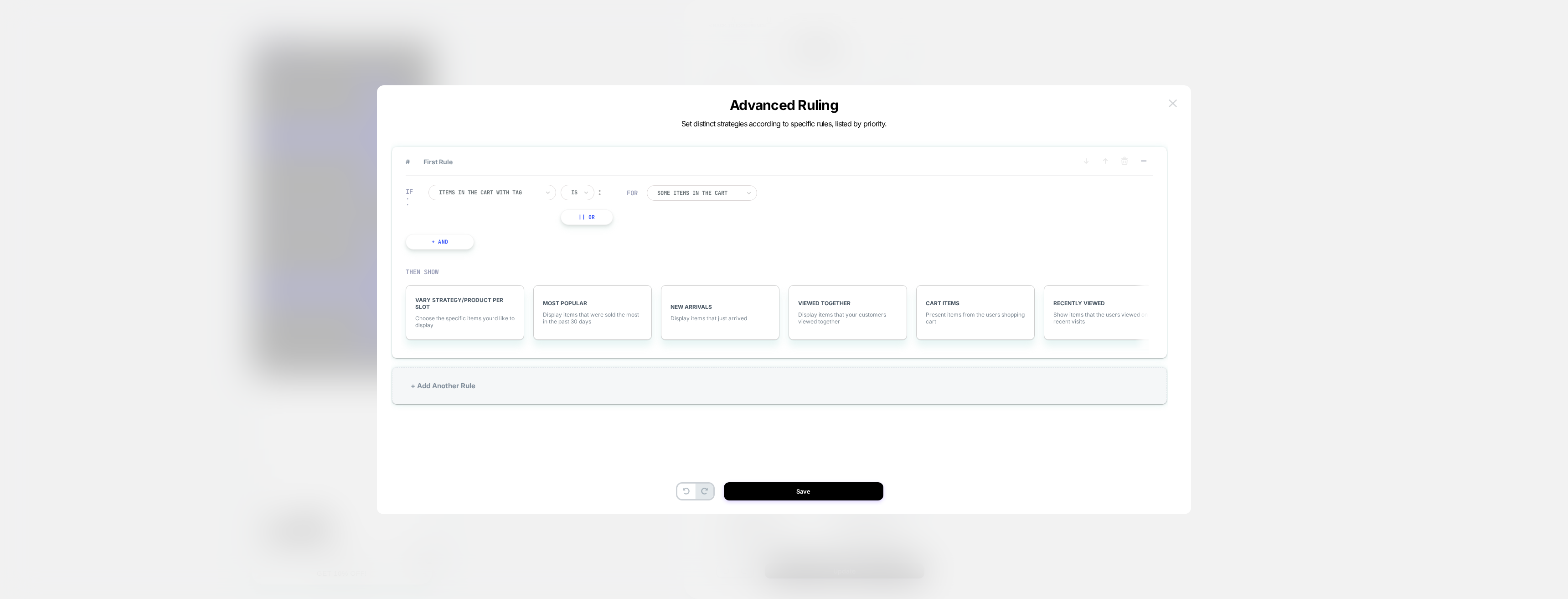
click at [1173, 102] on img at bounding box center [1173, 103] width 8 height 8
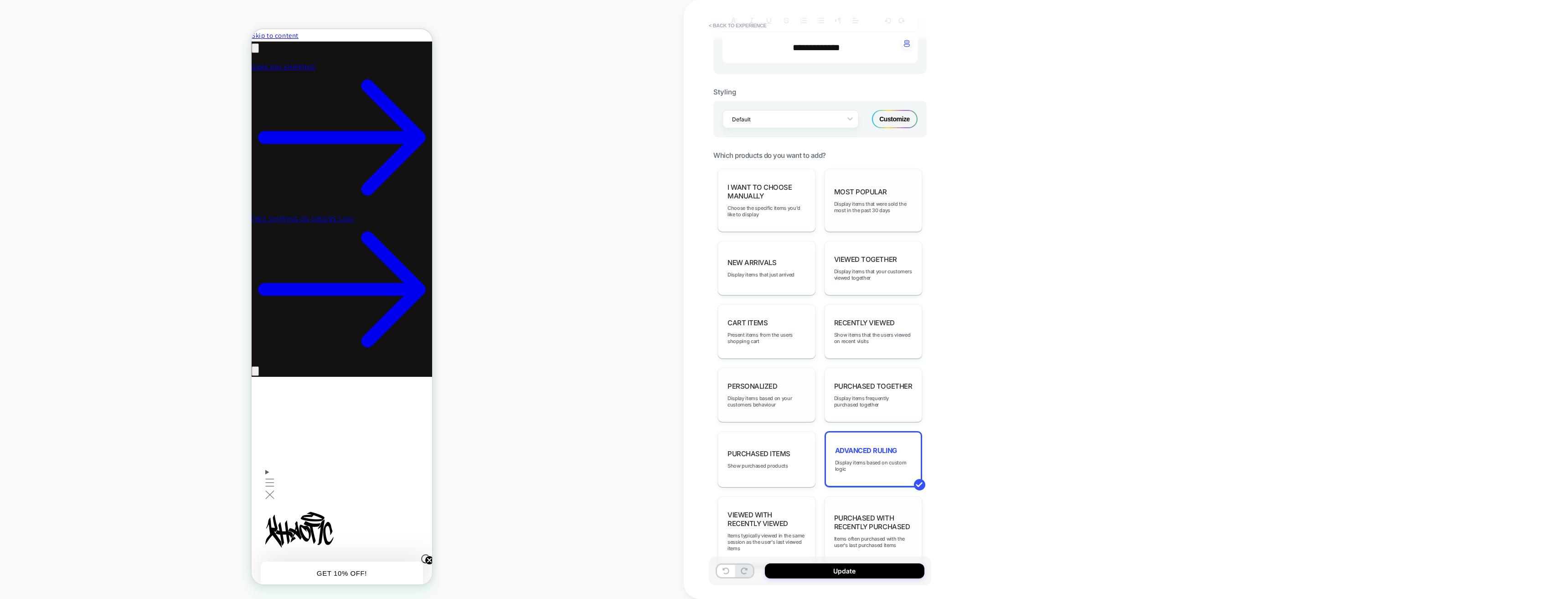
click at [887, 513] on div "Purchased with Recently Purchased Items often purchased with the user's last pu…" at bounding box center [873, 531] width 98 height 69
click at [758, 516] on span "Viewed with Recently Viewed" at bounding box center [766, 517] width 78 height 18
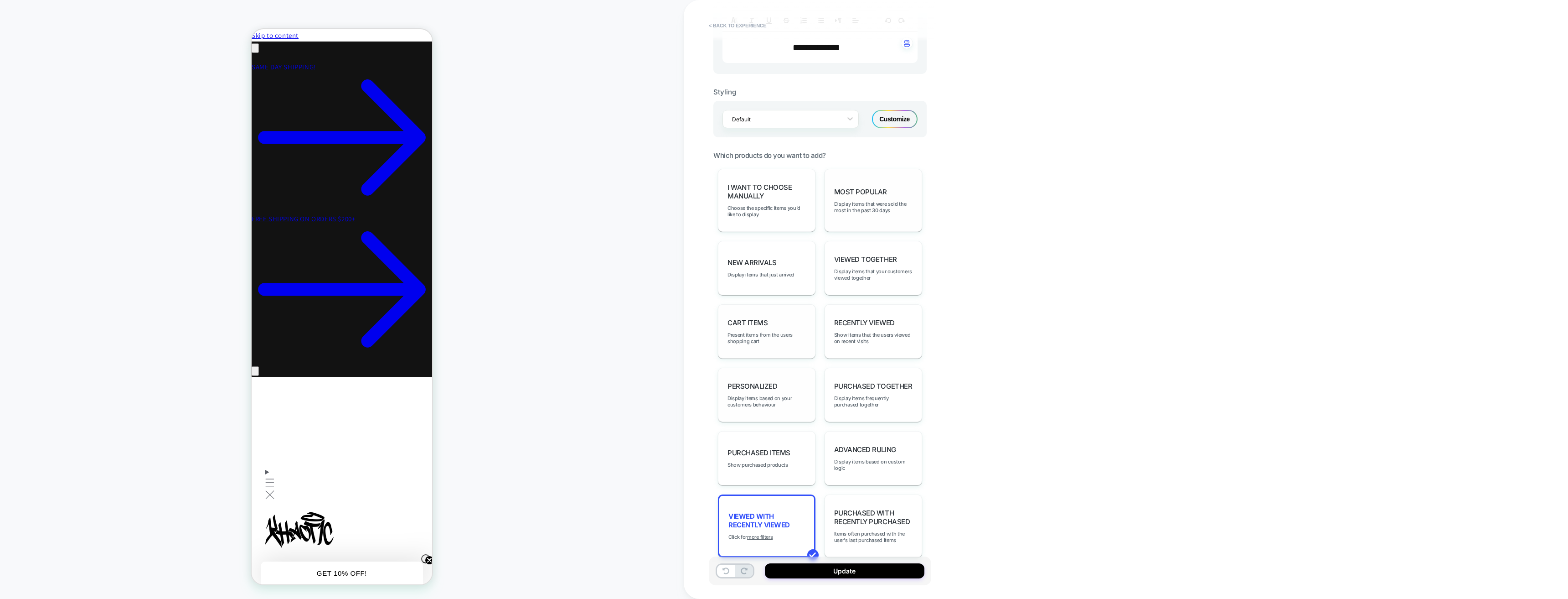
scroll to position [337, 0]
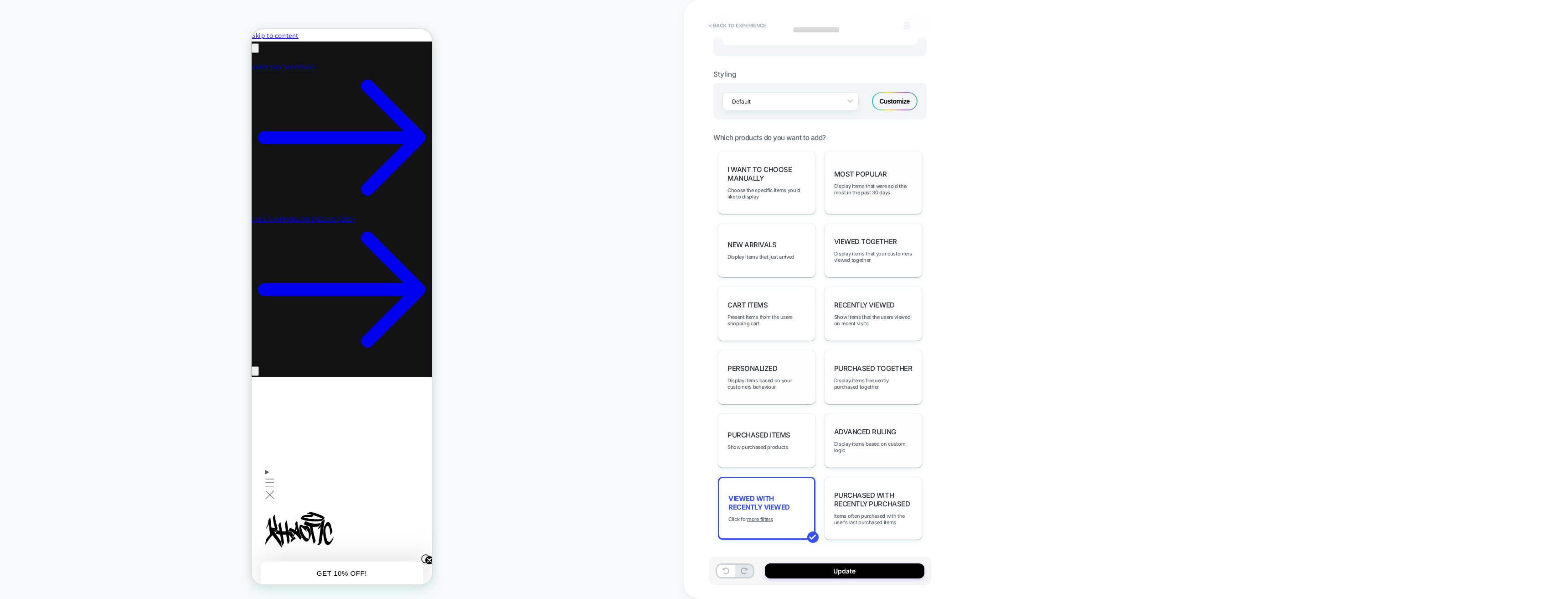
click at [843, 433] on span "Advanced Ruling" at bounding box center [864, 431] width 62 height 8
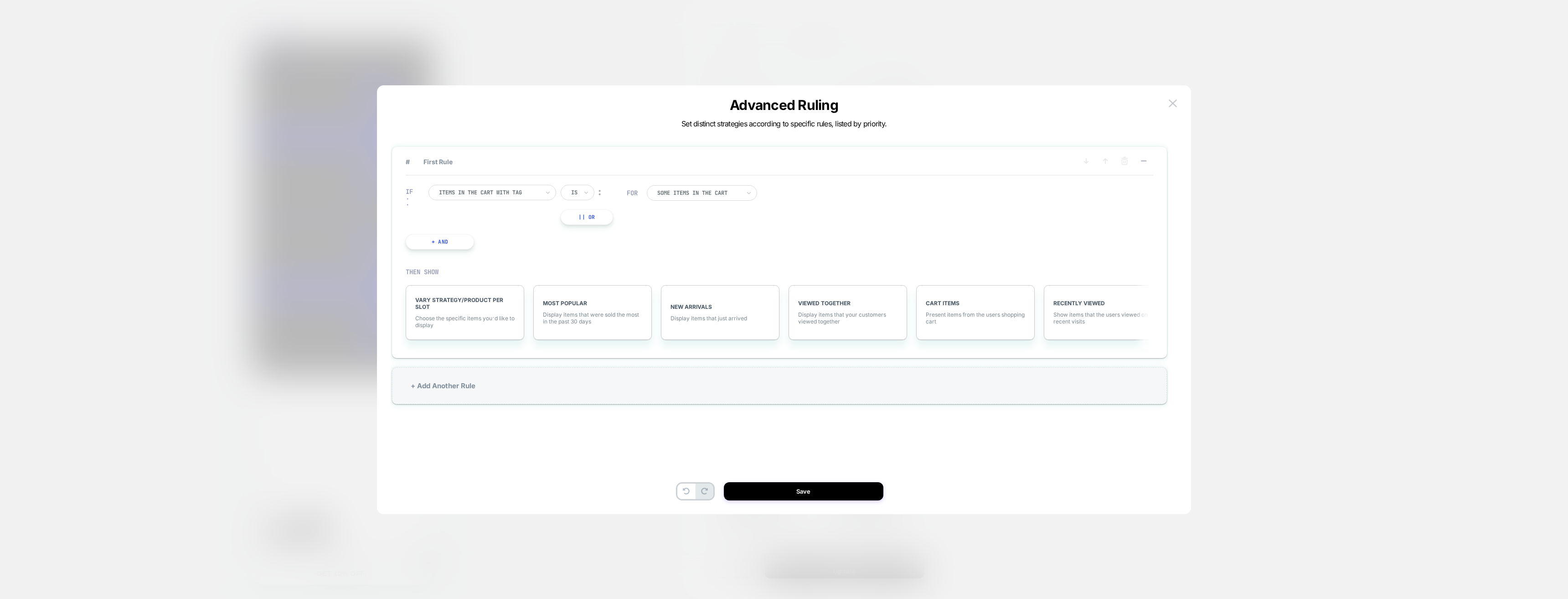
click at [802, 491] on button "Save" at bounding box center [803, 491] width 159 height 18
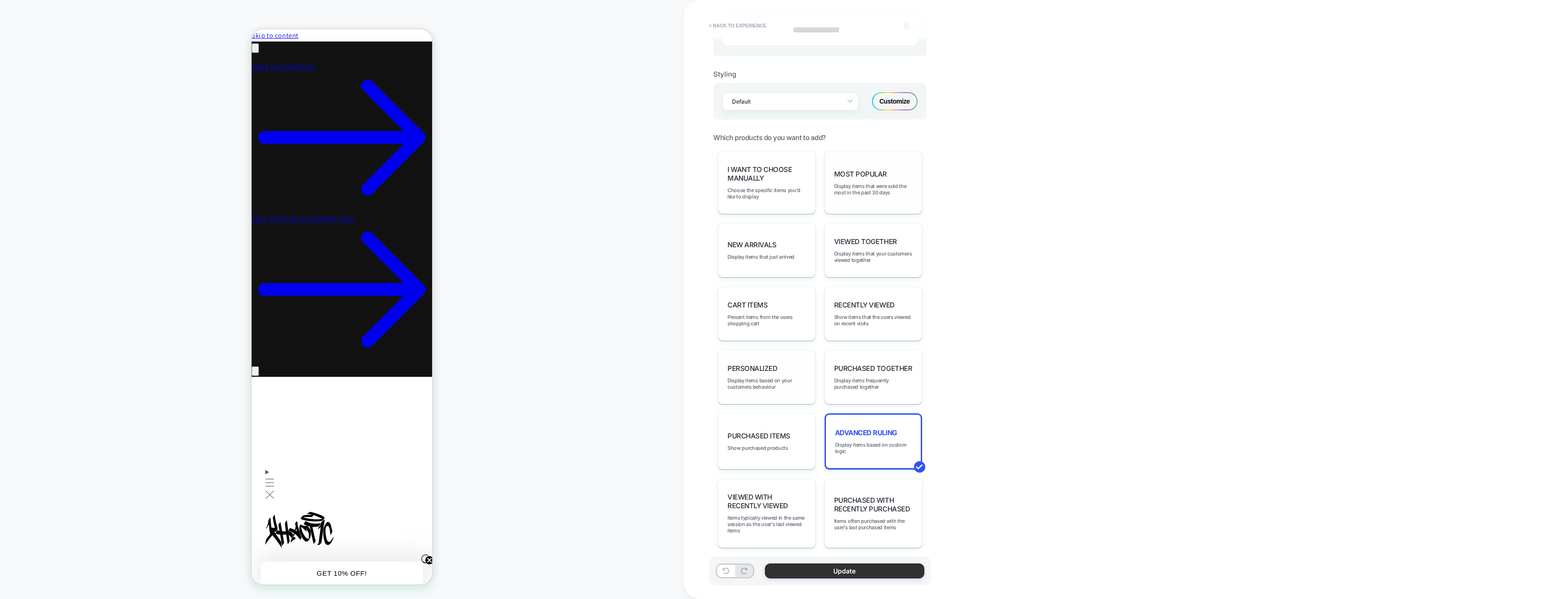
click at [879, 572] on button "Update" at bounding box center [844, 571] width 159 height 15
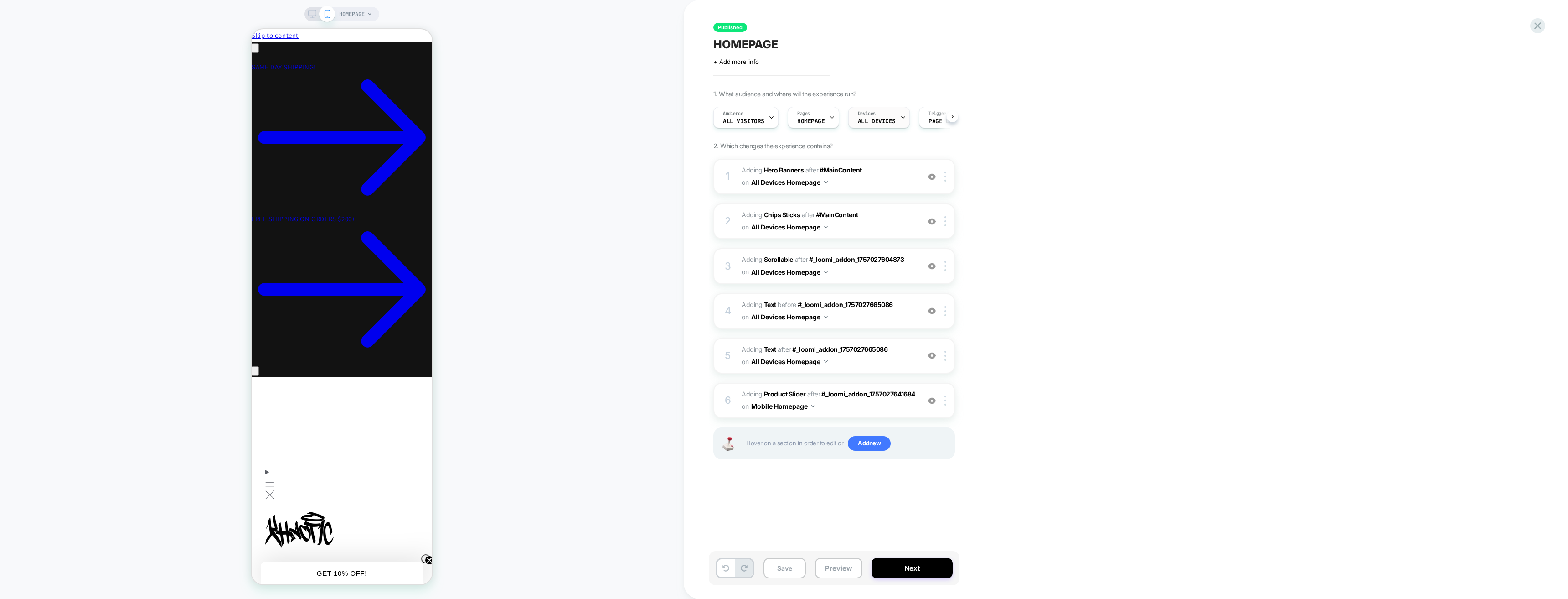
scroll to position [0, 1]
click at [908, 568] on button "Next" at bounding box center [911, 568] width 81 height 21
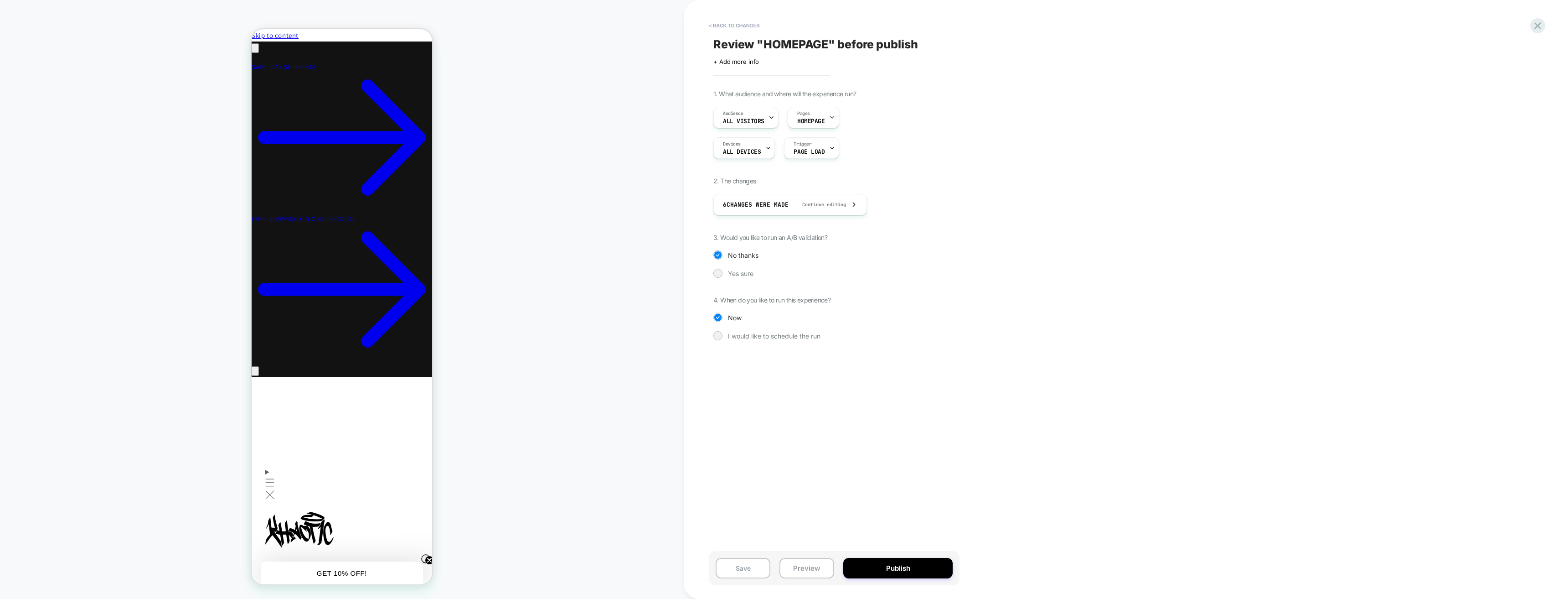
click at [909, 568] on button "Publish" at bounding box center [897, 568] width 109 height 21
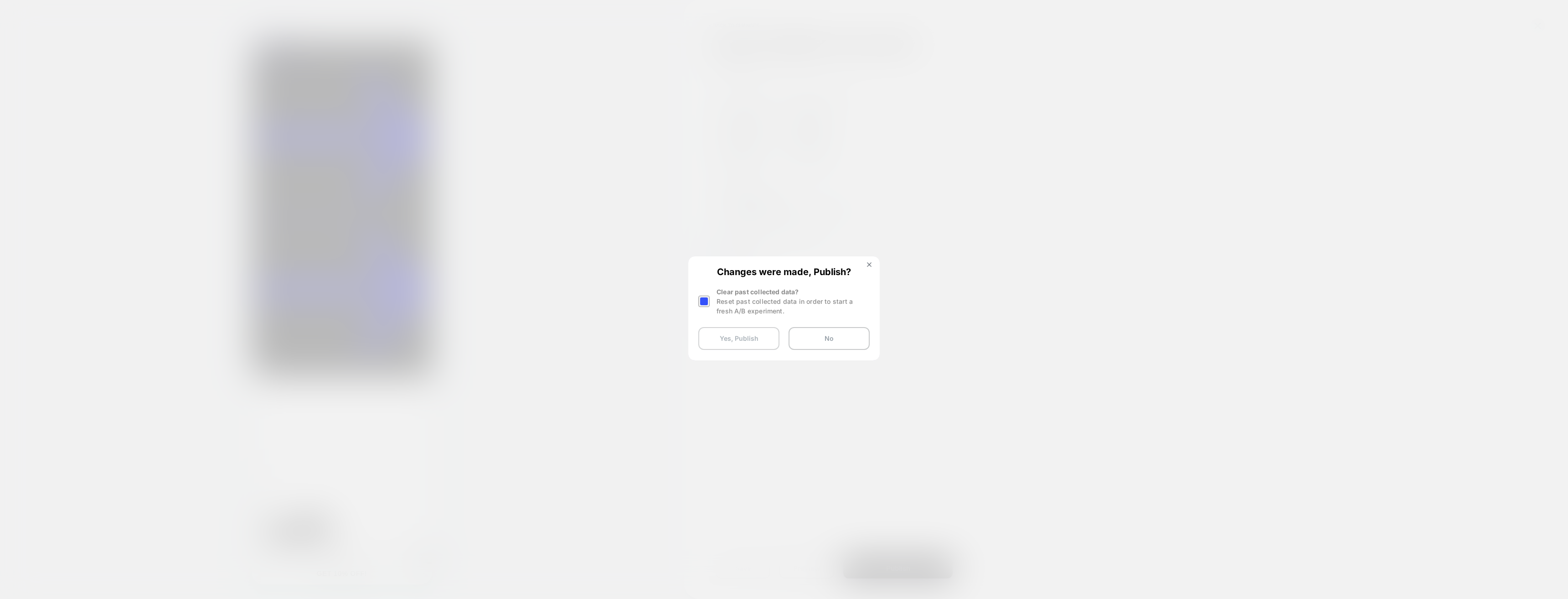
click at [744, 334] on button "Yes, Publish" at bounding box center [738, 338] width 81 height 23
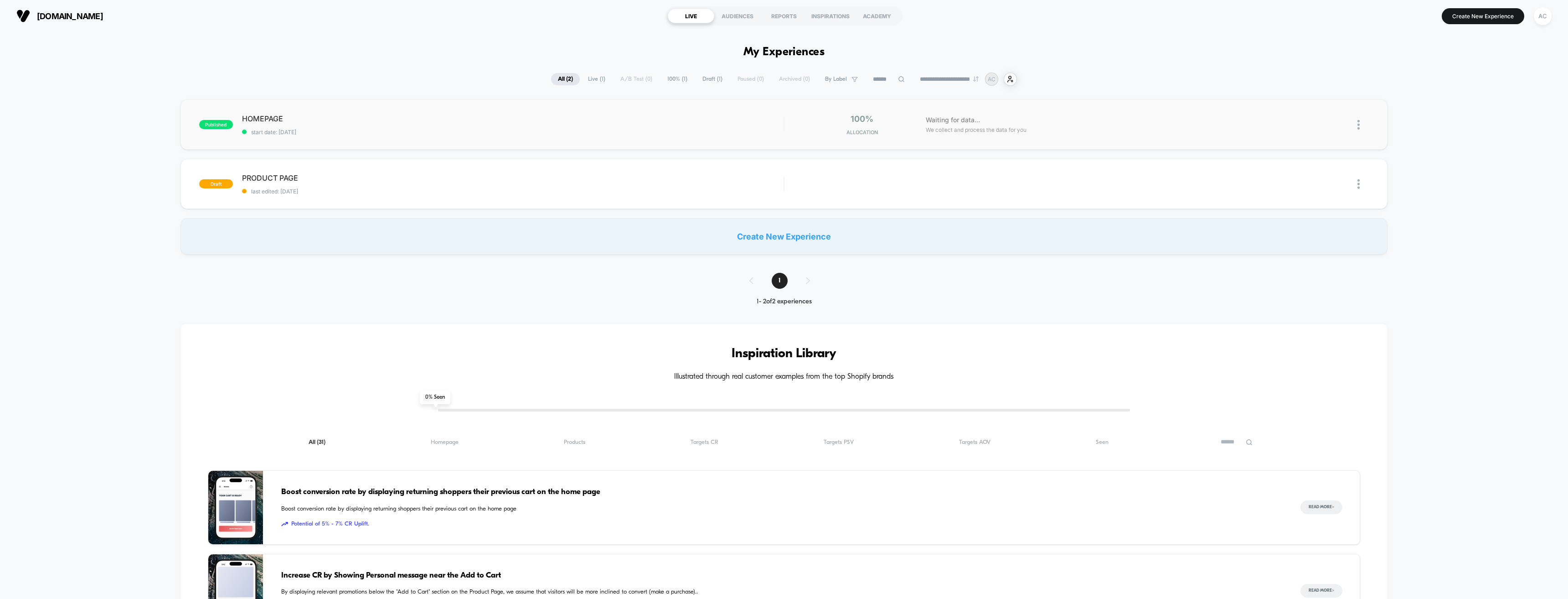
click at [1357, 128] on img at bounding box center [1358, 124] width 3 height 9
click at [1323, 74] on div "Edit" at bounding box center [1311, 72] width 82 height 21
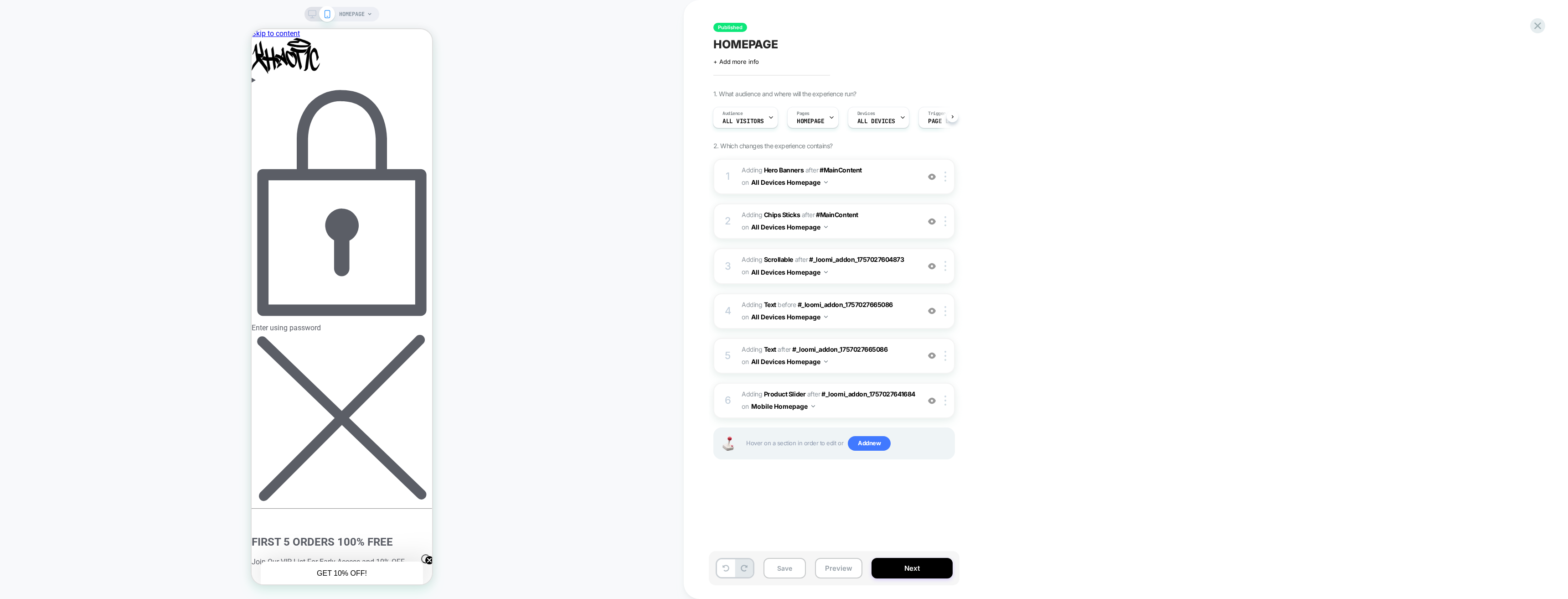
click at [353, 90] on div "Enter using password" at bounding box center [342, 208] width 180 height 248
click at [273, 574] on button "Enter" at bounding box center [263, 578] width 22 height 9
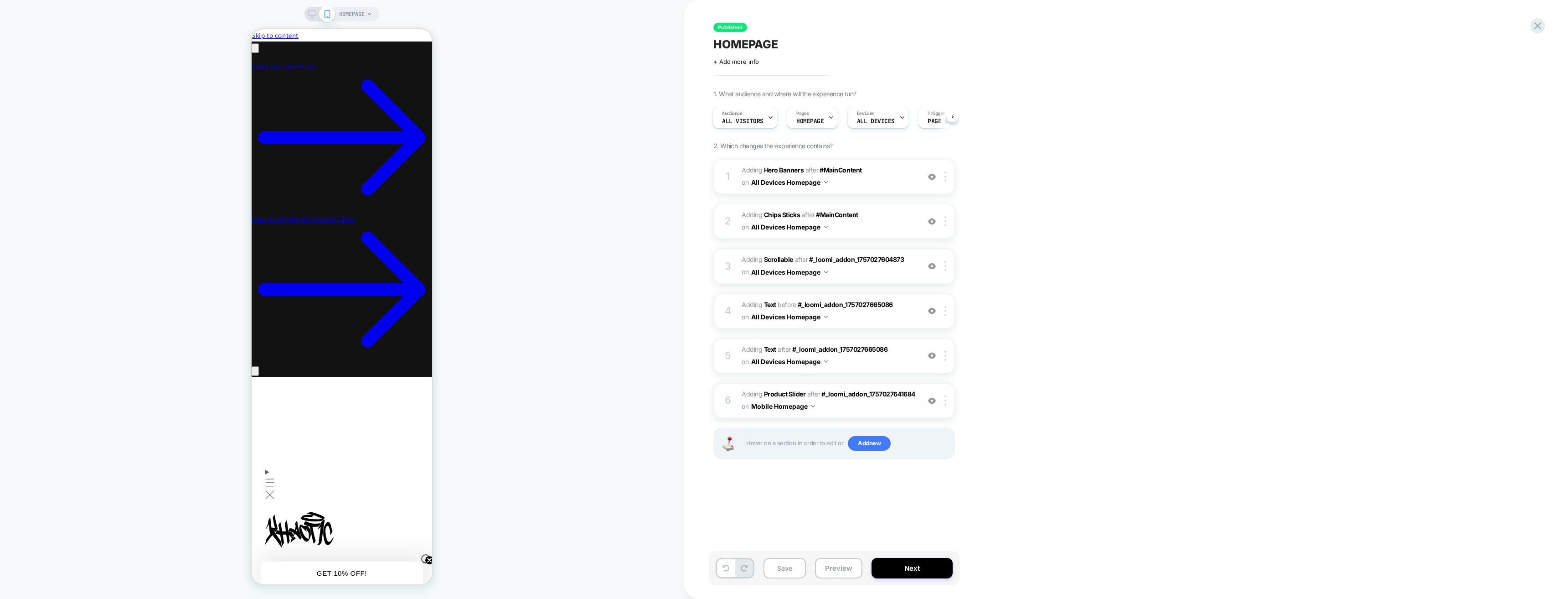
click at [809, 408] on button "Mobile Homepage" at bounding box center [783, 406] width 64 height 13
click at [932, 511] on div "Published HOMEPAGE Click to edit experience details + Add more info 1. What aud…" at bounding box center [879, 300] width 342 height 581
click at [905, 116] on div "Devices ALL DEVICES" at bounding box center [878, 118] width 62 height 22
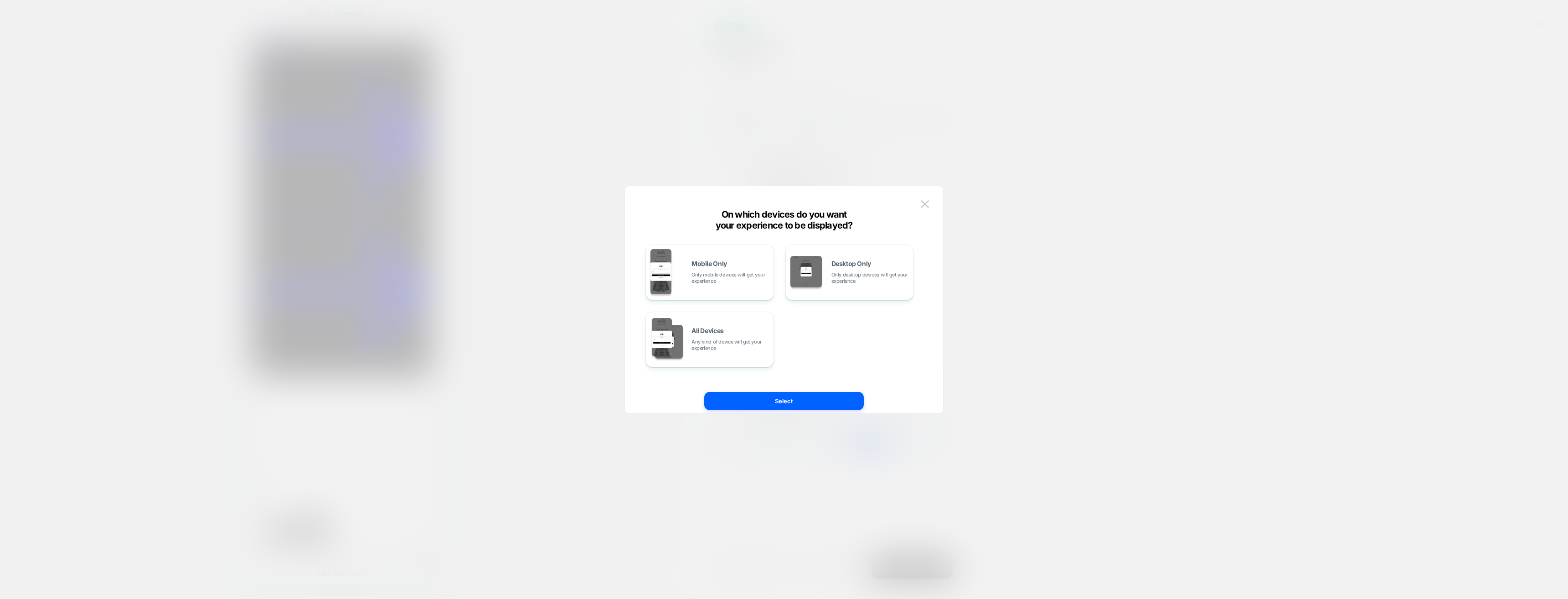
click at [1073, 269] on div at bounding box center [784, 300] width 1568 height 599
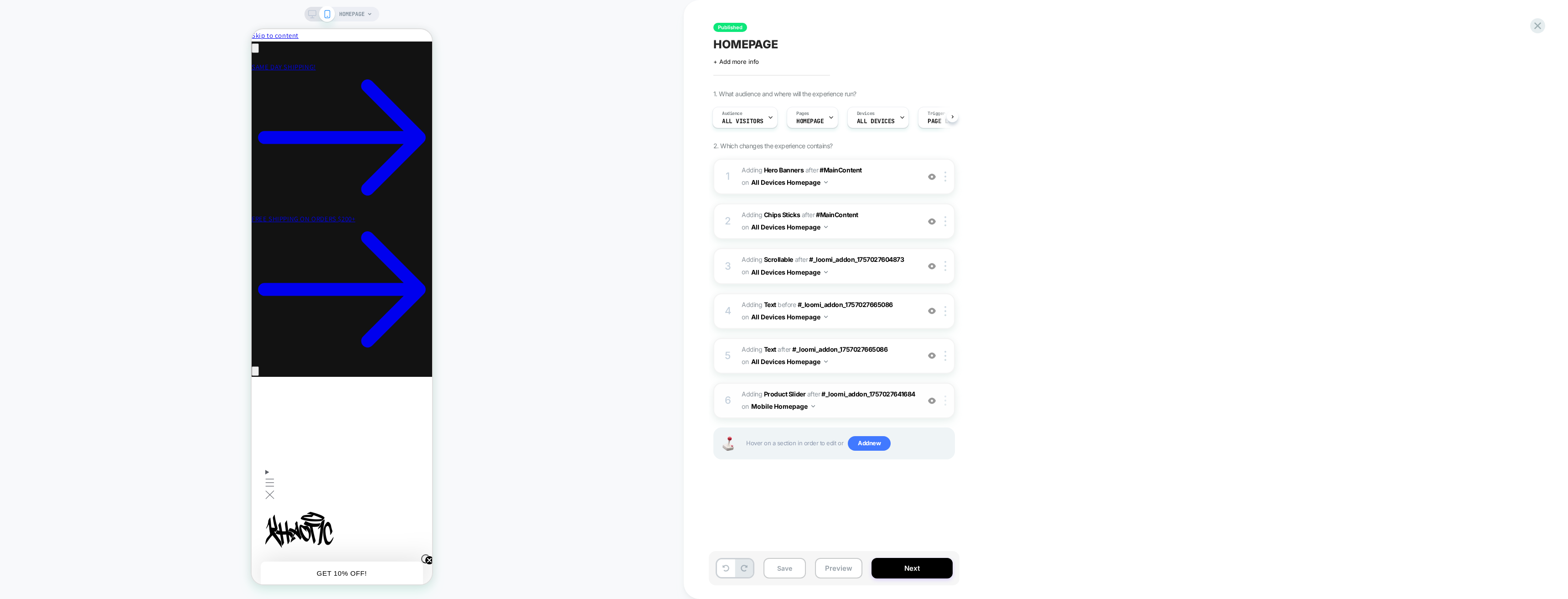
click at [944, 399] on img at bounding box center [945, 400] width 2 height 10
click at [945, 359] on div "Target All Devices" at bounding box center [945, 352] width 81 height 25
click at [929, 561] on button "Next" at bounding box center [911, 568] width 81 height 21
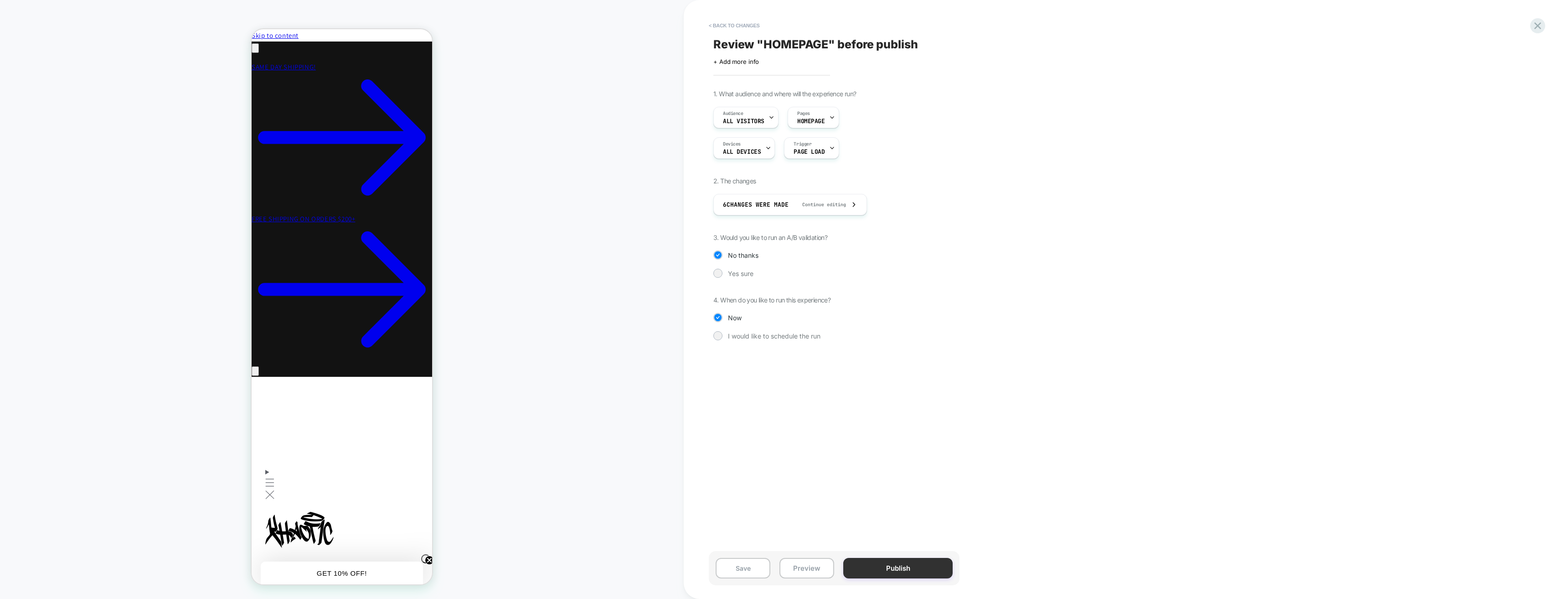
click at [933, 568] on button "Publish" at bounding box center [897, 568] width 109 height 21
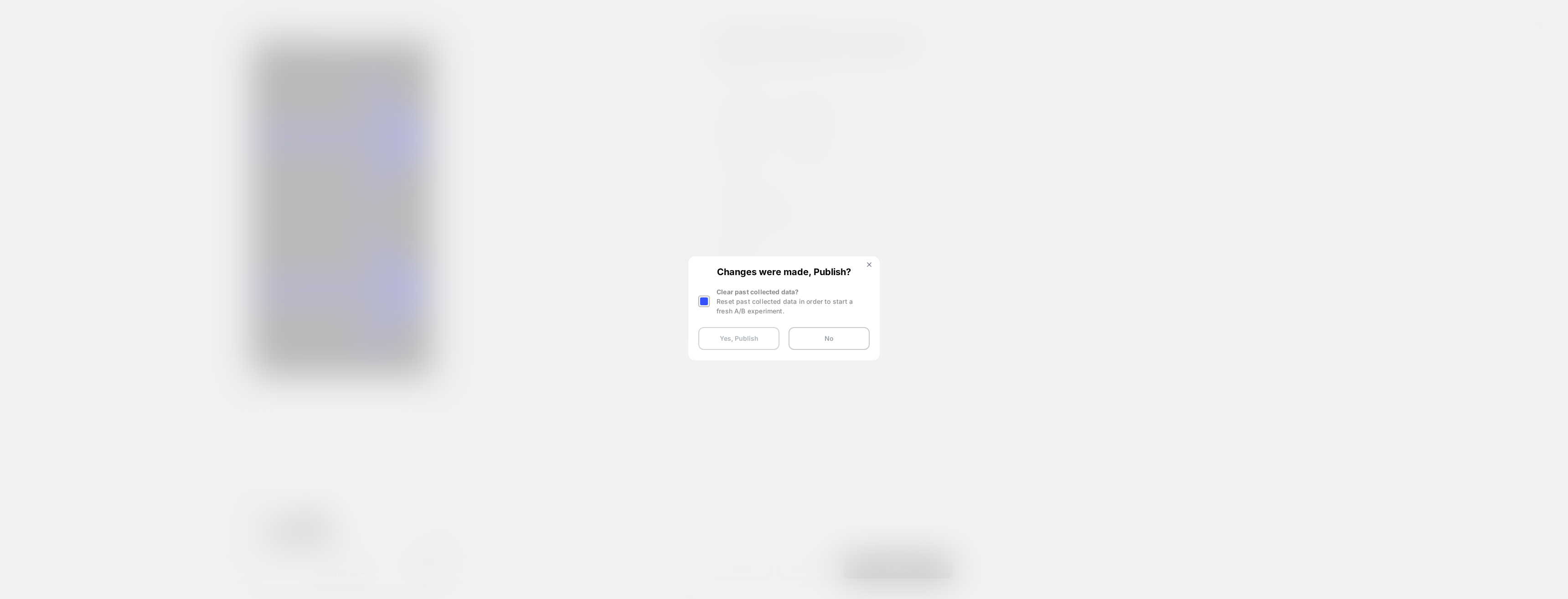
click at [751, 339] on button "Yes, Publish" at bounding box center [738, 338] width 81 height 23
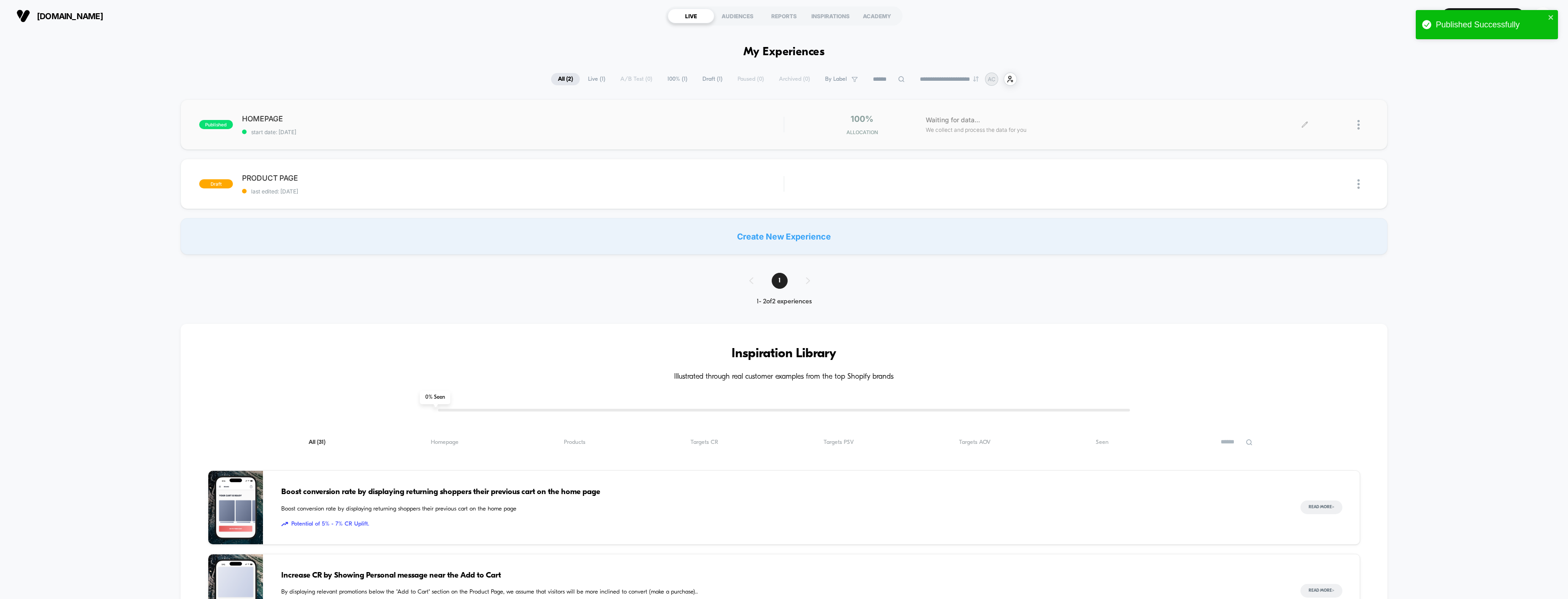
click at [1360, 128] on div at bounding box center [1363, 125] width 12 height 22
click at [1308, 71] on div "Edit" at bounding box center [1311, 72] width 82 height 21
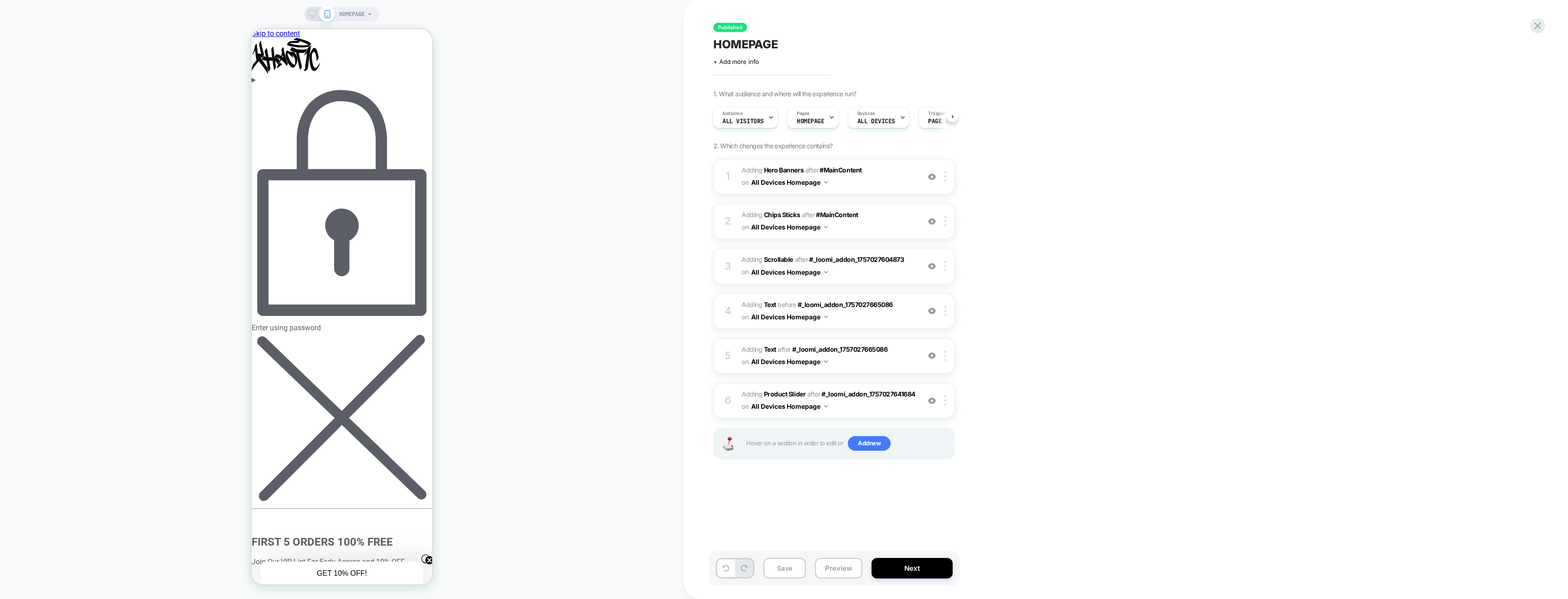
click at [341, 84] on div "Enter using password" at bounding box center [342, 208] width 180 height 248
click at [273, 574] on button "Enter" at bounding box center [263, 578] width 22 height 9
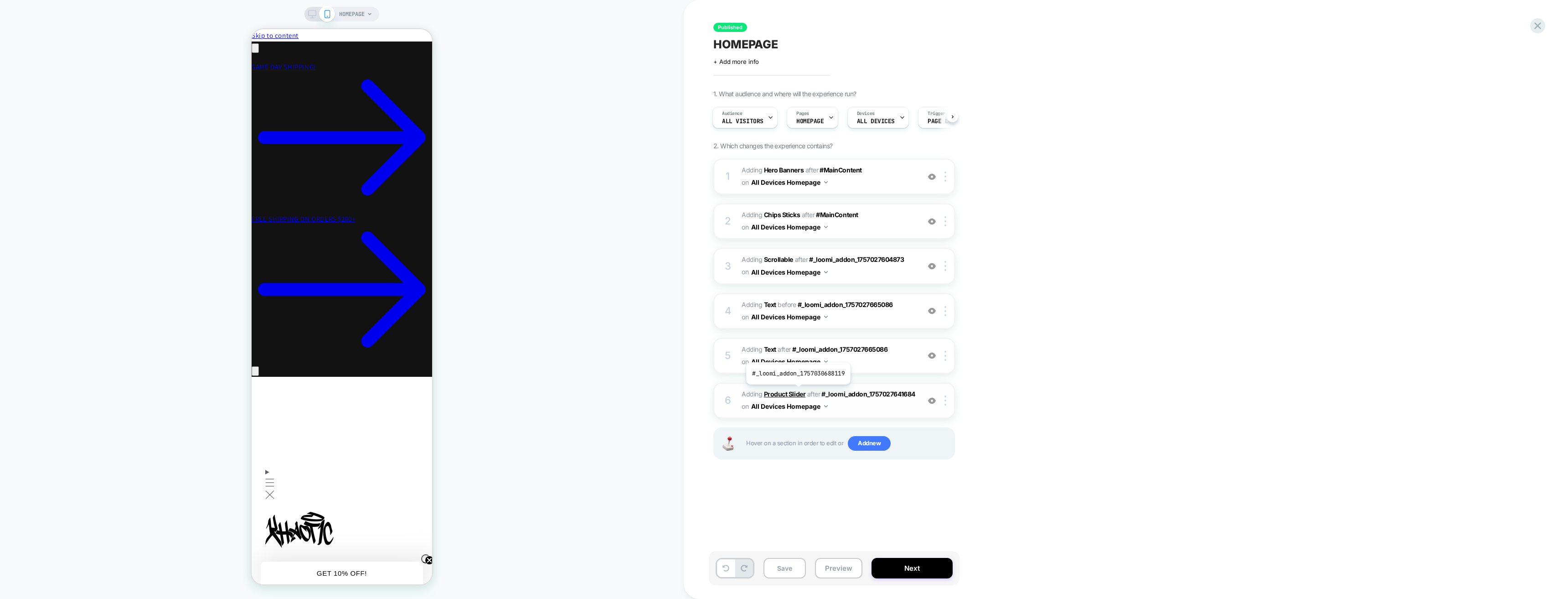
click at [797, 391] on b "Product Slider" at bounding box center [784, 393] width 42 height 8
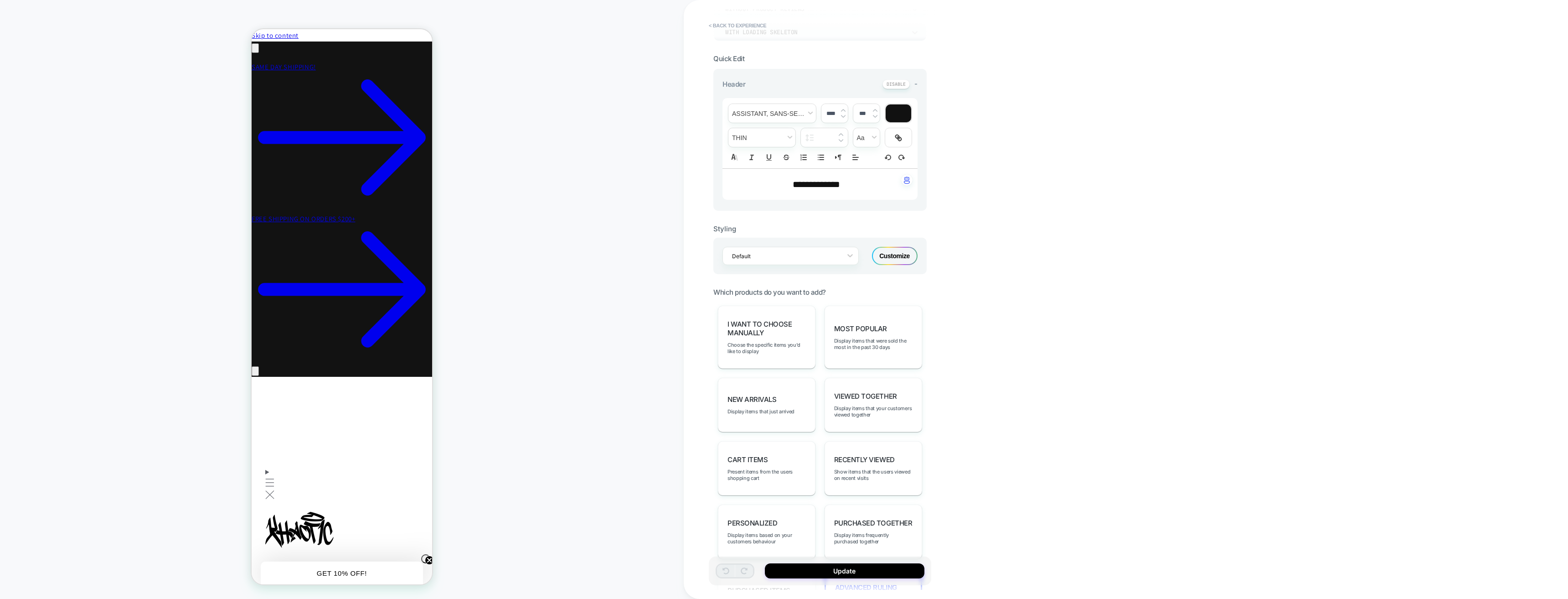
scroll to position [345, 0]
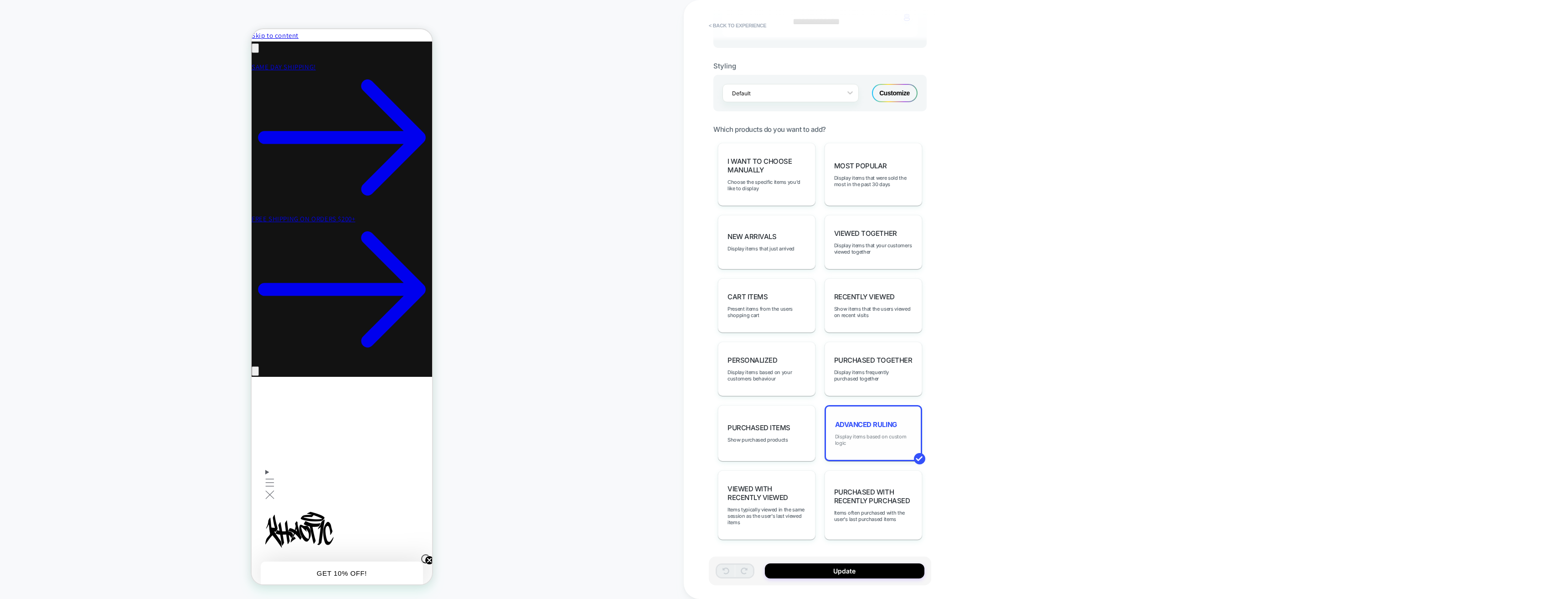
click at [879, 438] on span "Display items based on custom logic" at bounding box center [873, 439] width 77 height 13
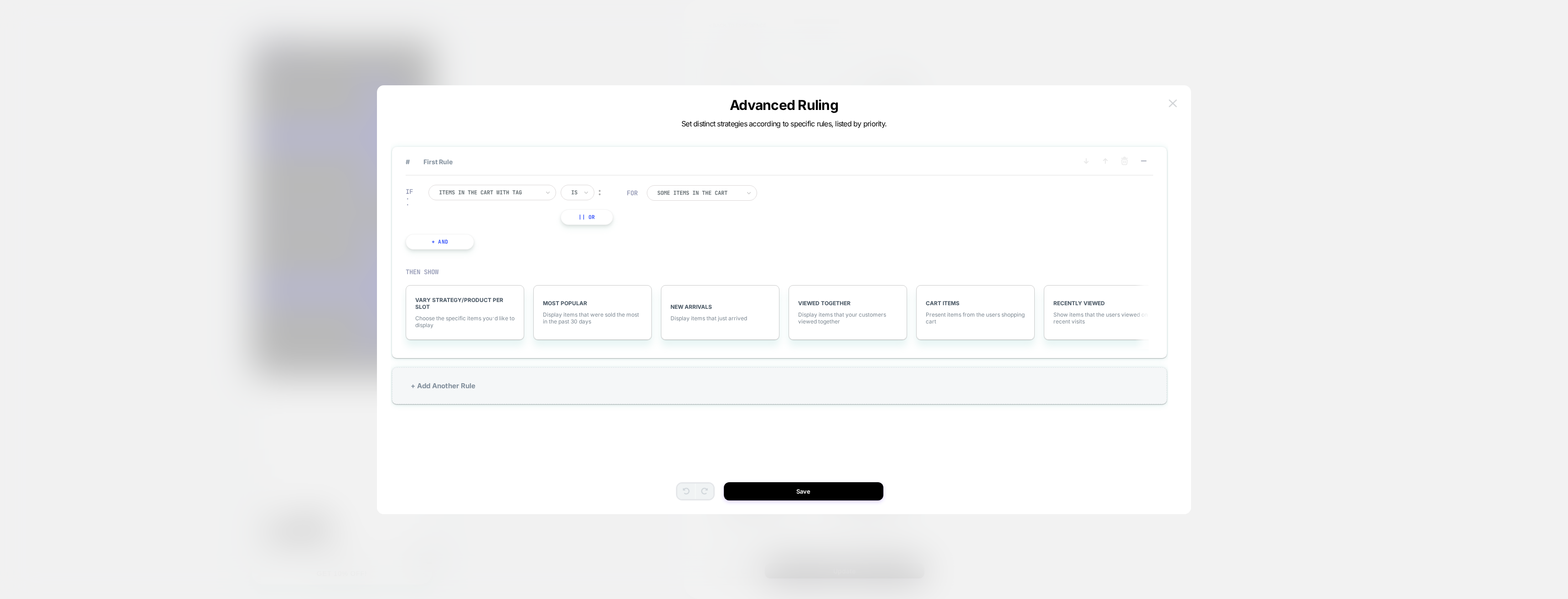
click at [1170, 105] on img at bounding box center [1173, 103] width 8 height 8
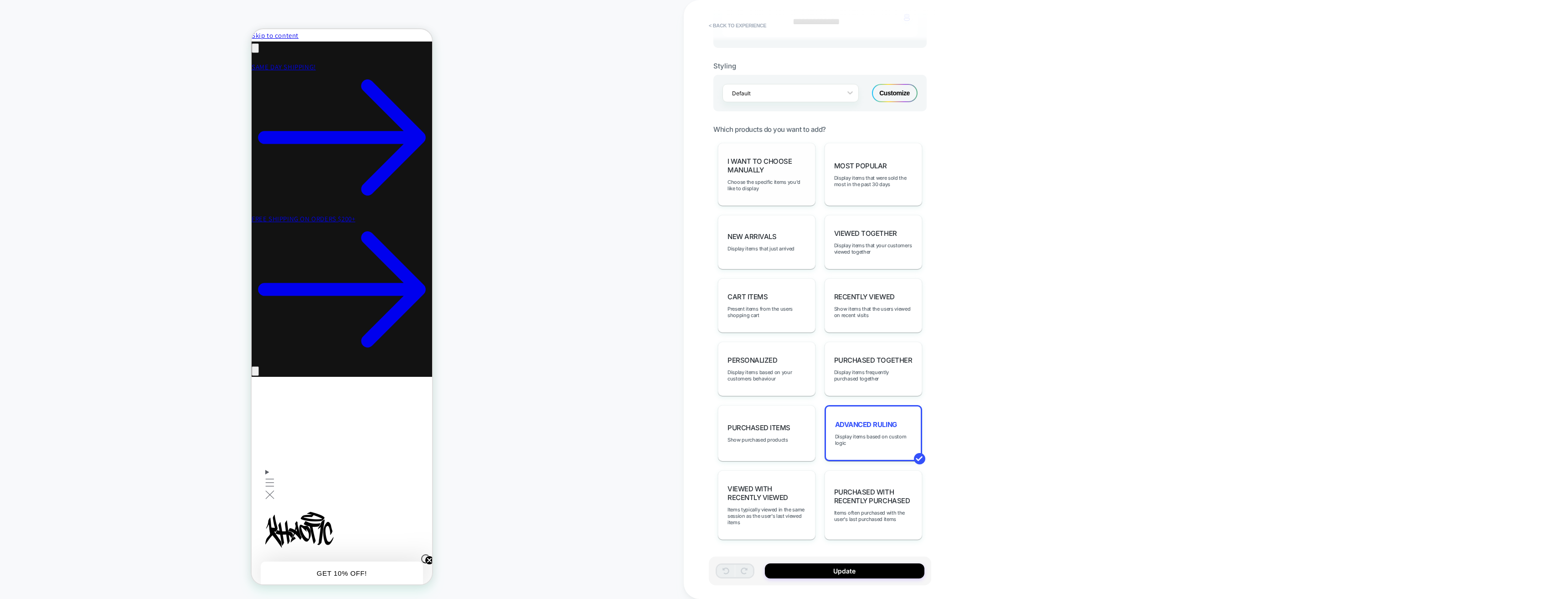
click at [785, 177] on div "I want to choose manually Choose the specific items you'd like to display" at bounding box center [766, 174] width 98 height 63
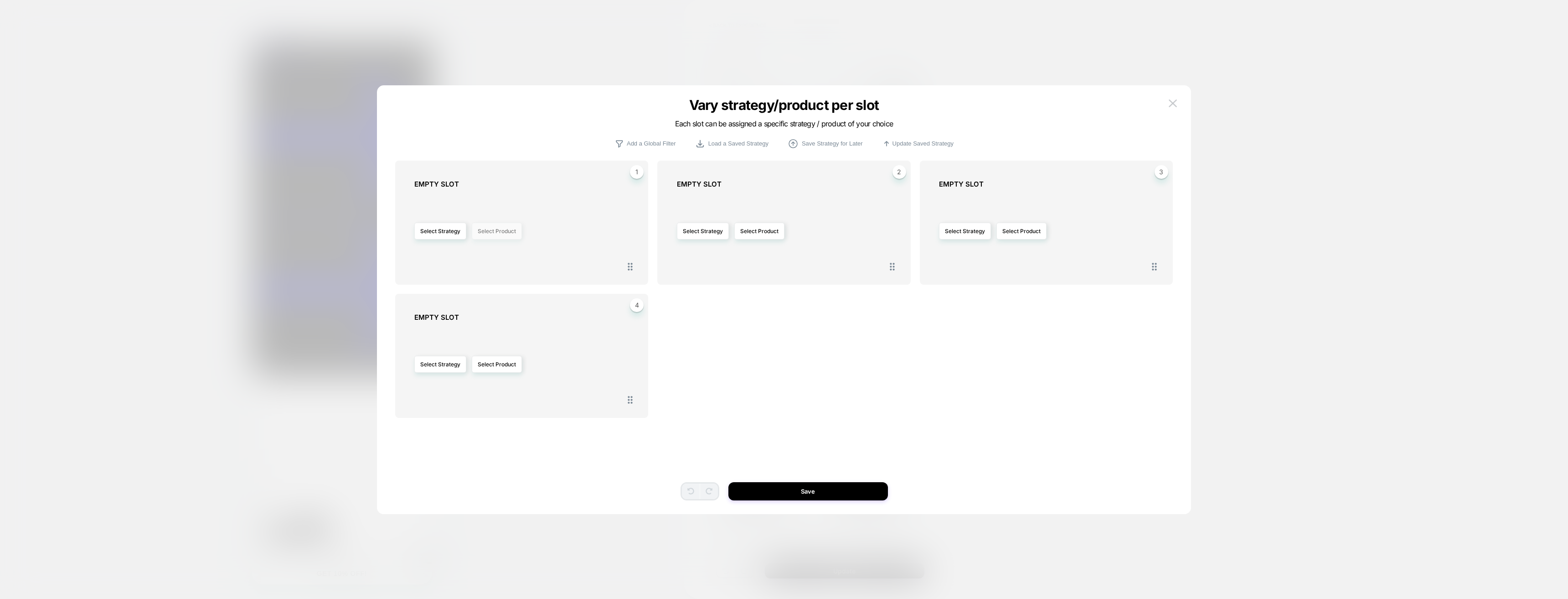
click at [485, 230] on button "Select Product" at bounding box center [497, 231] width 50 height 17
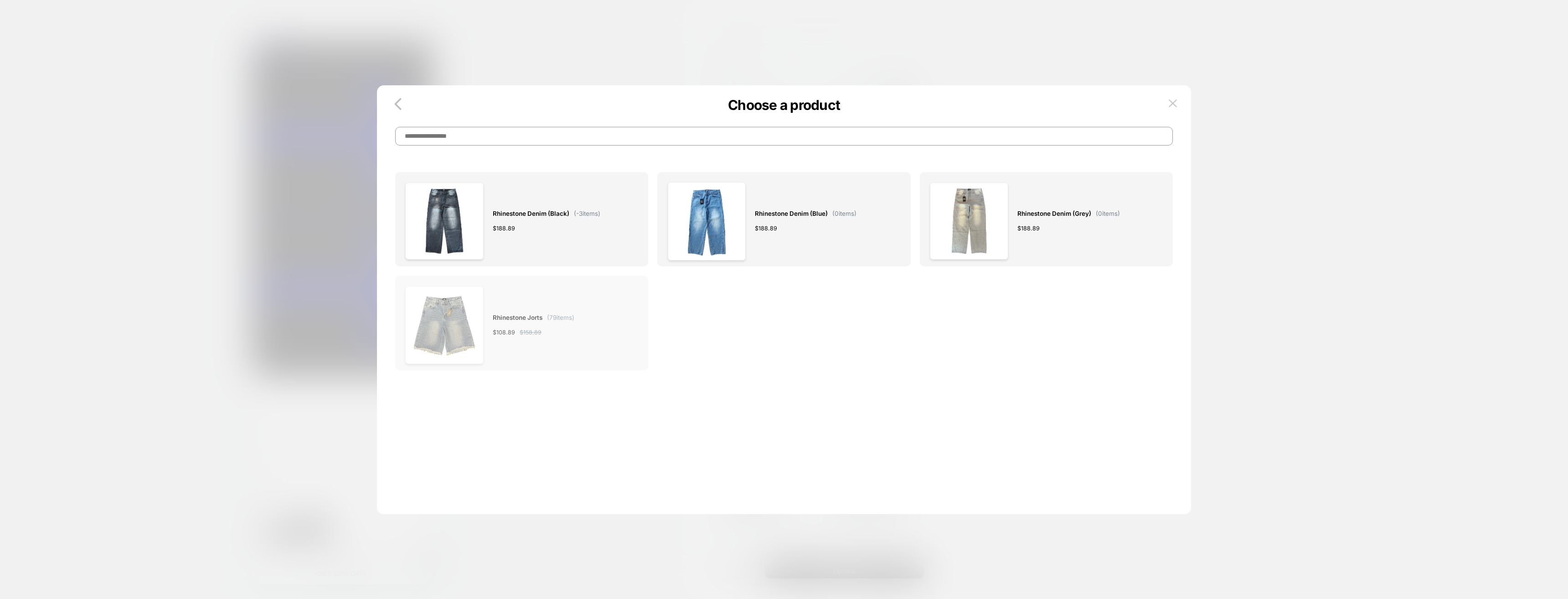
click at [534, 314] on span "Rhinestone Jorts" at bounding box center [518, 317] width 50 height 11
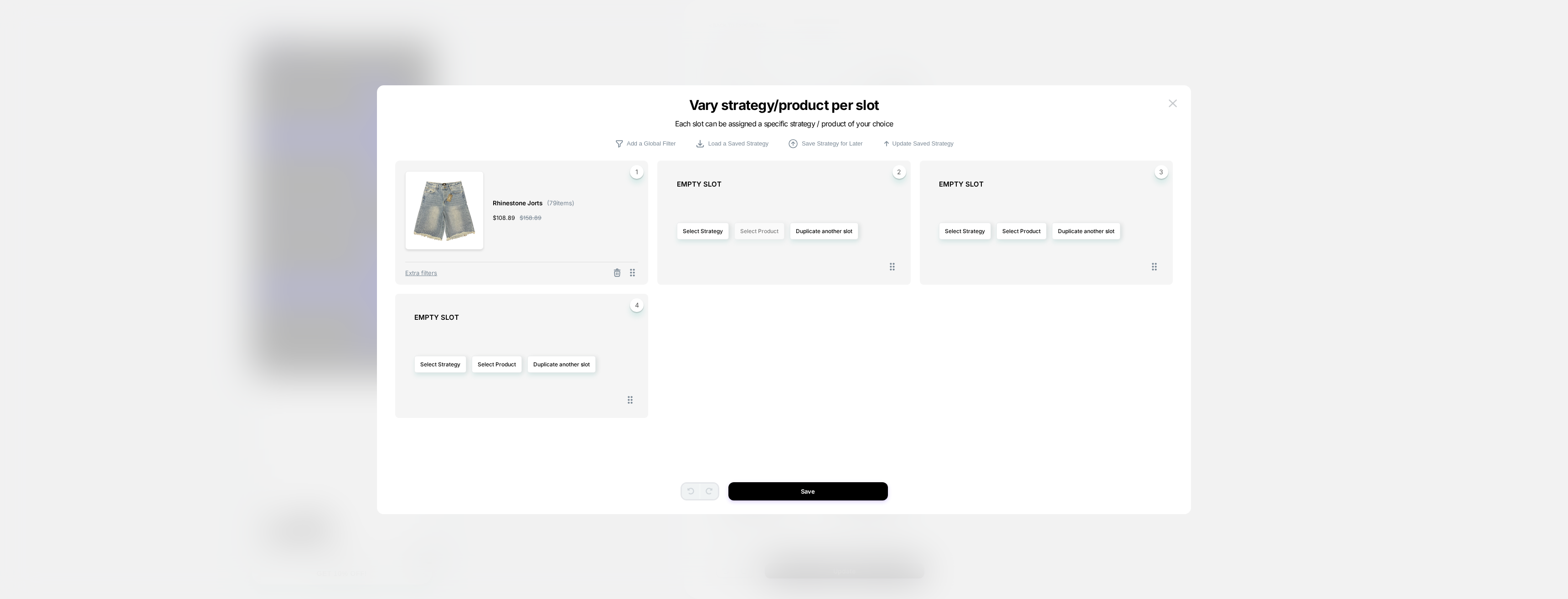
click at [769, 232] on button "Select Product" at bounding box center [759, 231] width 50 height 17
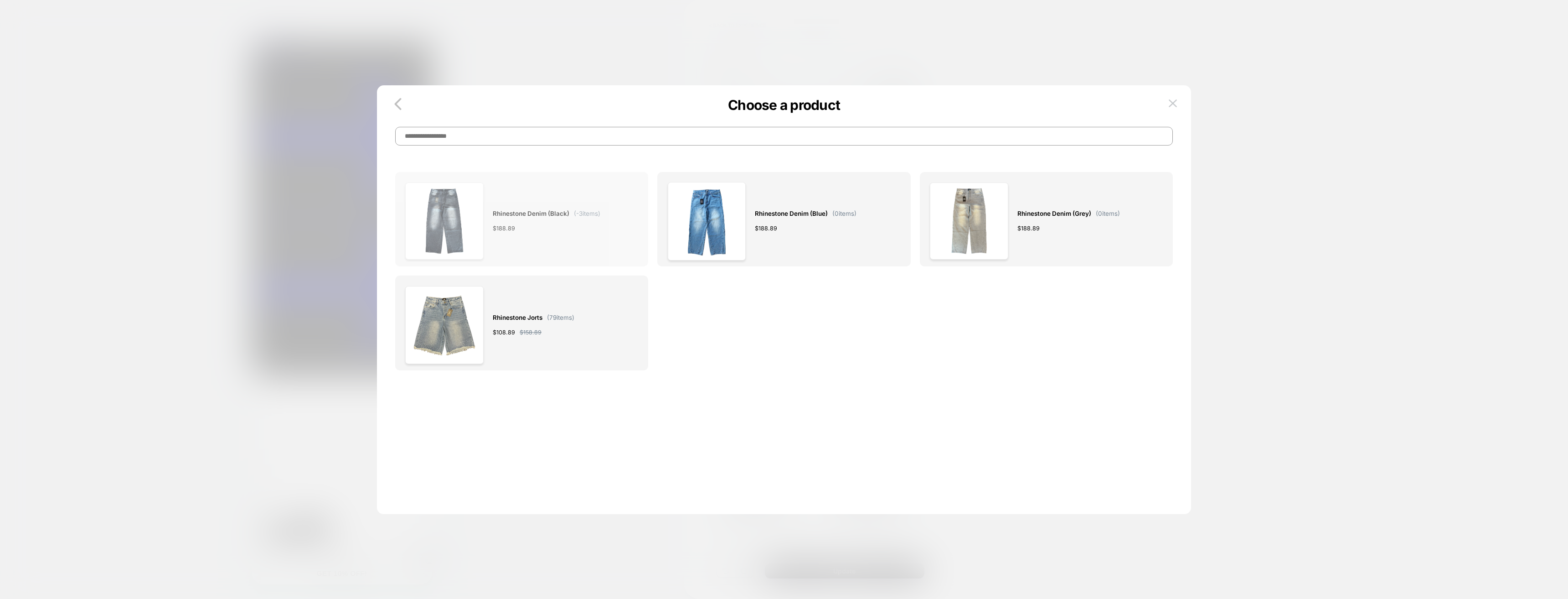
click at [542, 204] on div "Rhinestone Denim (Black) ( -3 items) $ 188.89" at bounding box center [546, 221] width 108 height 78
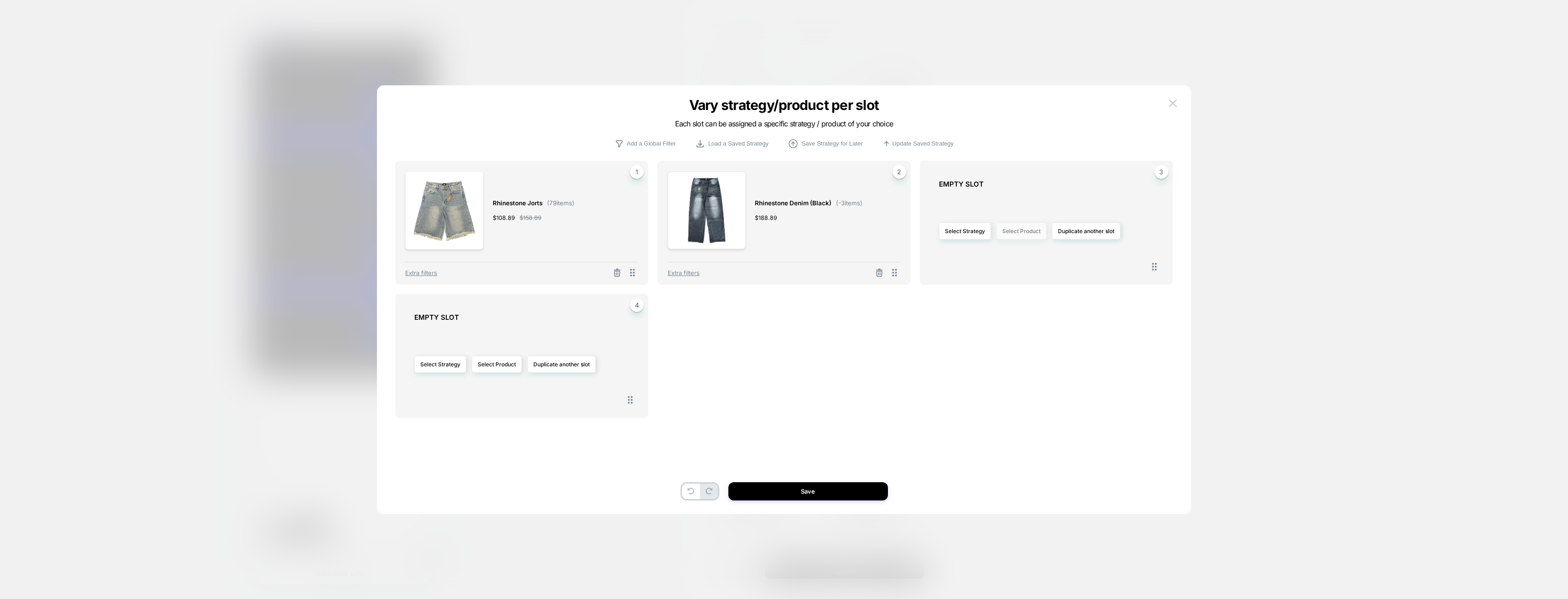
click at [1024, 227] on button "Select Product" at bounding box center [1021, 231] width 50 height 17
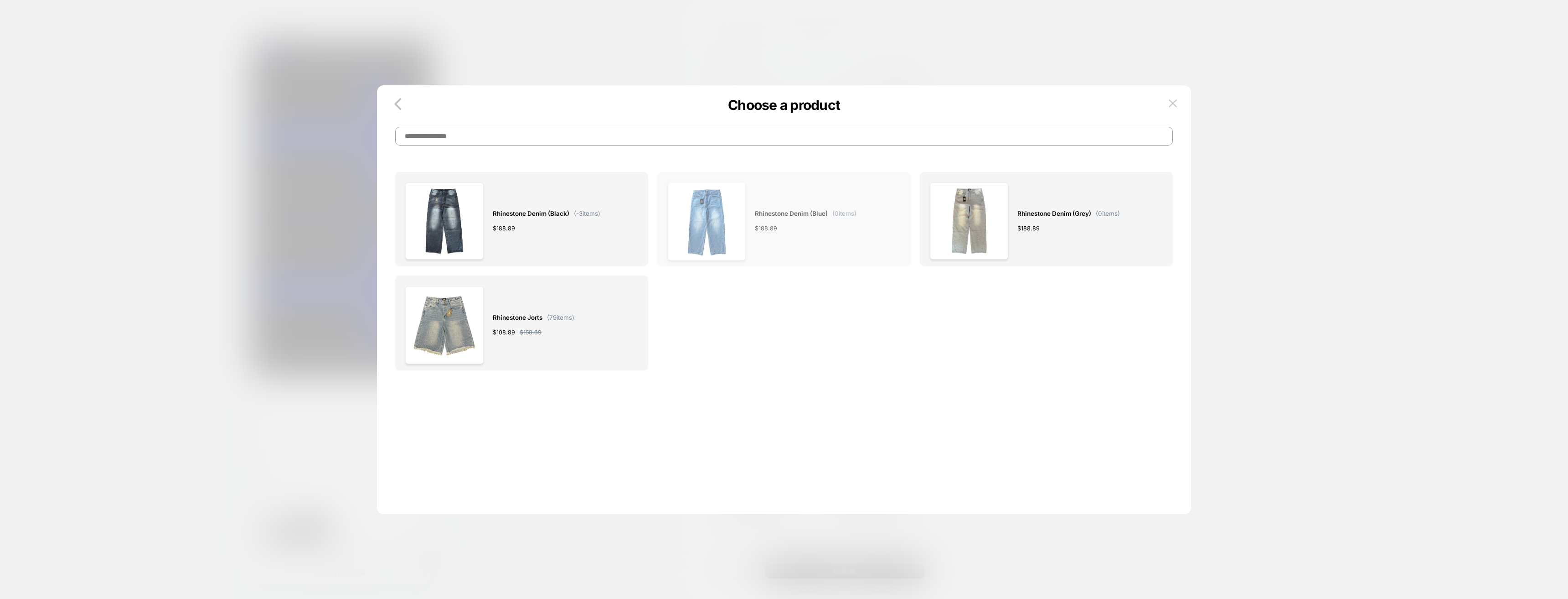
click at [852, 238] on div "Rhinestone Denim (Blue) ( 0 items) $ 188.89" at bounding box center [805, 221] width 102 height 78
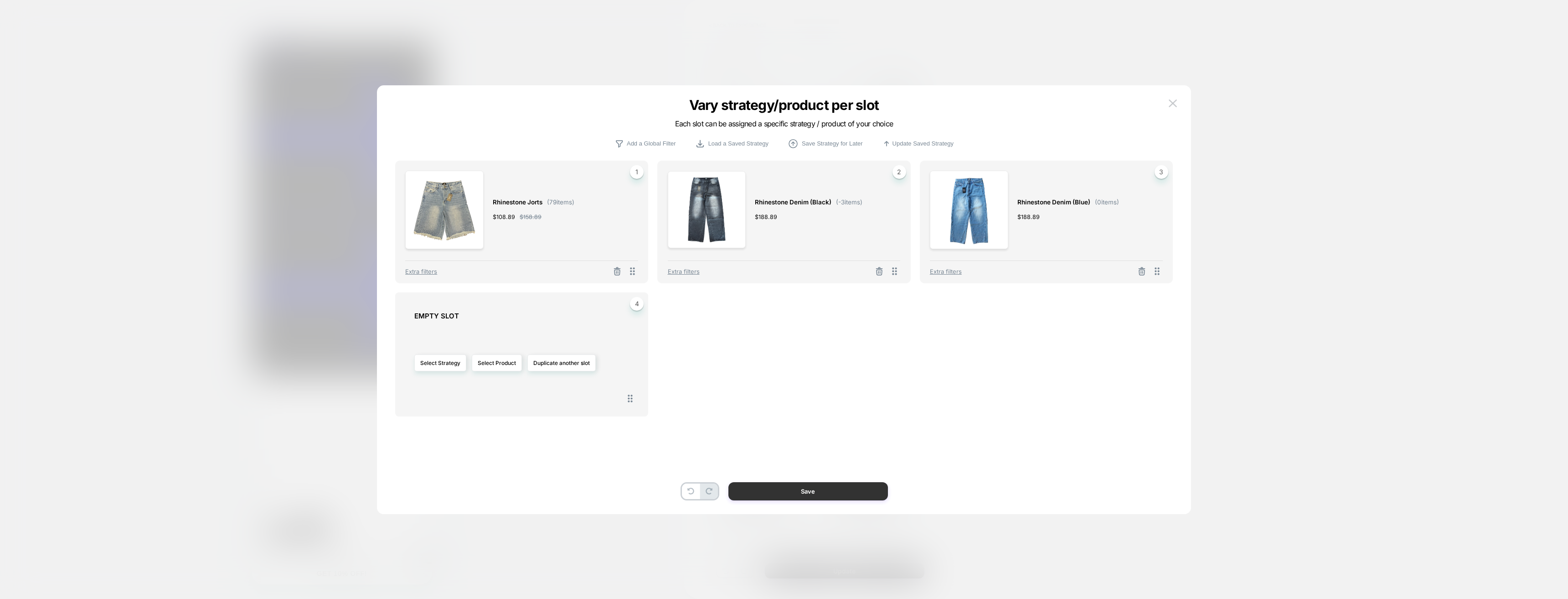
click at [814, 489] on button "Save" at bounding box center [808, 491] width 159 height 18
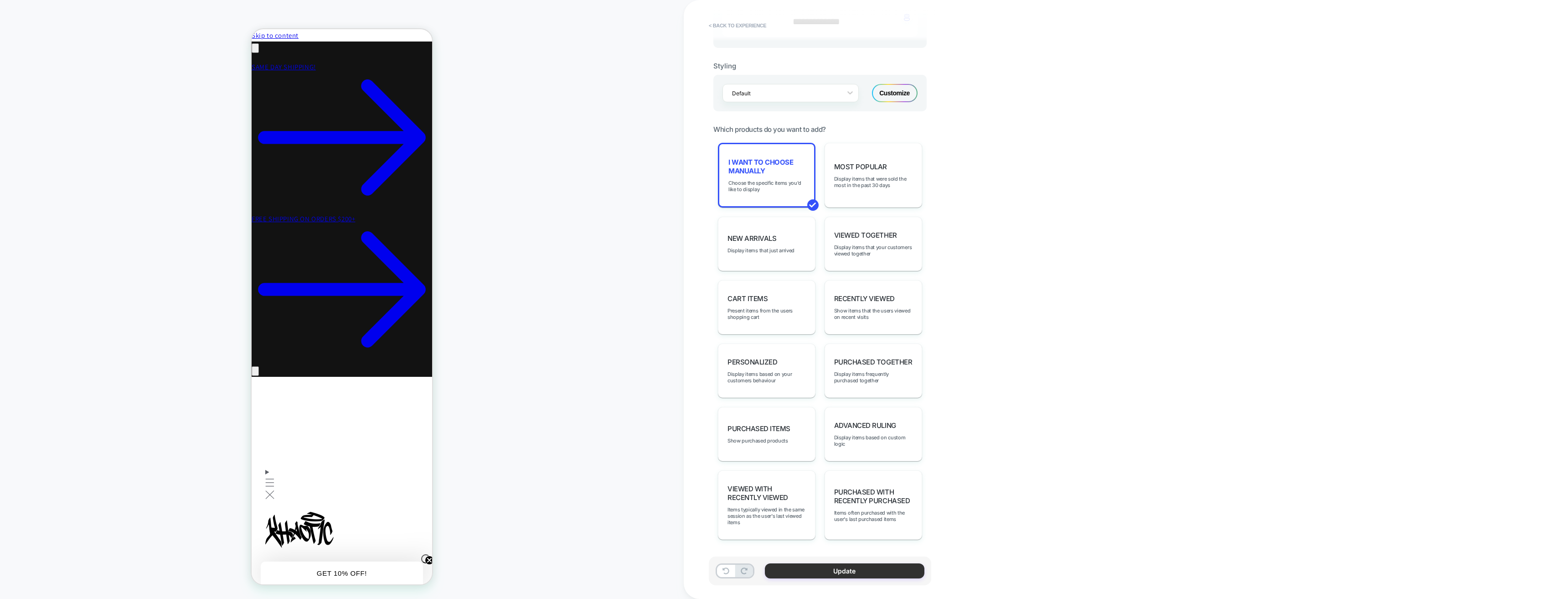
click at [824, 570] on button "Update" at bounding box center [844, 571] width 159 height 15
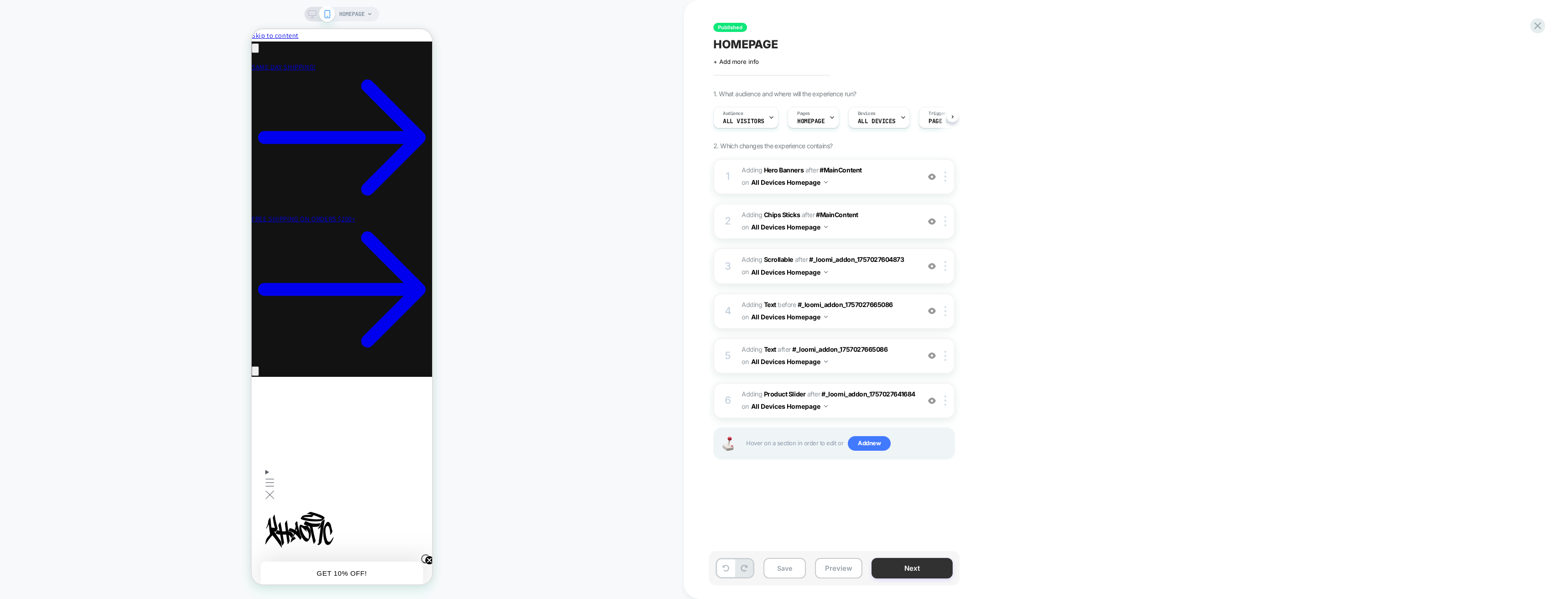
scroll to position [0, 1]
click at [919, 576] on button "Next" at bounding box center [911, 568] width 81 height 21
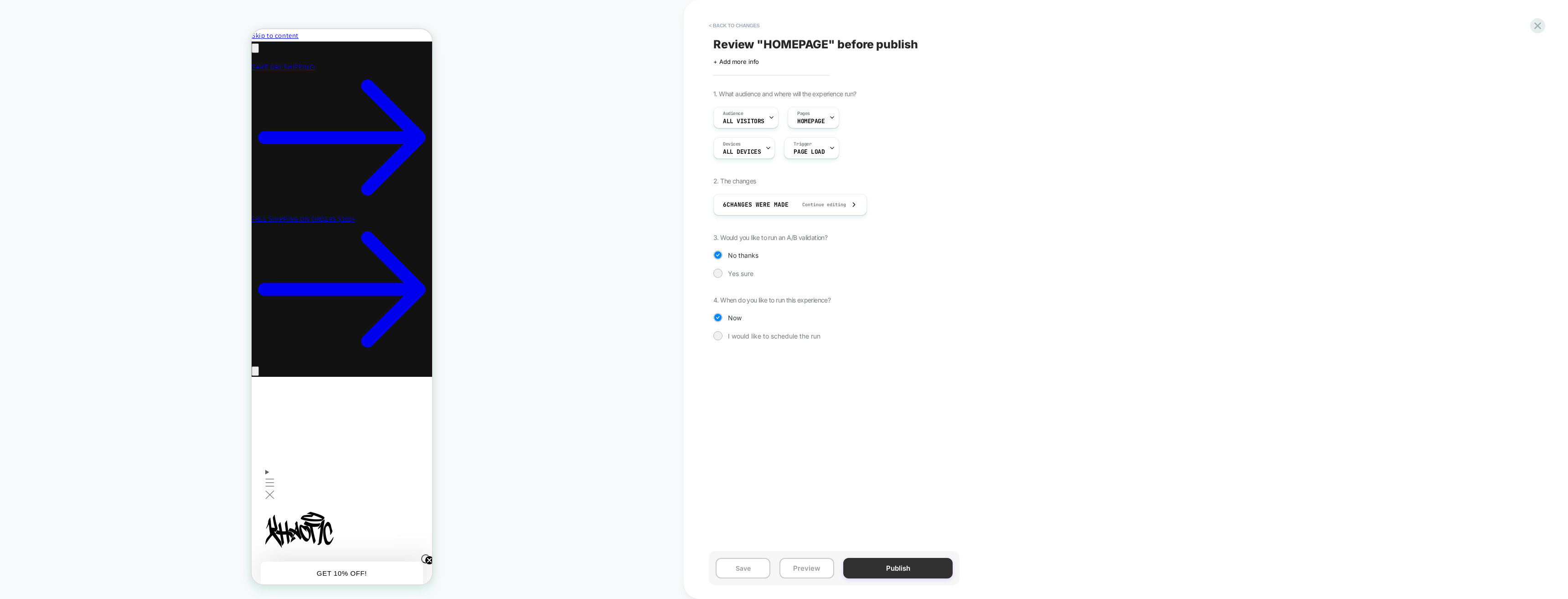
click at [919, 573] on button "Publish" at bounding box center [897, 568] width 109 height 21
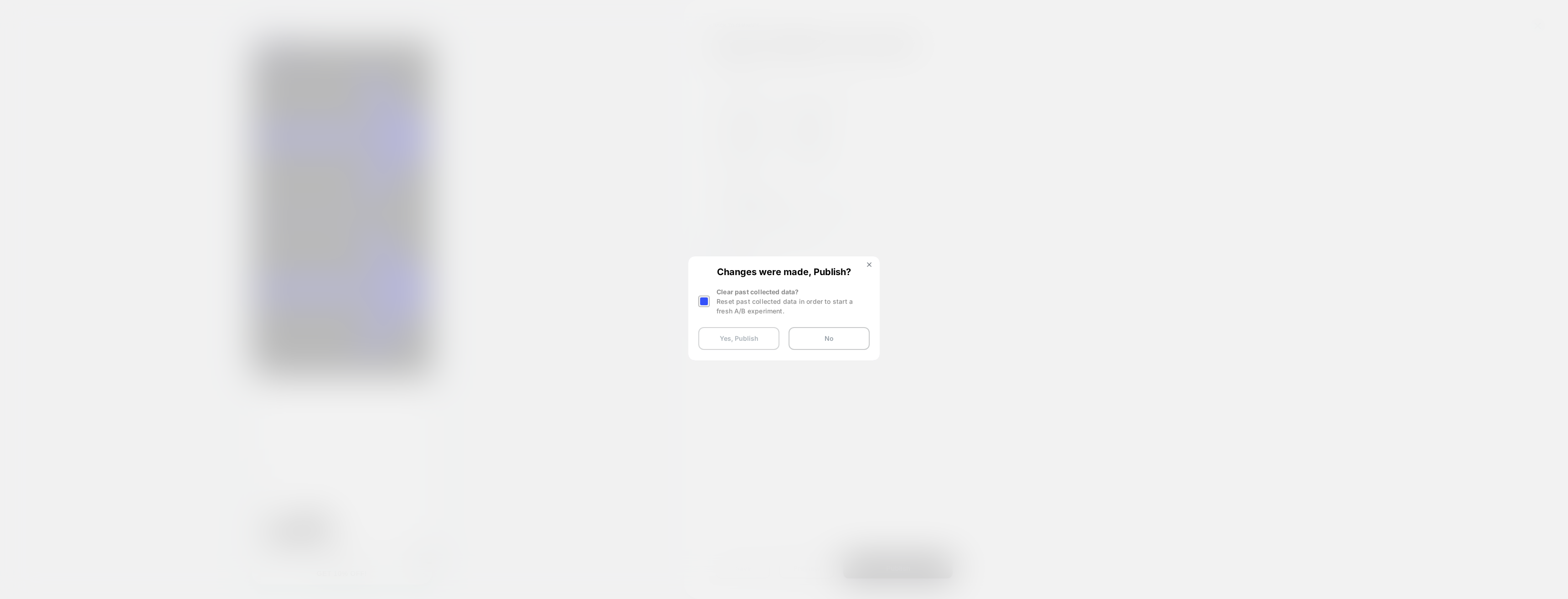
click at [760, 333] on button "Yes, Publish" at bounding box center [738, 338] width 81 height 23
